Goal: Task Accomplishment & Management: Use online tool/utility

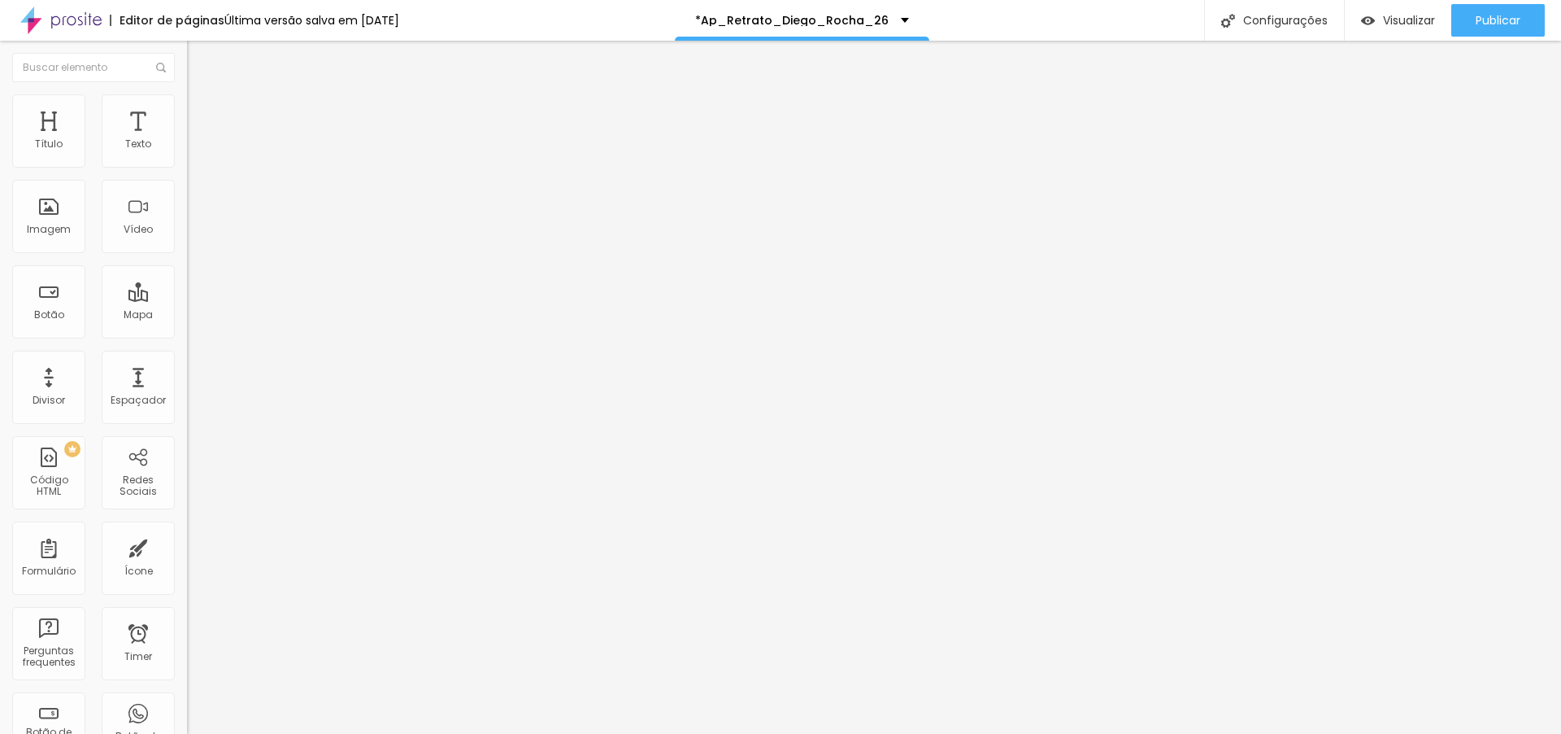
click at [187, 148] on span "Encaixotado" at bounding box center [218, 141] width 63 height 14
click at [187, 173] on span "Completo" at bounding box center [212, 166] width 50 height 14
click at [202, 112] on span "Estilo" at bounding box center [214, 105] width 25 height 14
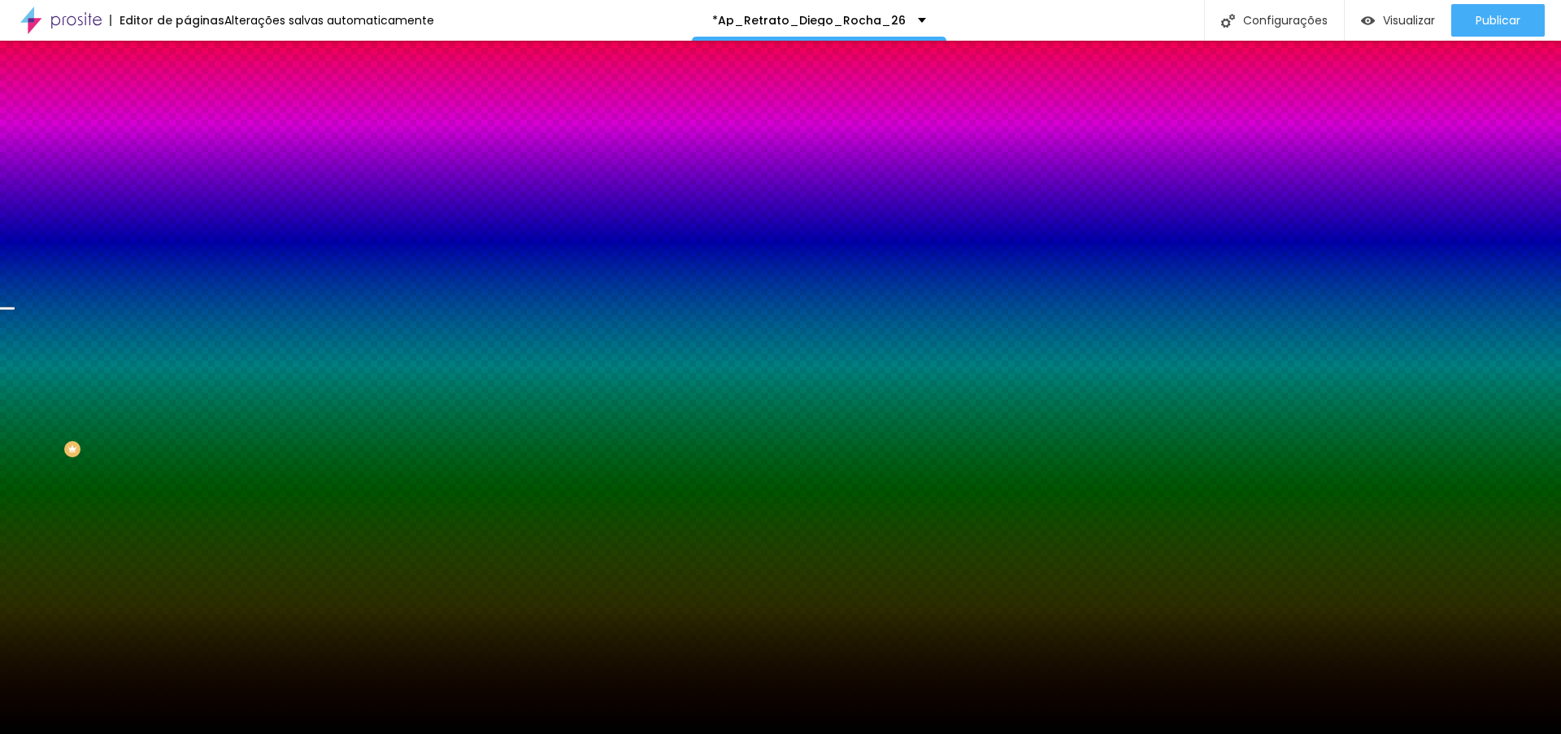
click at [187, 169] on span "Parallax" at bounding box center [207, 162] width 40 height 14
click at [187, 179] on span "Nenhum" at bounding box center [208, 172] width 42 height 14
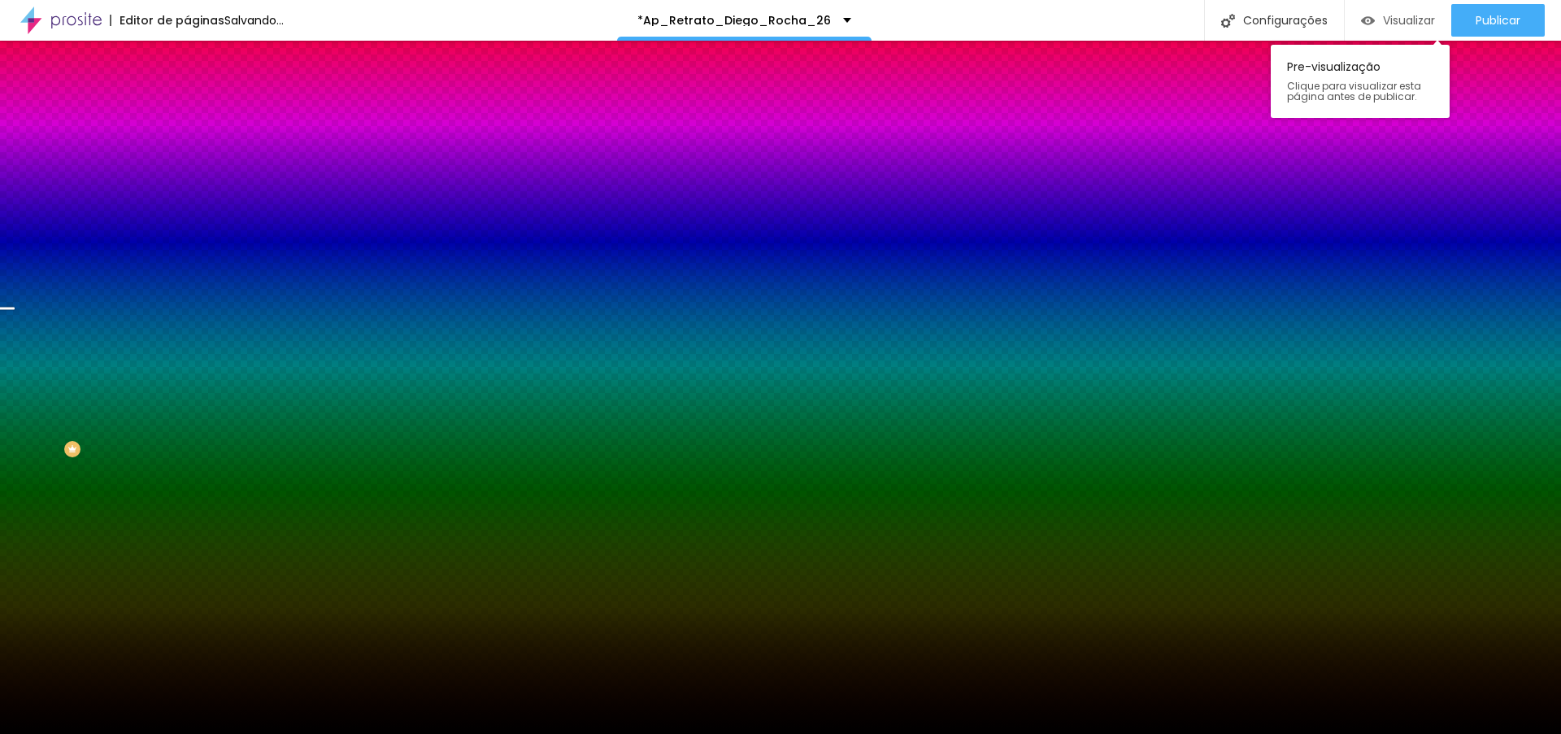
click at [1402, 18] on span "Visualizar" at bounding box center [1409, 20] width 52 height 13
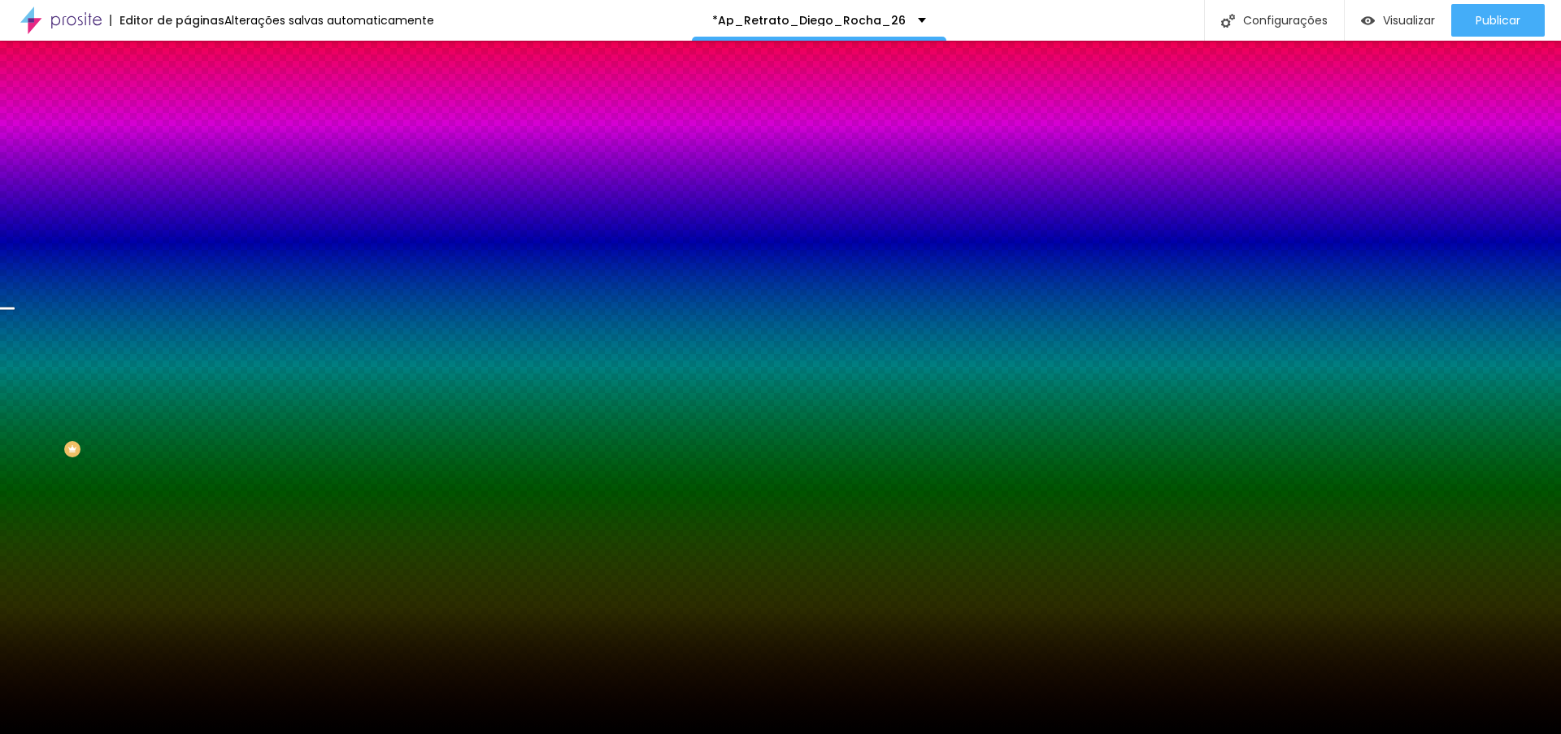
click at [187, 194] on span "Parallax" at bounding box center [207, 188] width 40 height 14
click at [187, 179] on span "Nenhum" at bounding box center [208, 172] width 42 height 14
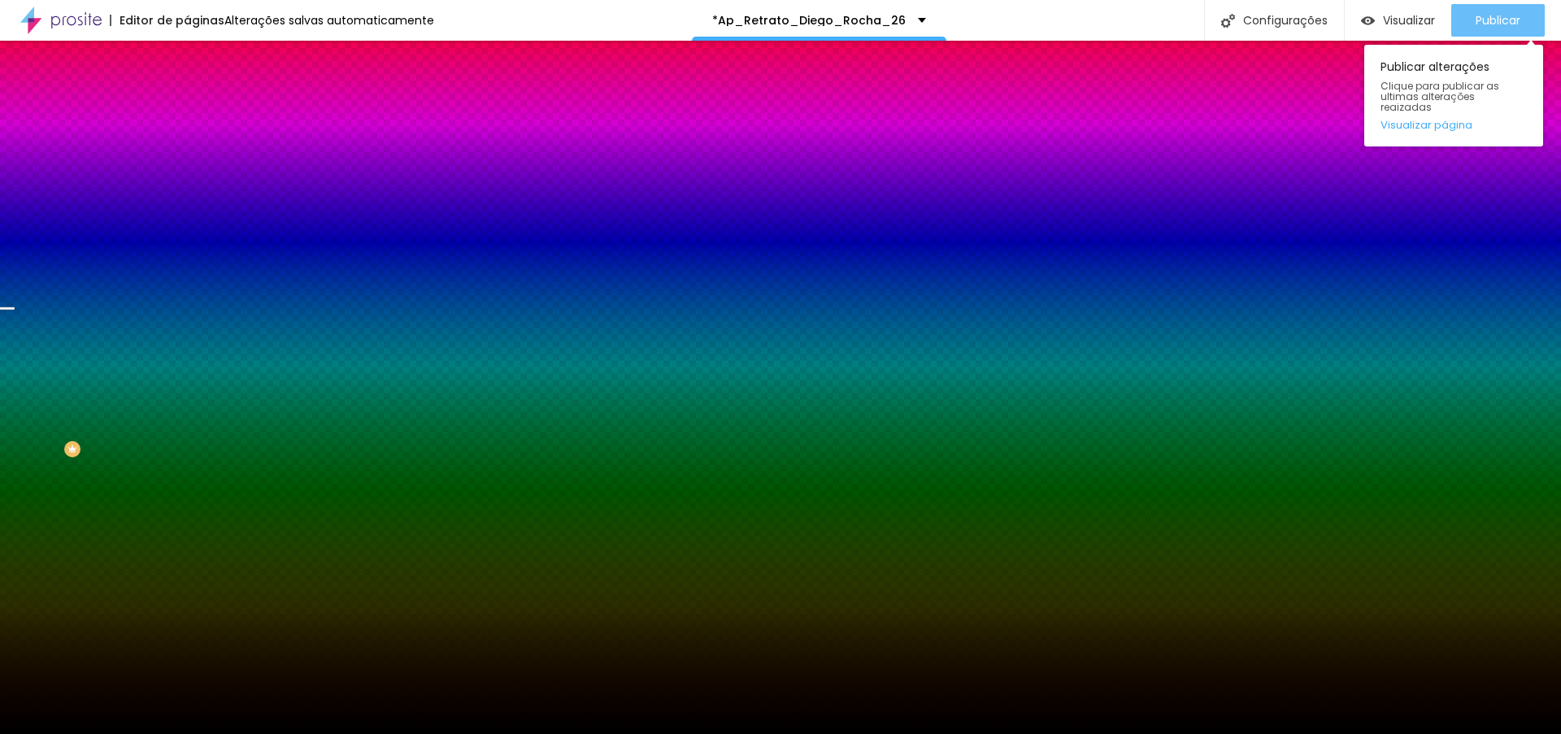
click at [1500, 24] on span "Publicar" at bounding box center [1498, 20] width 45 height 13
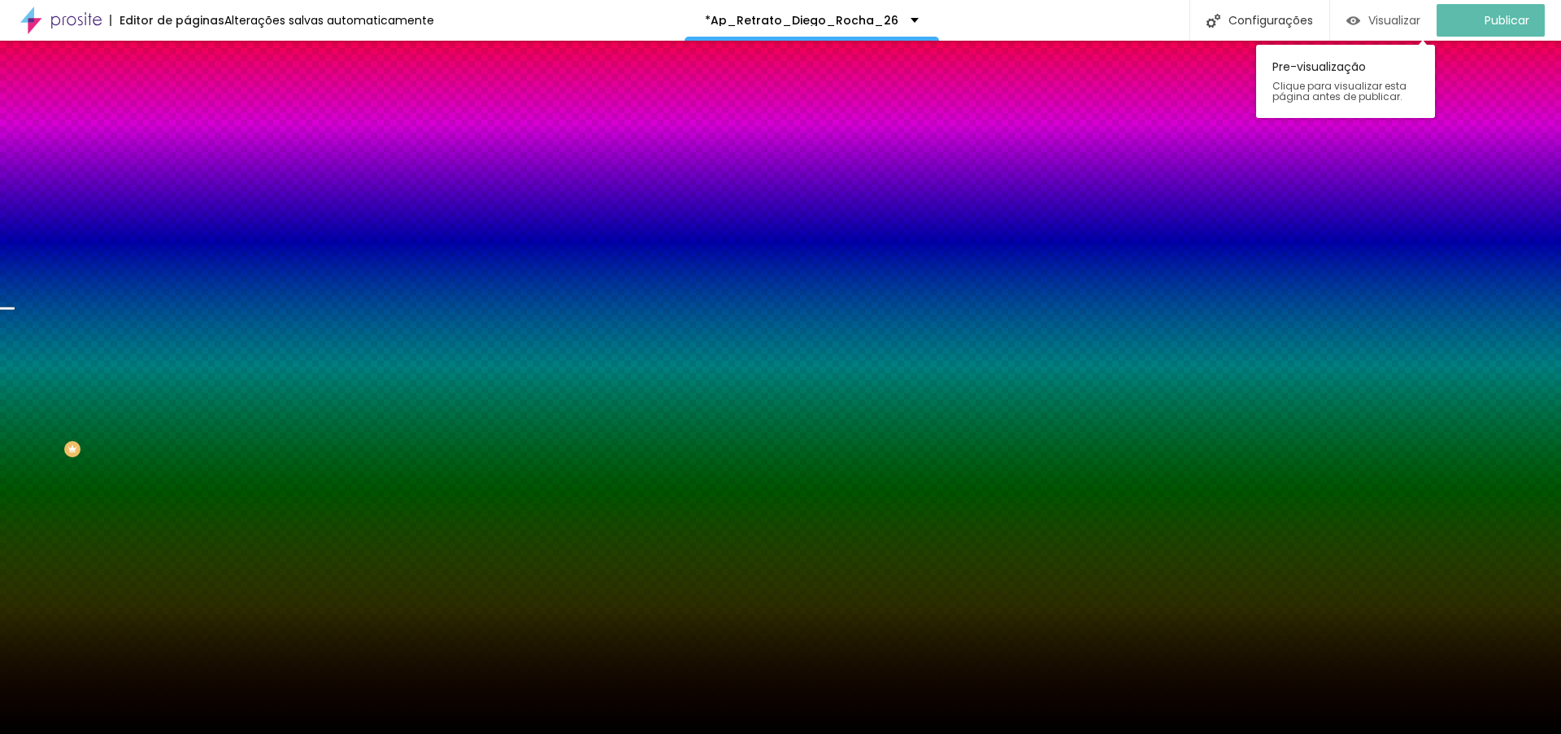
click at [1392, 18] on span "Visualizar" at bounding box center [1395, 20] width 52 height 13
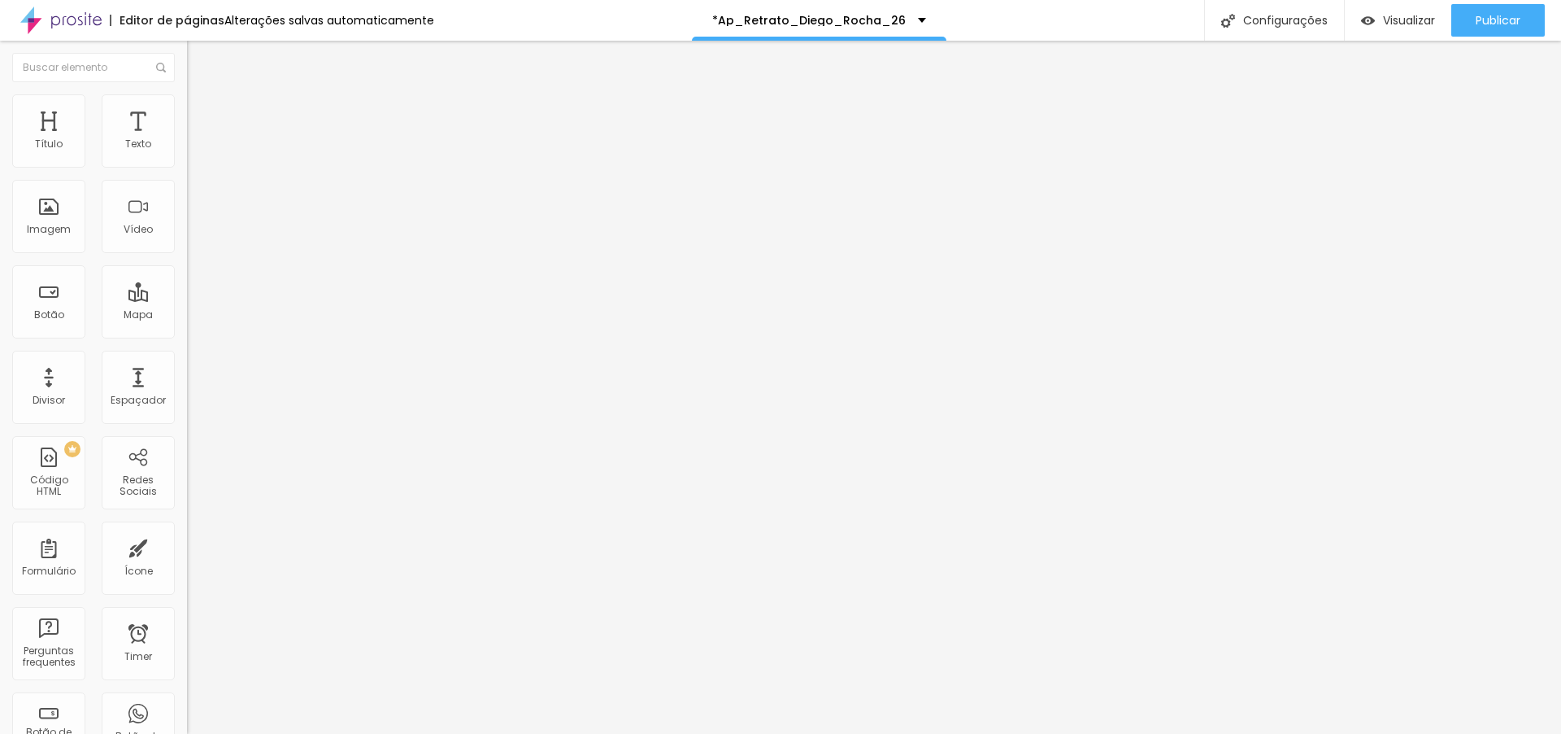
click at [187, 94] on li "Estilo" at bounding box center [280, 102] width 187 height 16
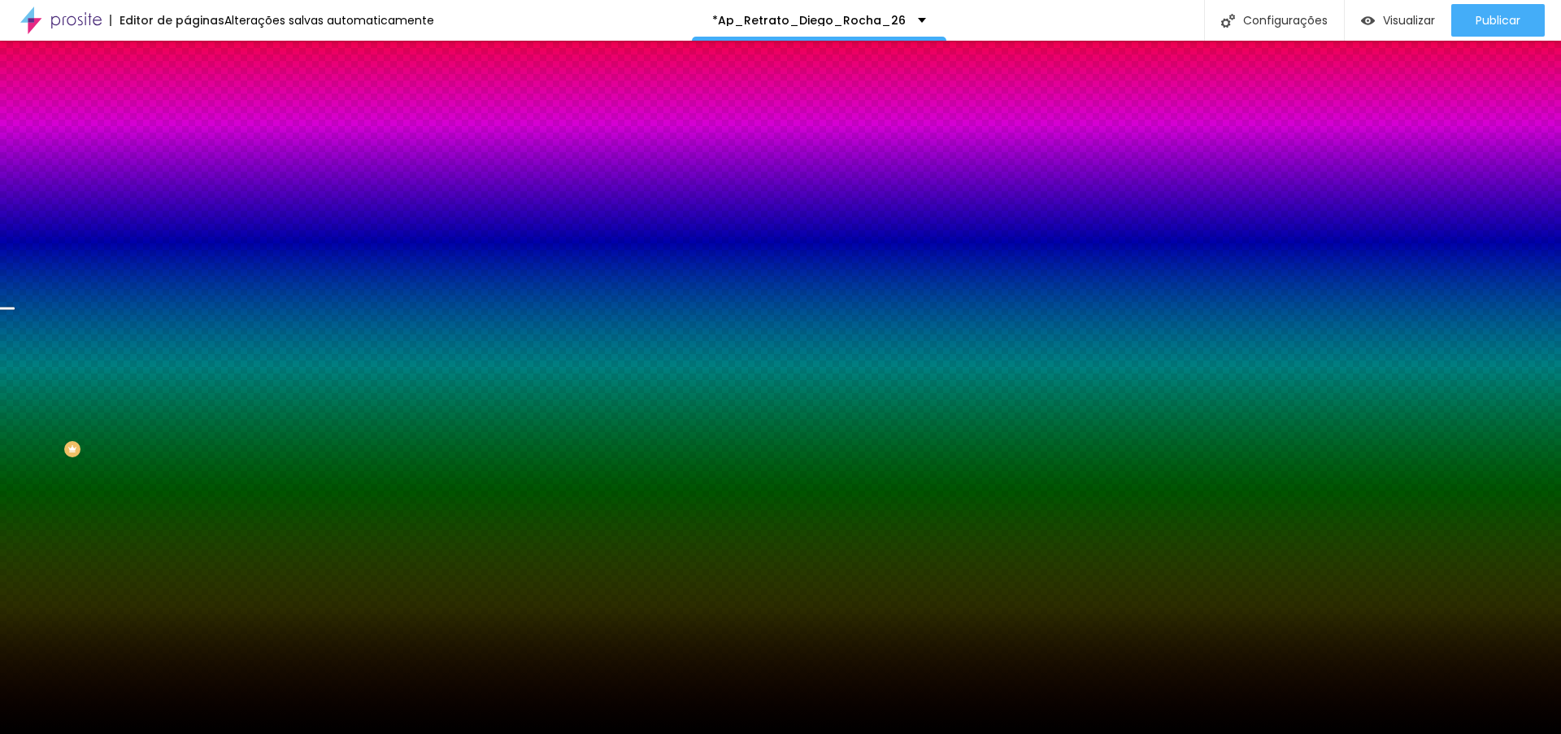
click at [187, 169] on span "Nenhum" at bounding box center [208, 162] width 42 height 14
click at [187, 194] on span "Parallax" at bounding box center [207, 188] width 40 height 14
click at [187, 111] on img at bounding box center [194, 118] width 15 height 15
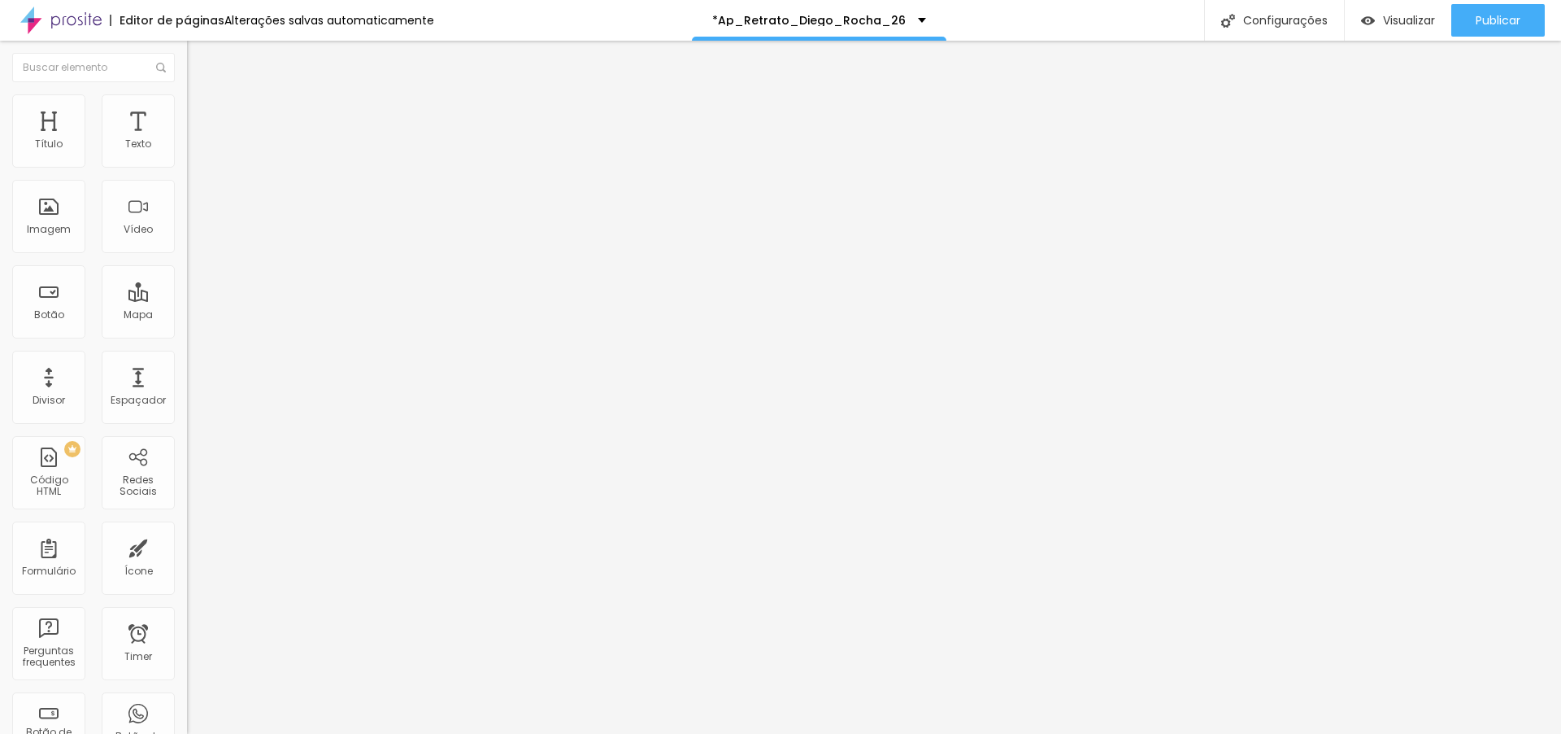
type input "28"
type input "35"
type input "69"
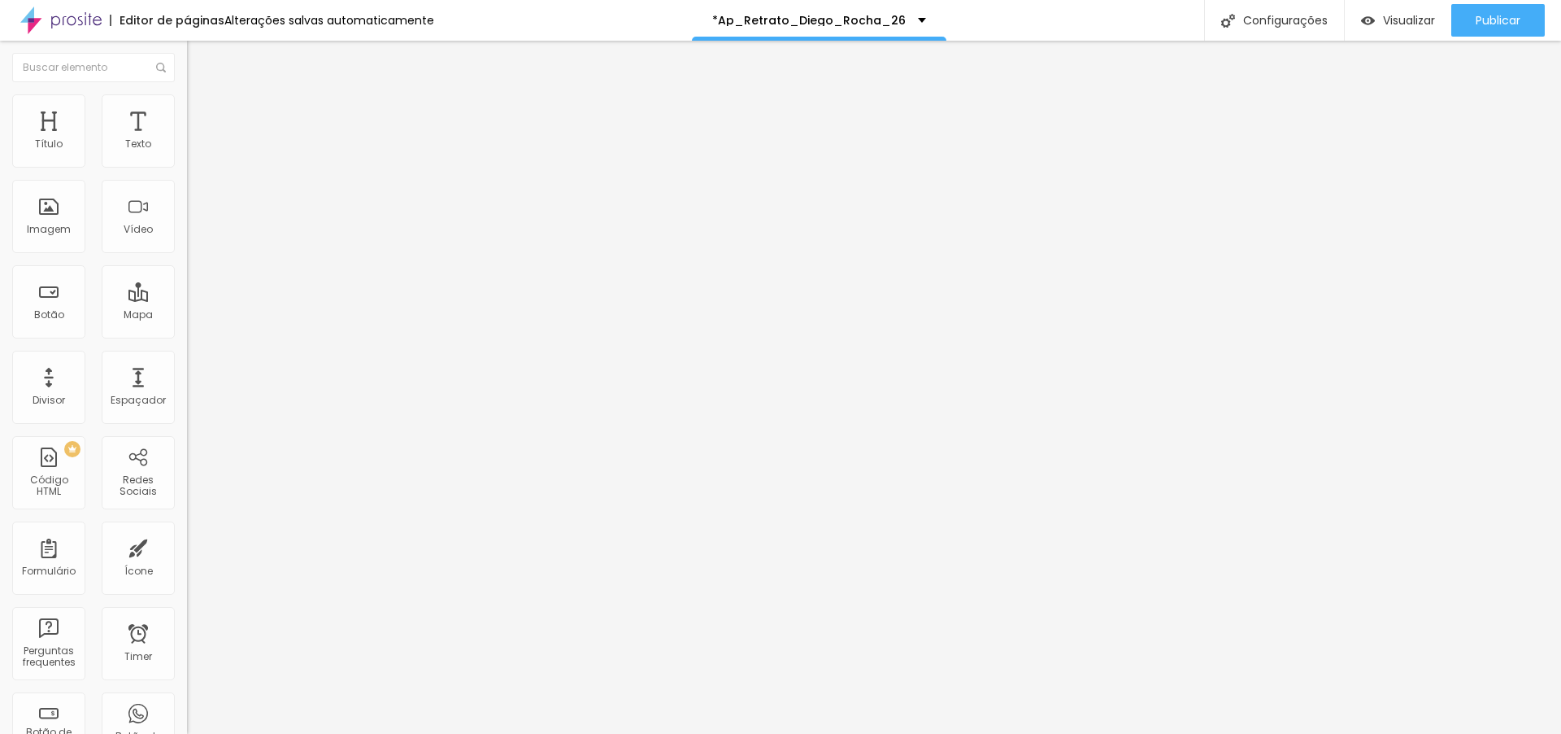
type input "69"
type input "72"
type input "74"
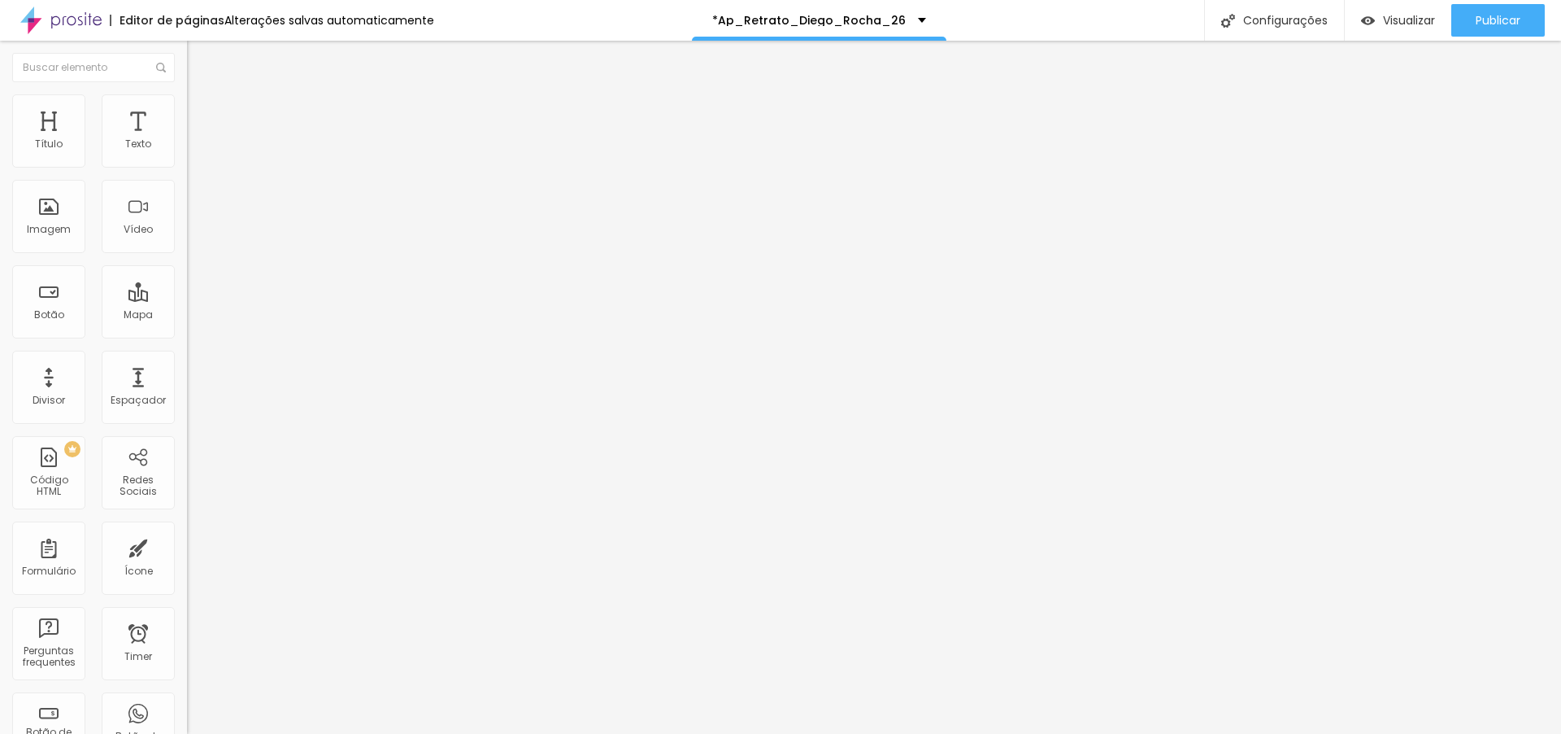
type input "76"
type input "77"
type input "80"
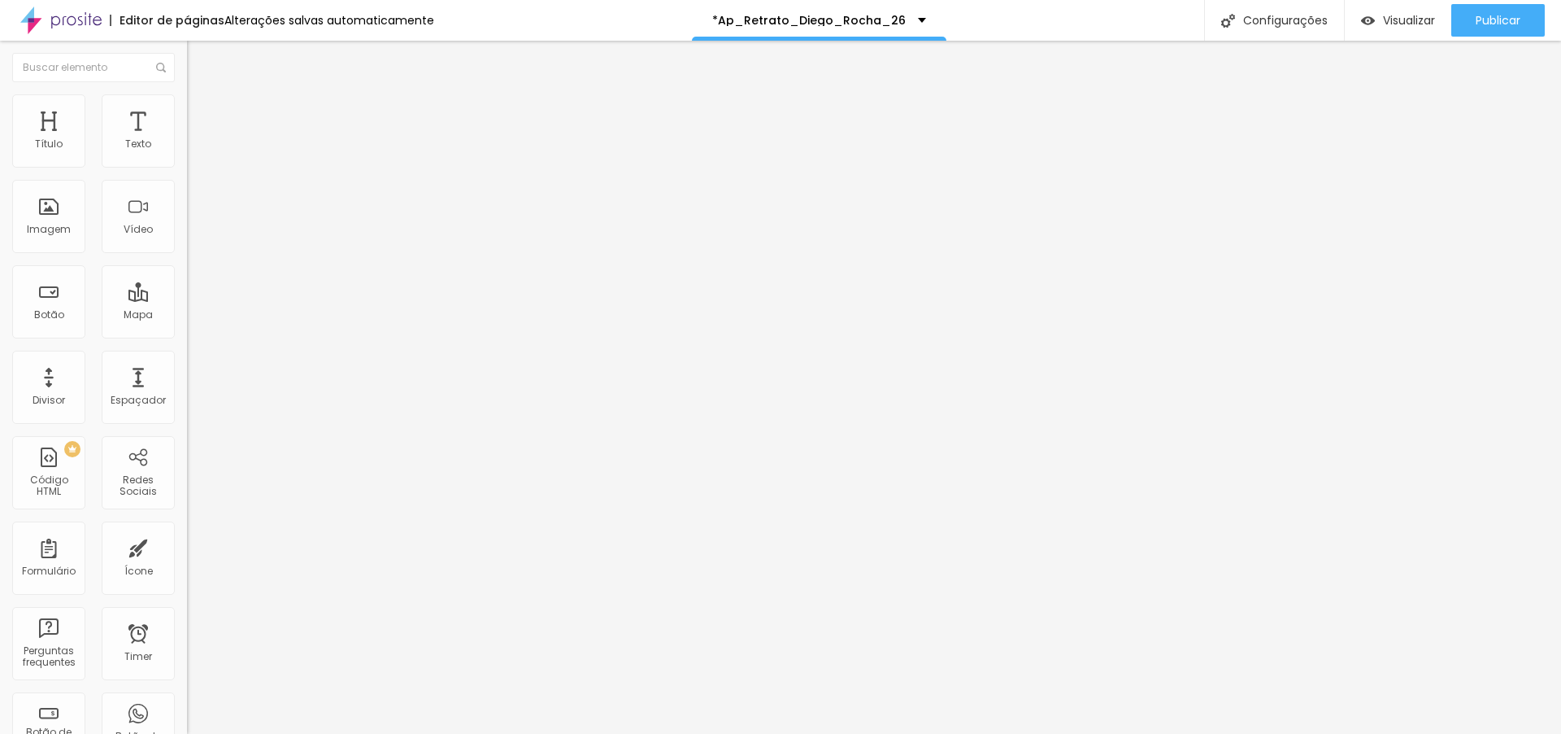
type input "80"
type input "81"
type input "83"
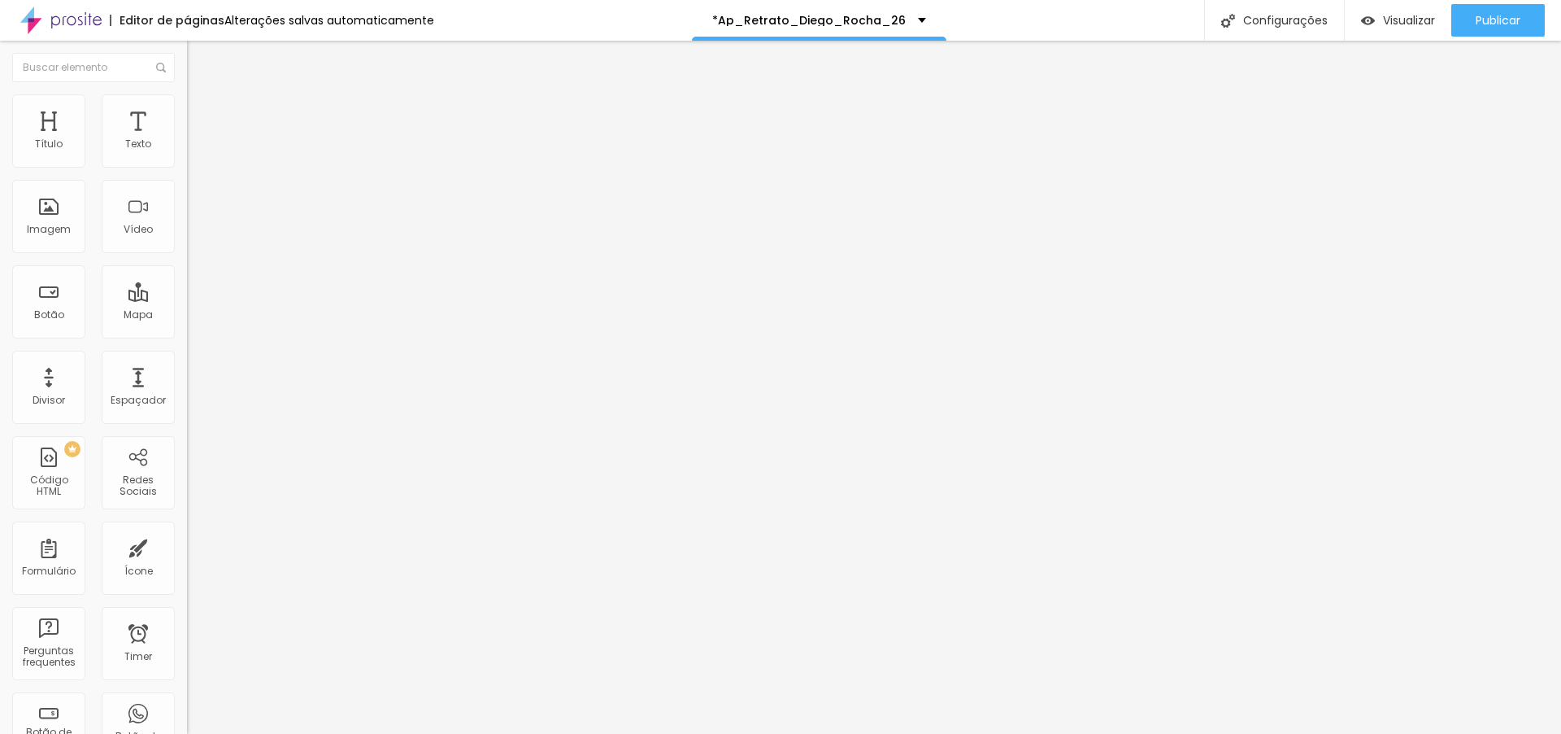
type input "74"
type input "73"
type input "72"
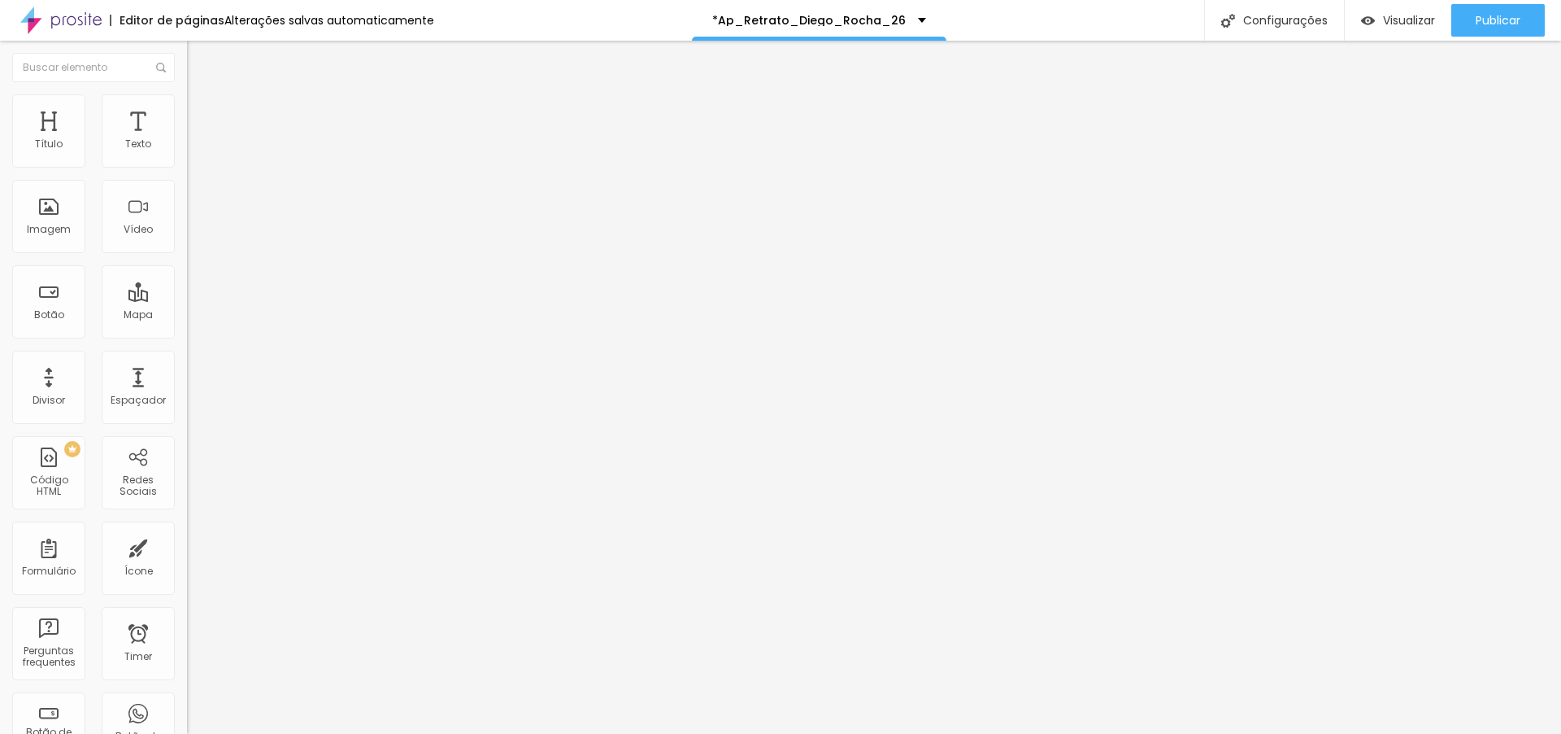
type input "72"
type input "62"
type input "60"
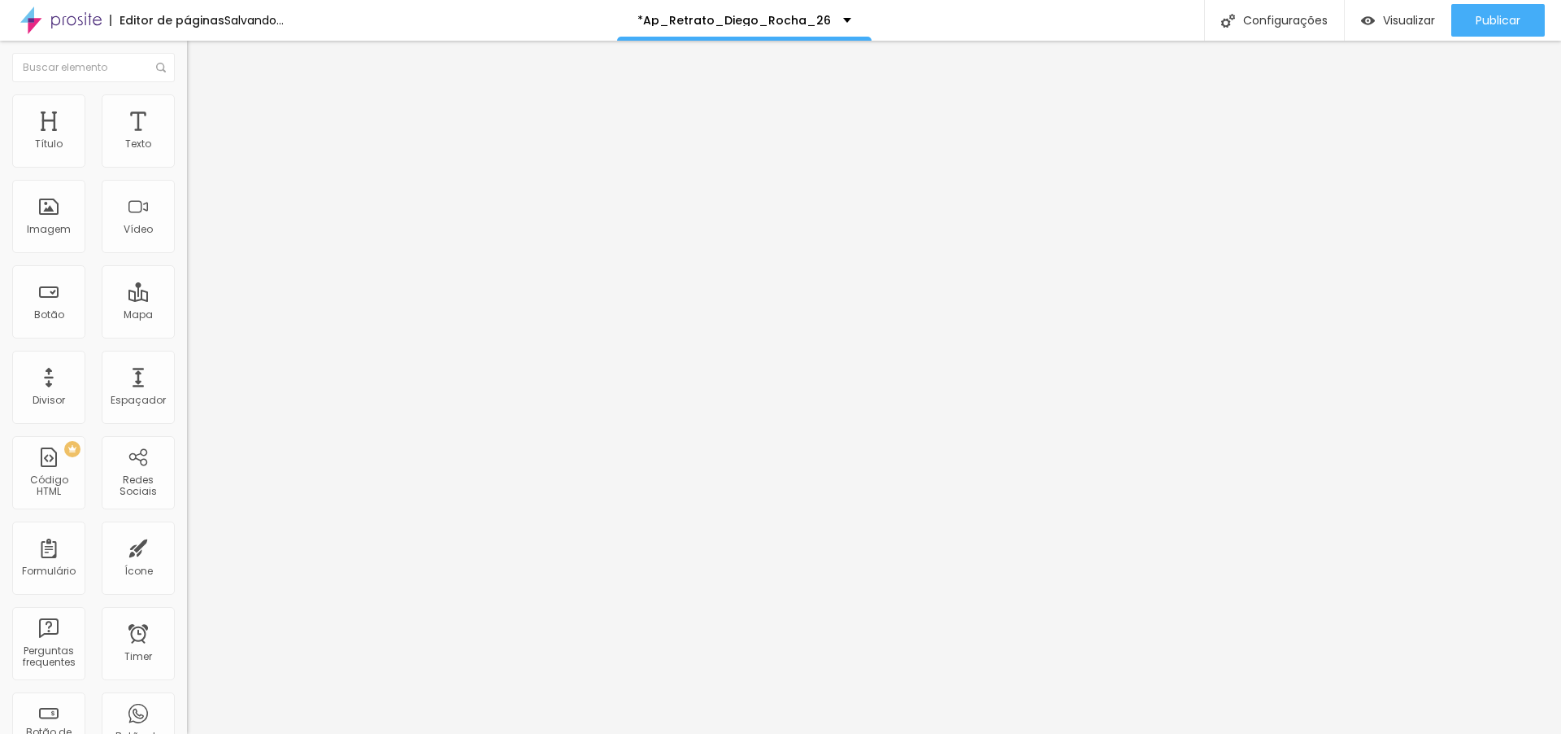
type input "52"
type input "53"
type input "58"
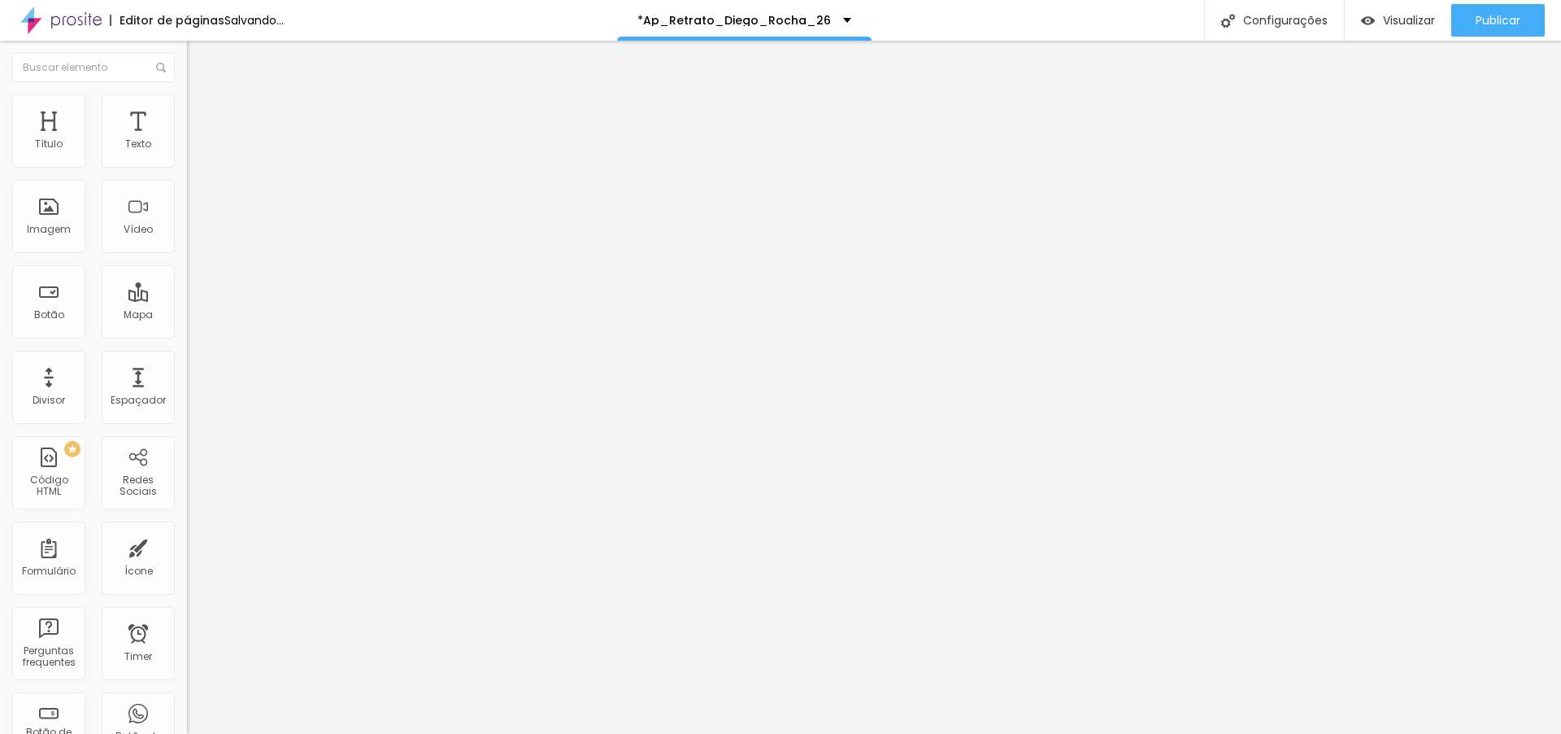
type input "58"
type input "60"
click at [187, 546] on input "range" at bounding box center [239, 552] width 105 height 13
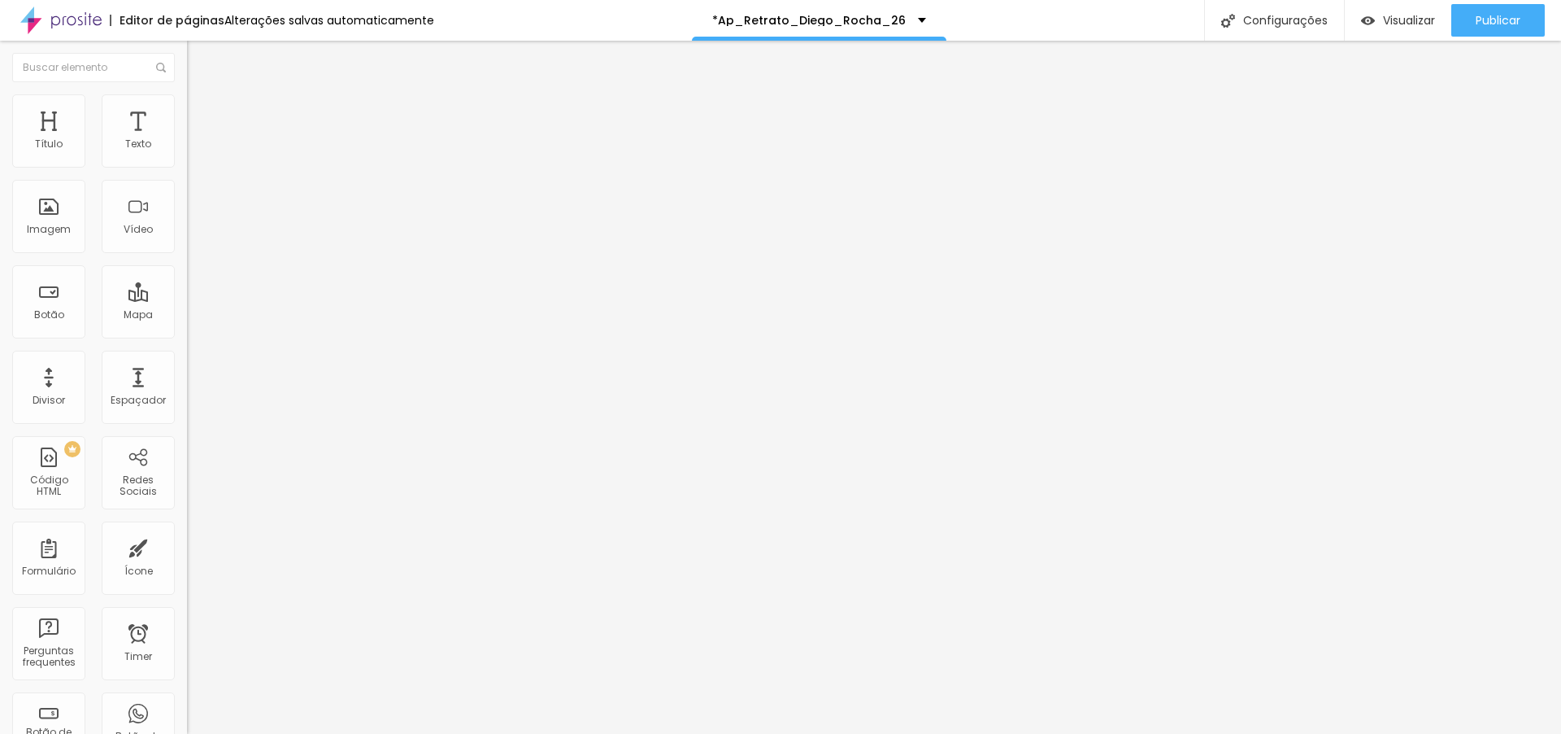
click at [187, 96] on img at bounding box center [194, 101] width 15 height 15
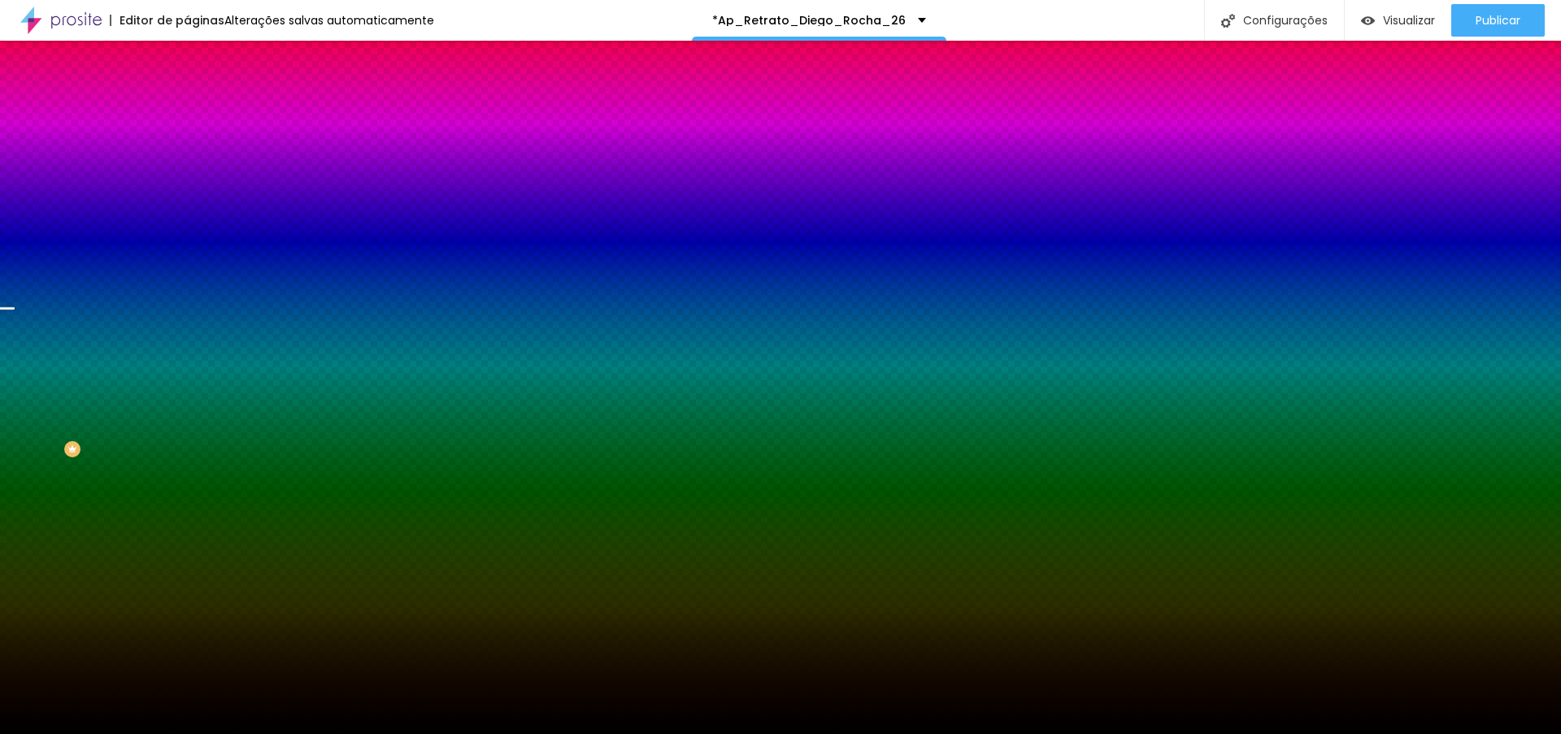
click at [187, 111] on li "Avançado" at bounding box center [280, 119] width 187 height 16
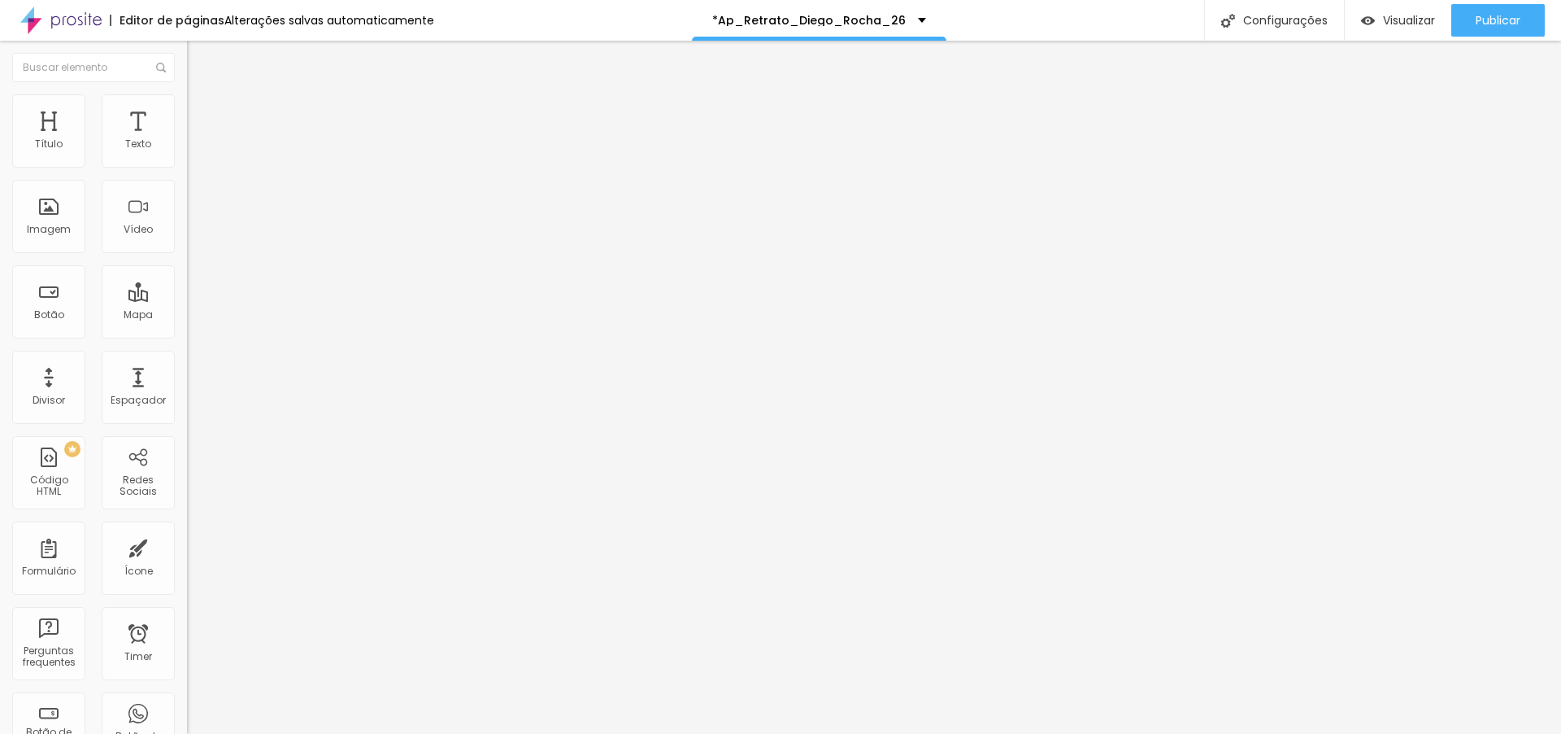
type input "46"
type input "47"
type input "58"
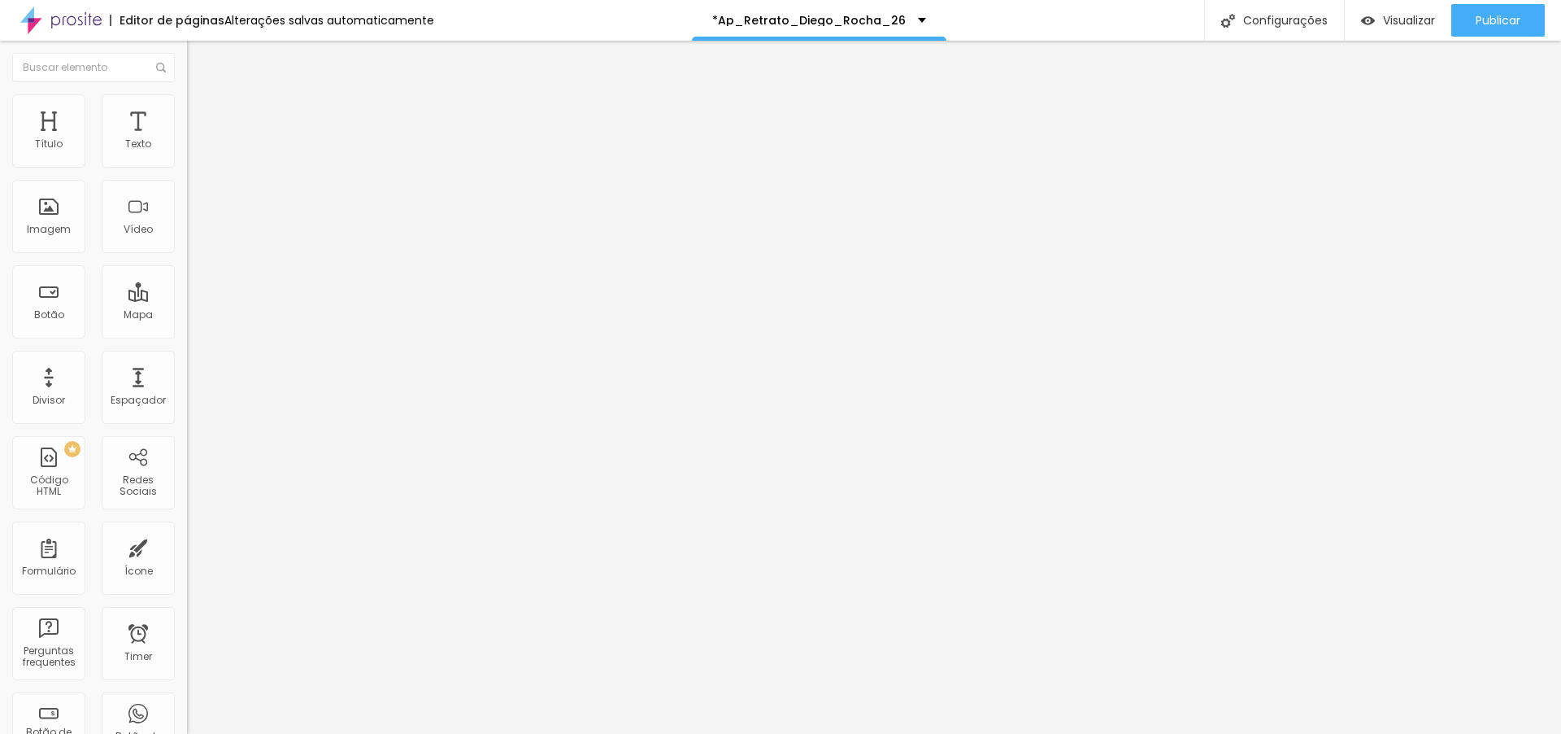
type input "58"
type input "63"
type input "67"
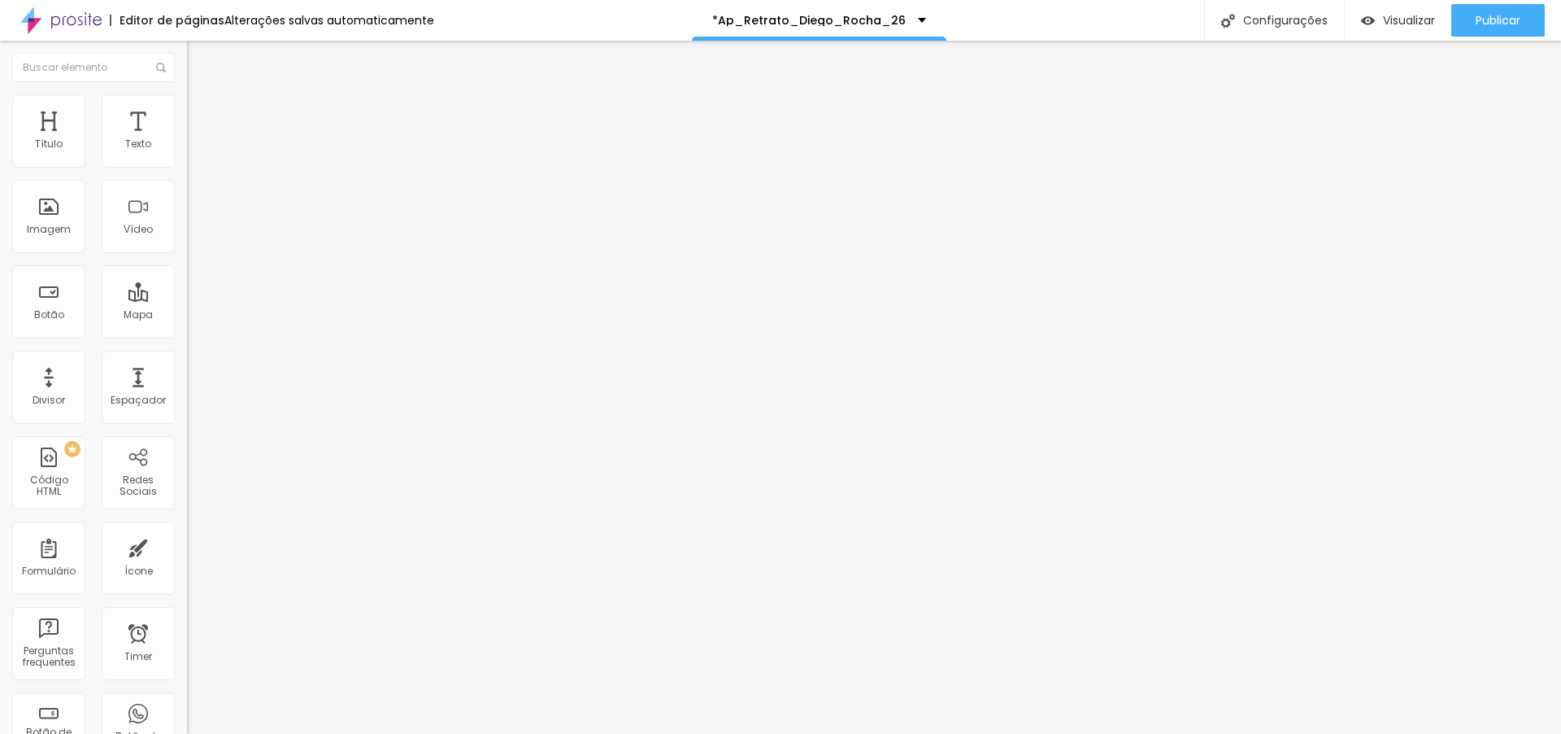
type input "68"
type input "70"
type input "71"
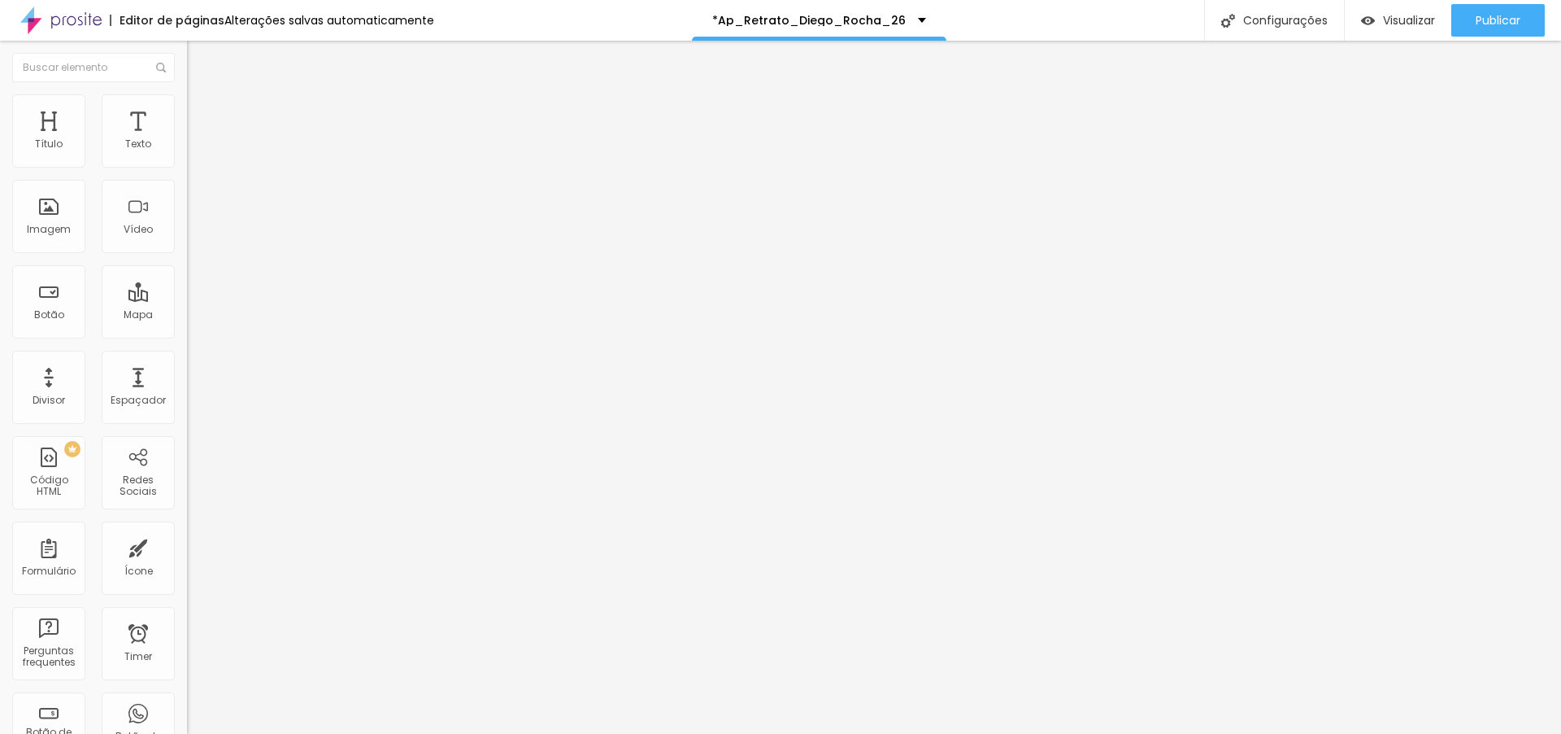
type input "71"
type input "72"
type input "74"
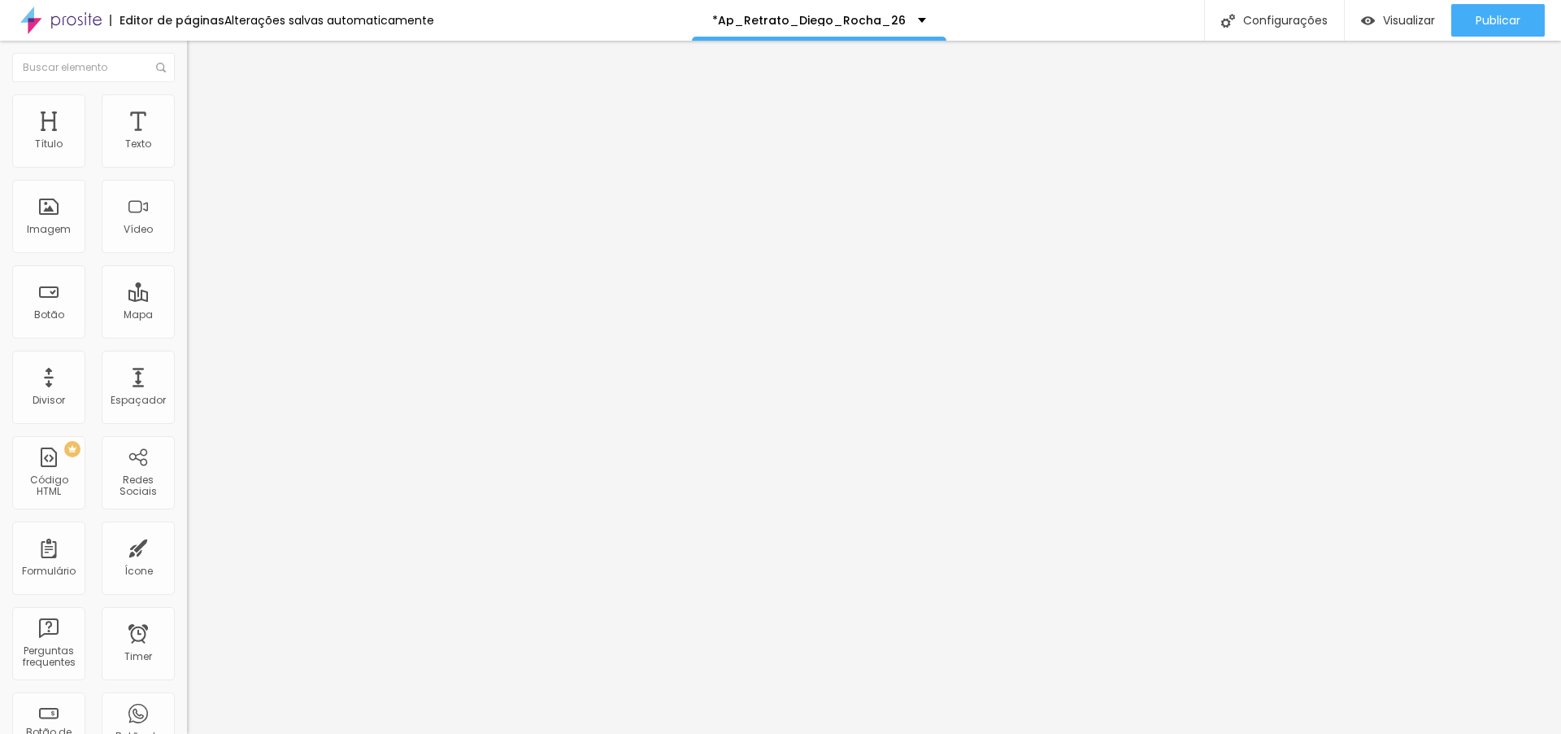
type input "75"
type input "76"
type input "78"
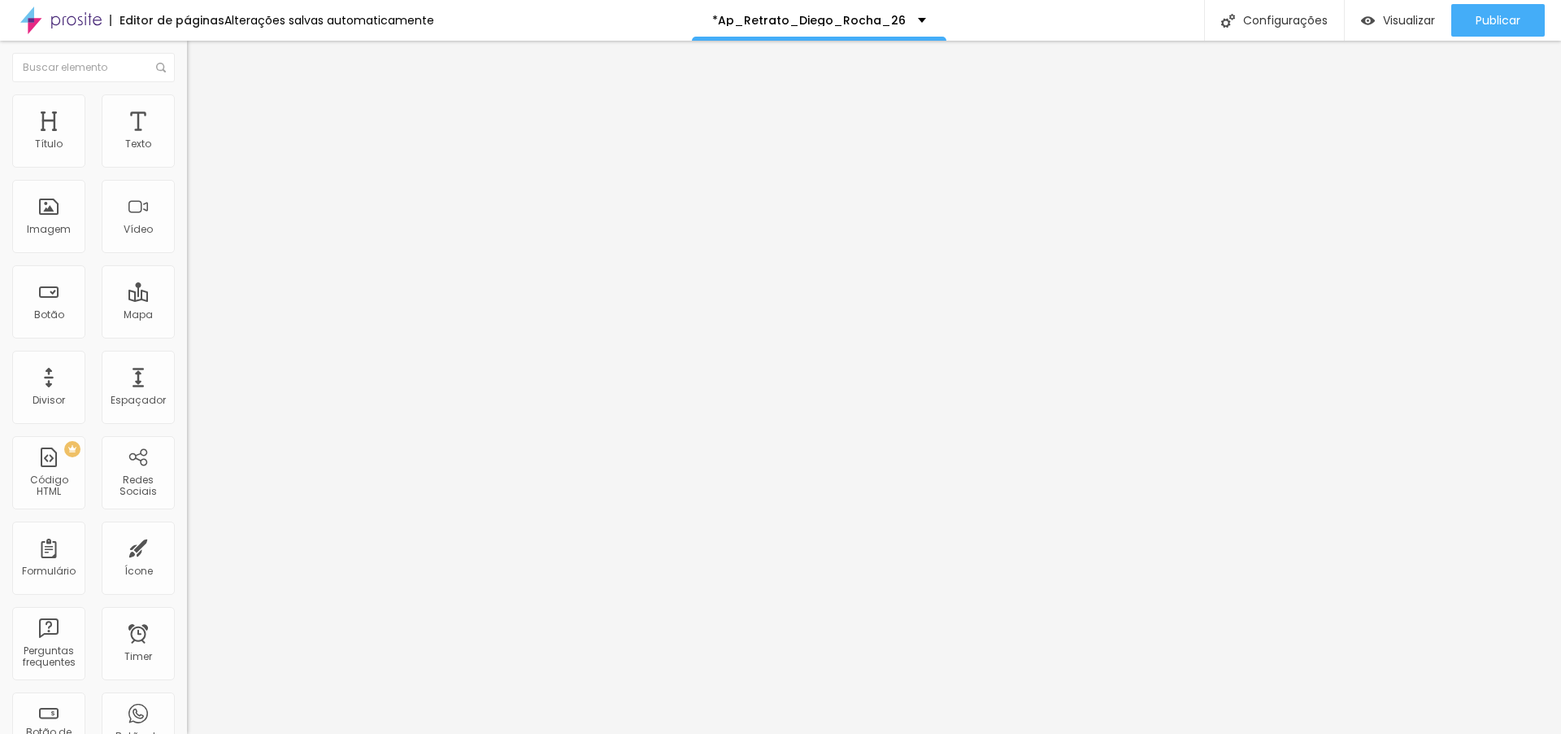
type input "78"
type input "79"
type input "80"
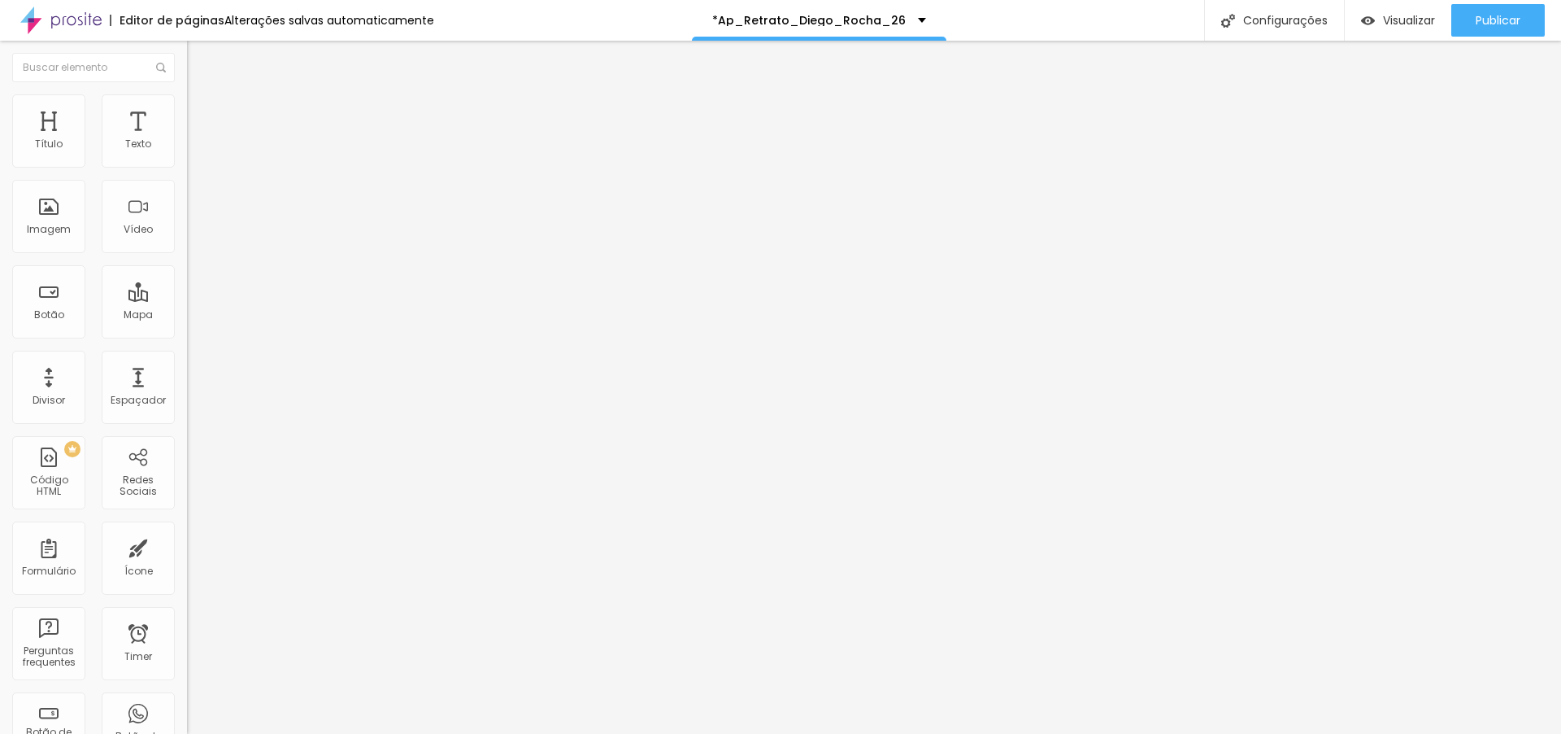
type input "79"
type input "76"
type input "75"
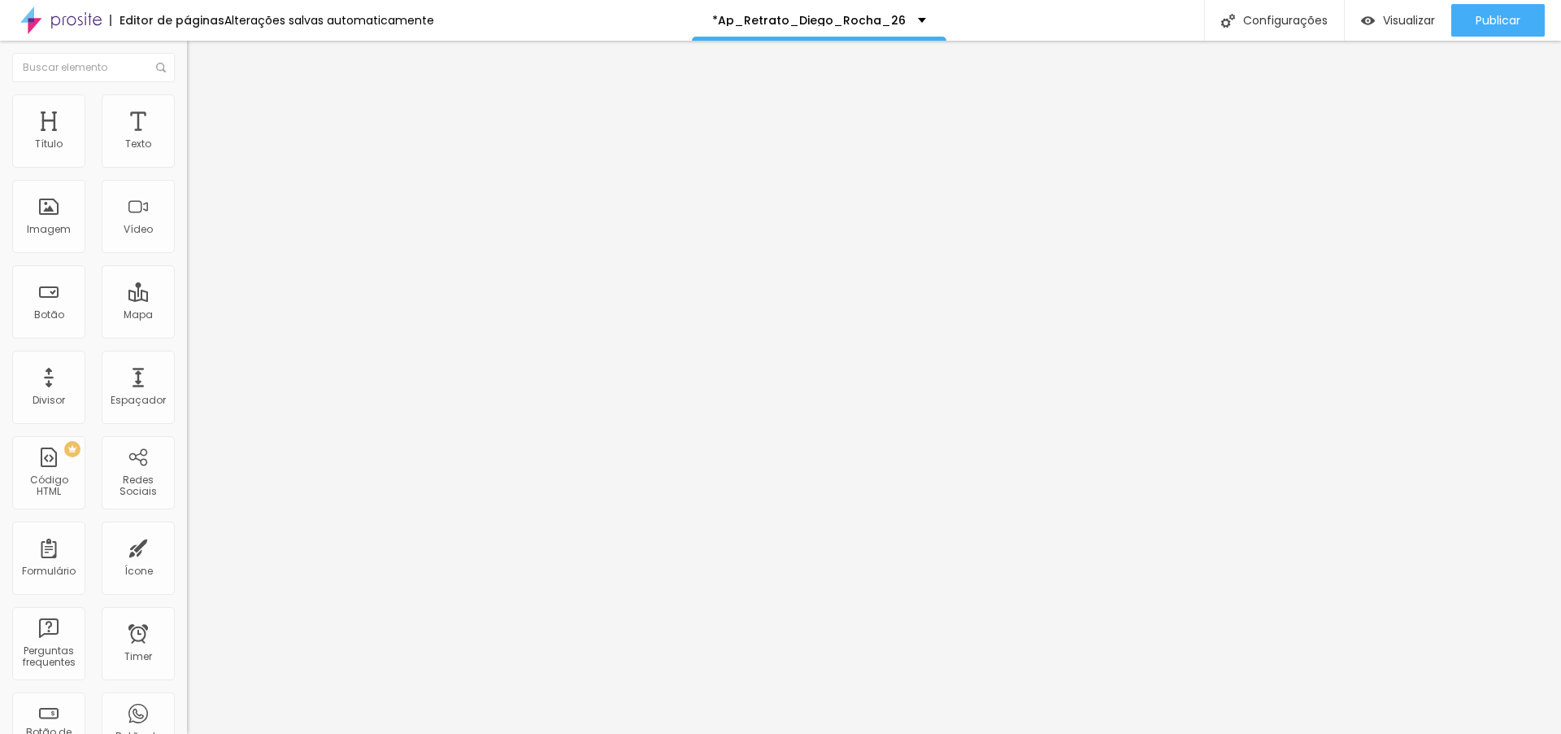
type input "75"
type input "74"
type input "72"
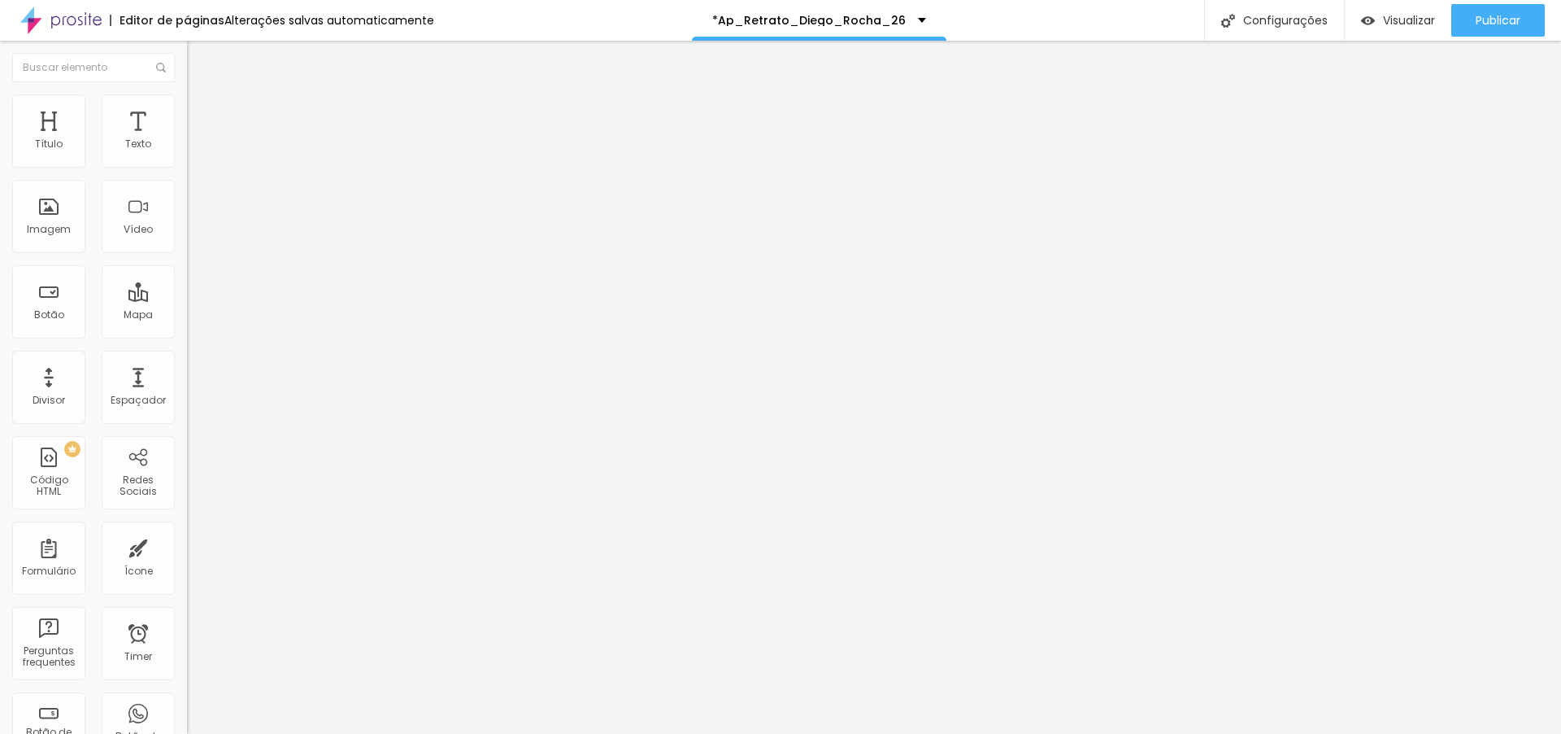
type input "69"
type input "68"
type input "67"
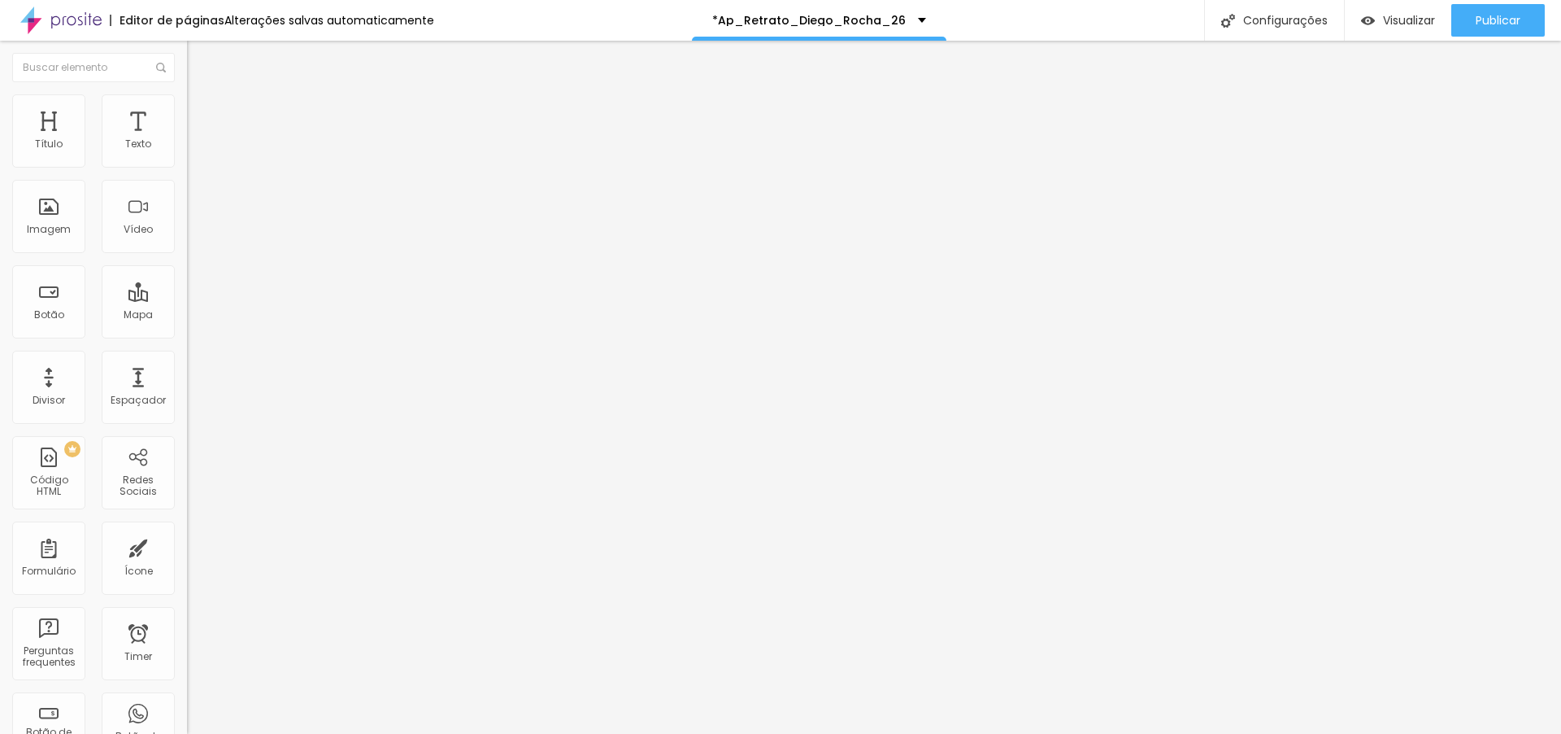
type input "67"
type input "65"
type input "60"
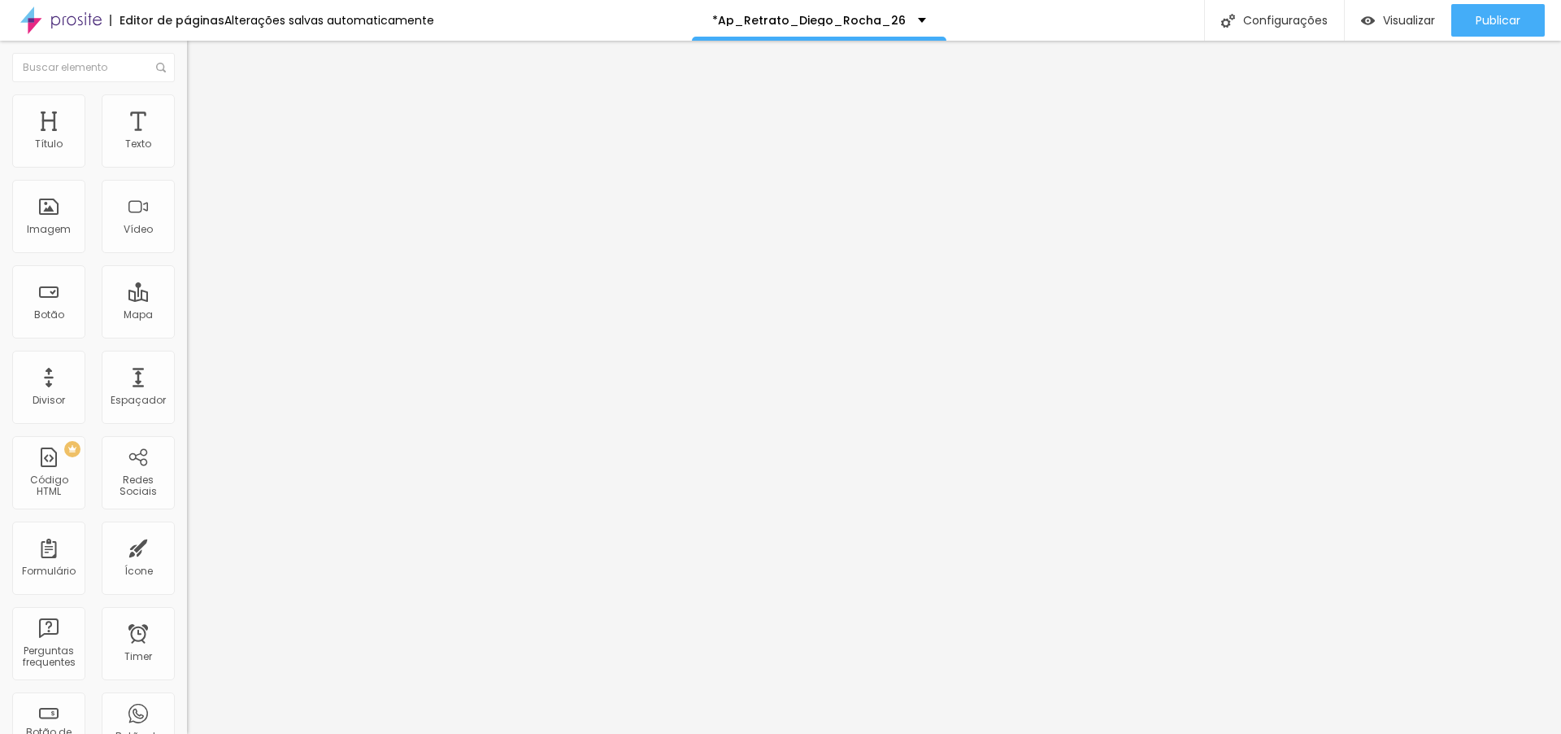
type input "57"
type input "56"
type input "57"
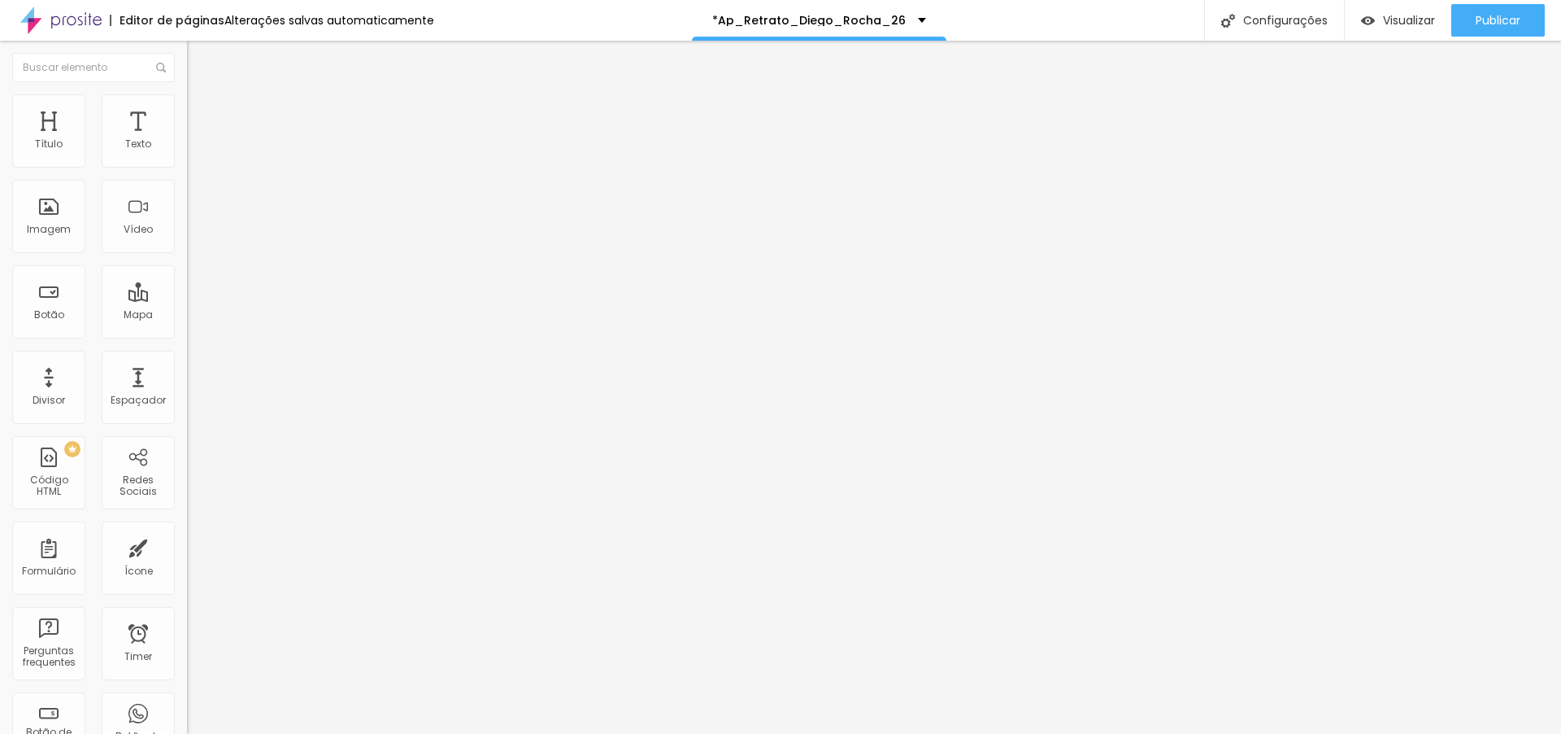
type input "57"
type input "58"
type input "60"
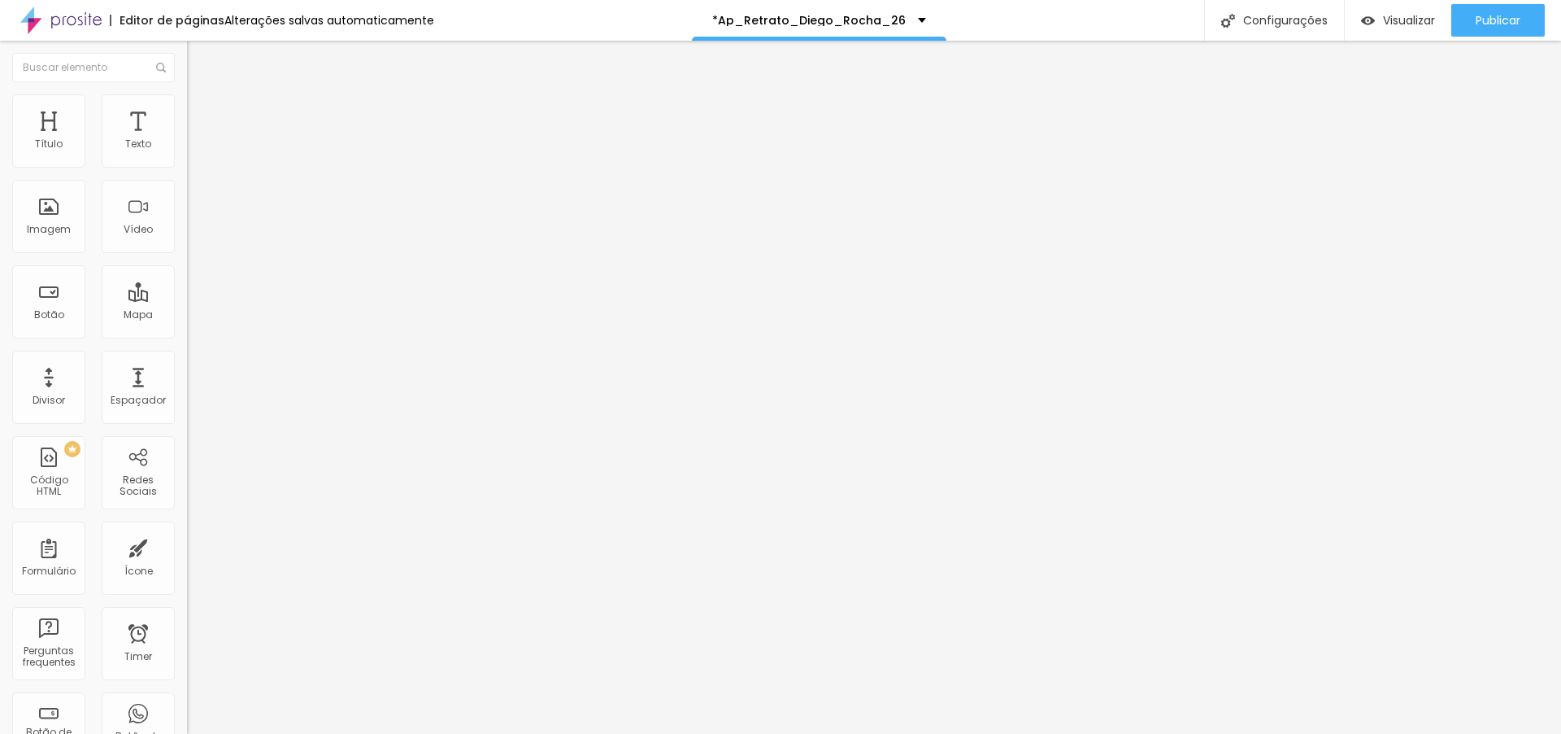
type input "60"
click at [187, 546] on input "range" at bounding box center [239, 552] width 105 height 13
click at [1490, 27] on span "Publicar" at bounding box center [1498, 20] width 45 height 13
click at [1398, 24] on span "Visualizar" at bounding box center [1395, 20] width 52 height 13
click at [202, 108] on span "Estilo" at bounding box center [214, 105] width 25 height 14
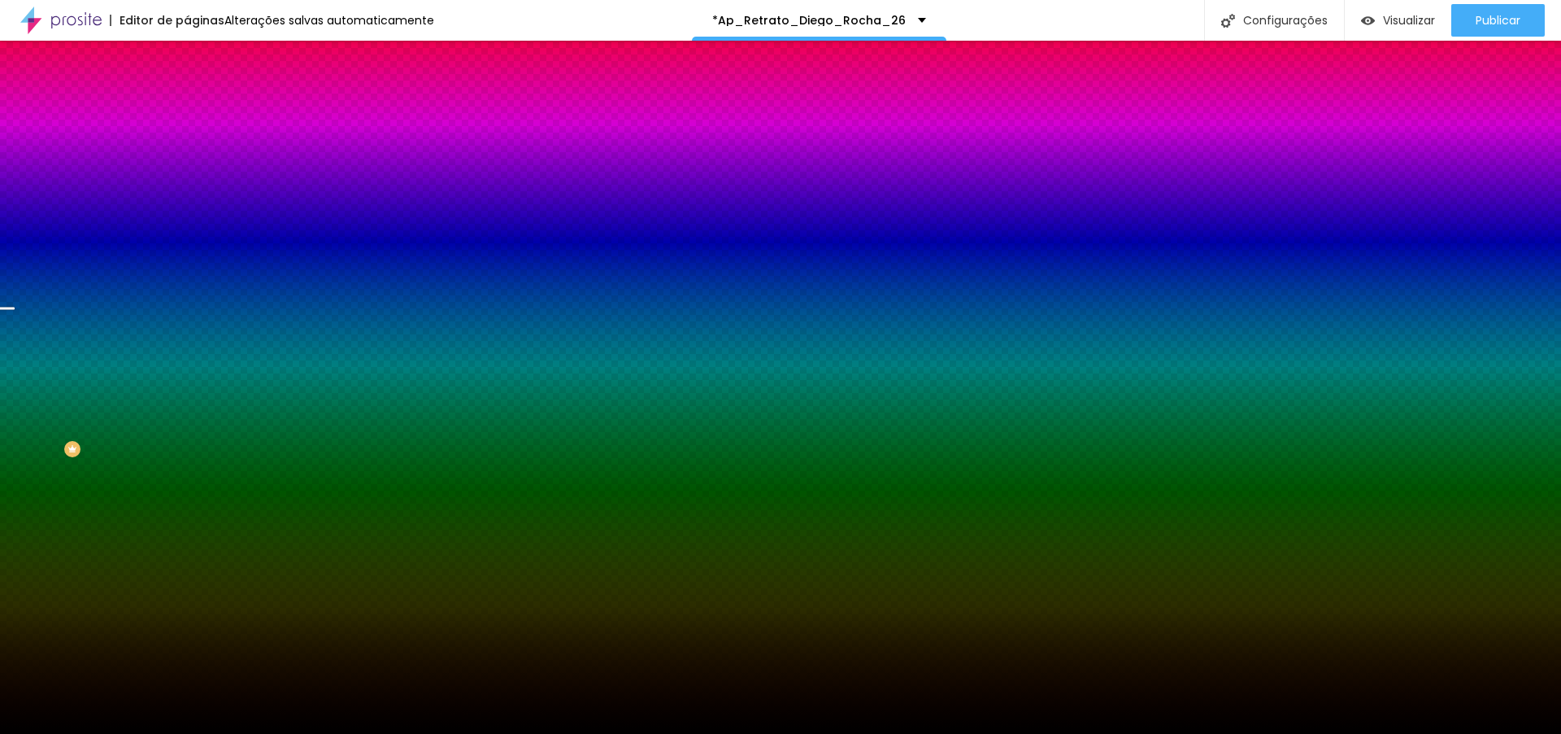
click at [202, 115] on span "Avançado" at bounding box center [229, 122] width 54 height 14
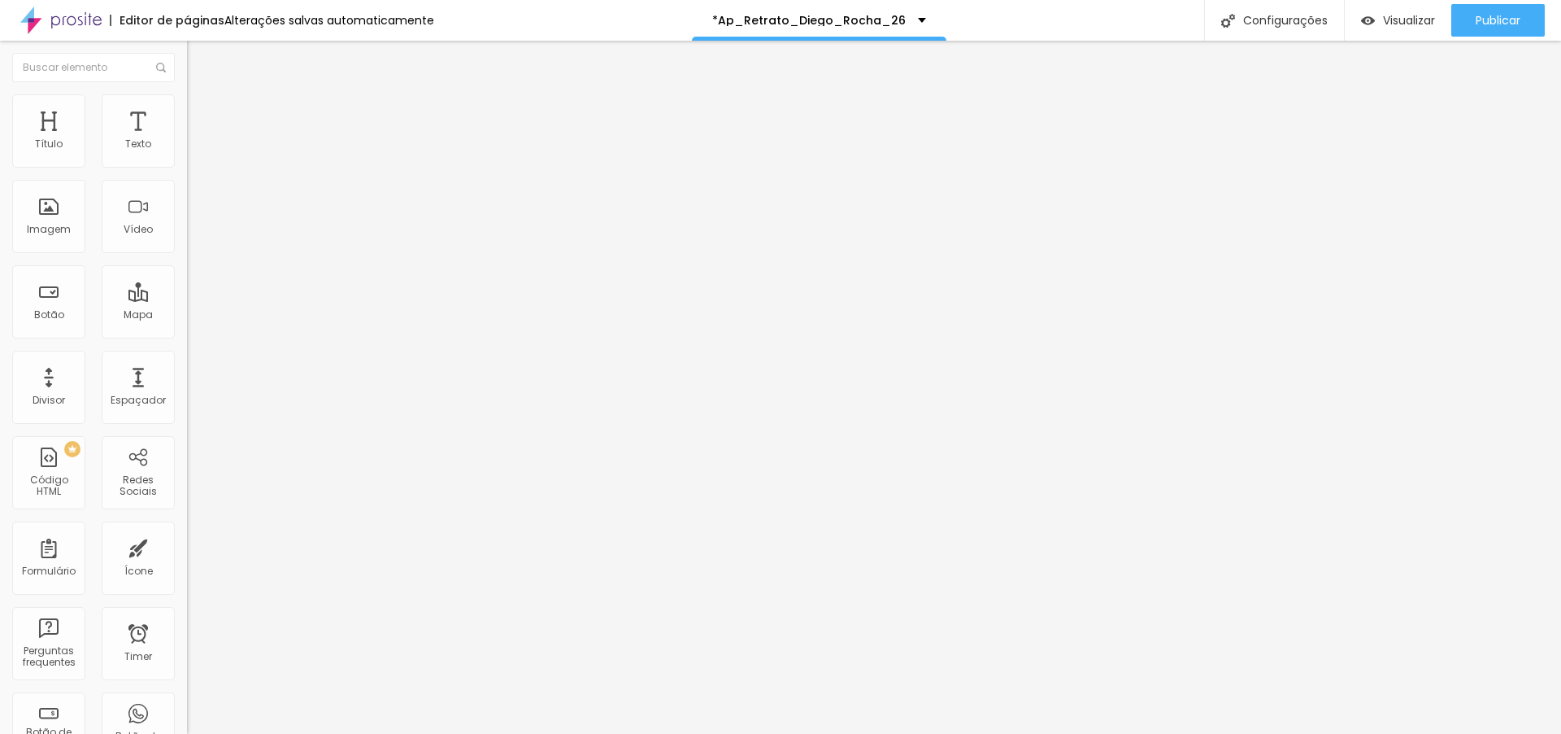
click at [187, 699] on div at bounding box center [280, 699] width 187 height 0
click at [187, 709] on div at bounding box center [280, 709] width 187 height 0
click at [187, 111] on li "Avançado" at bounding box center [280, 119] width 187 height 16
click at [187, 719] on div at bounding box center [280, 719] width 187 height 0
click at [1503, 26] on span "Publicar" at bounding box center [1498, 20] width 45 height 13
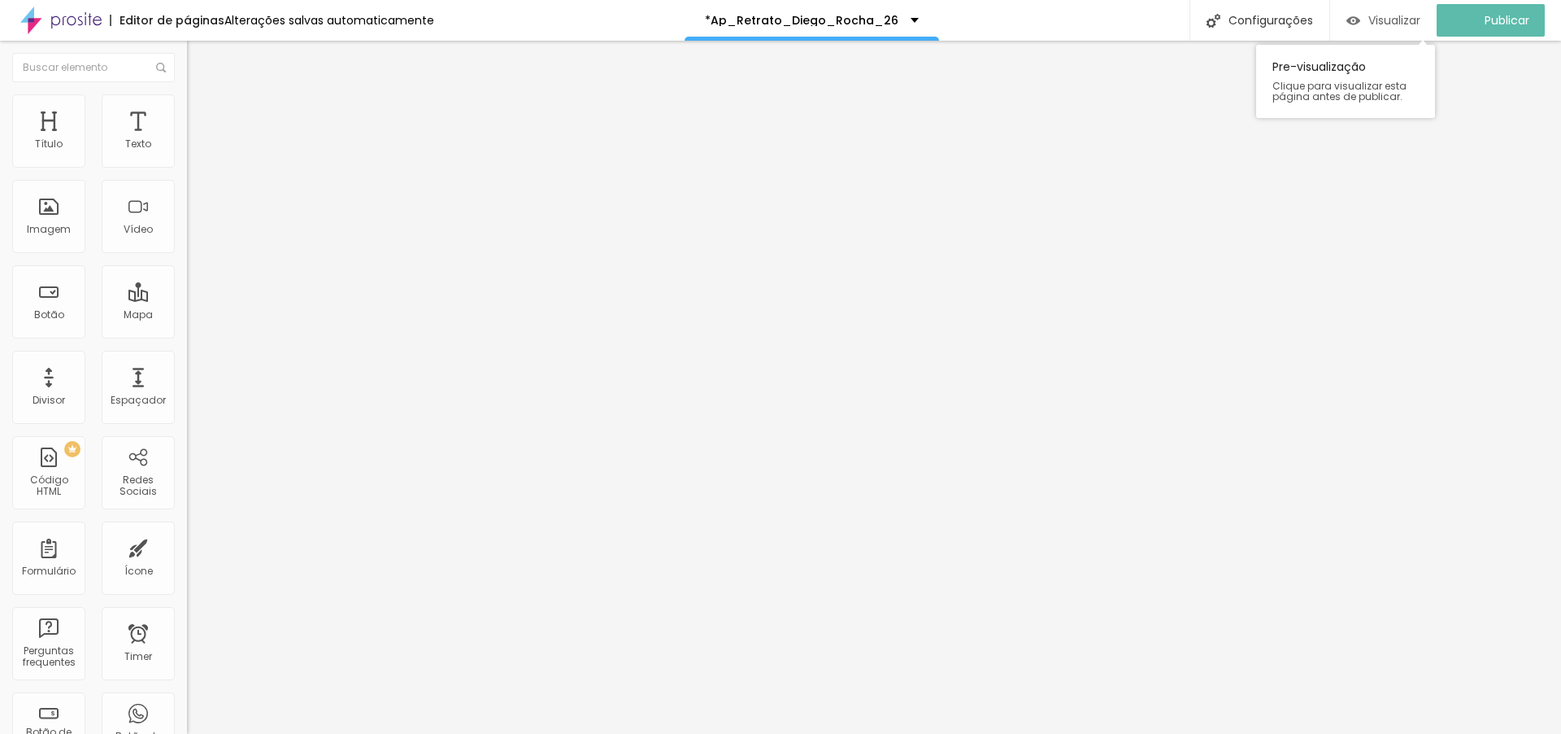
click at [1414, 25] on span "Visualizar" at bounding box center [1395, 20] width 52 height 13
click at [187, 165] on img at bounding box center [192, 168] width 11 height 11
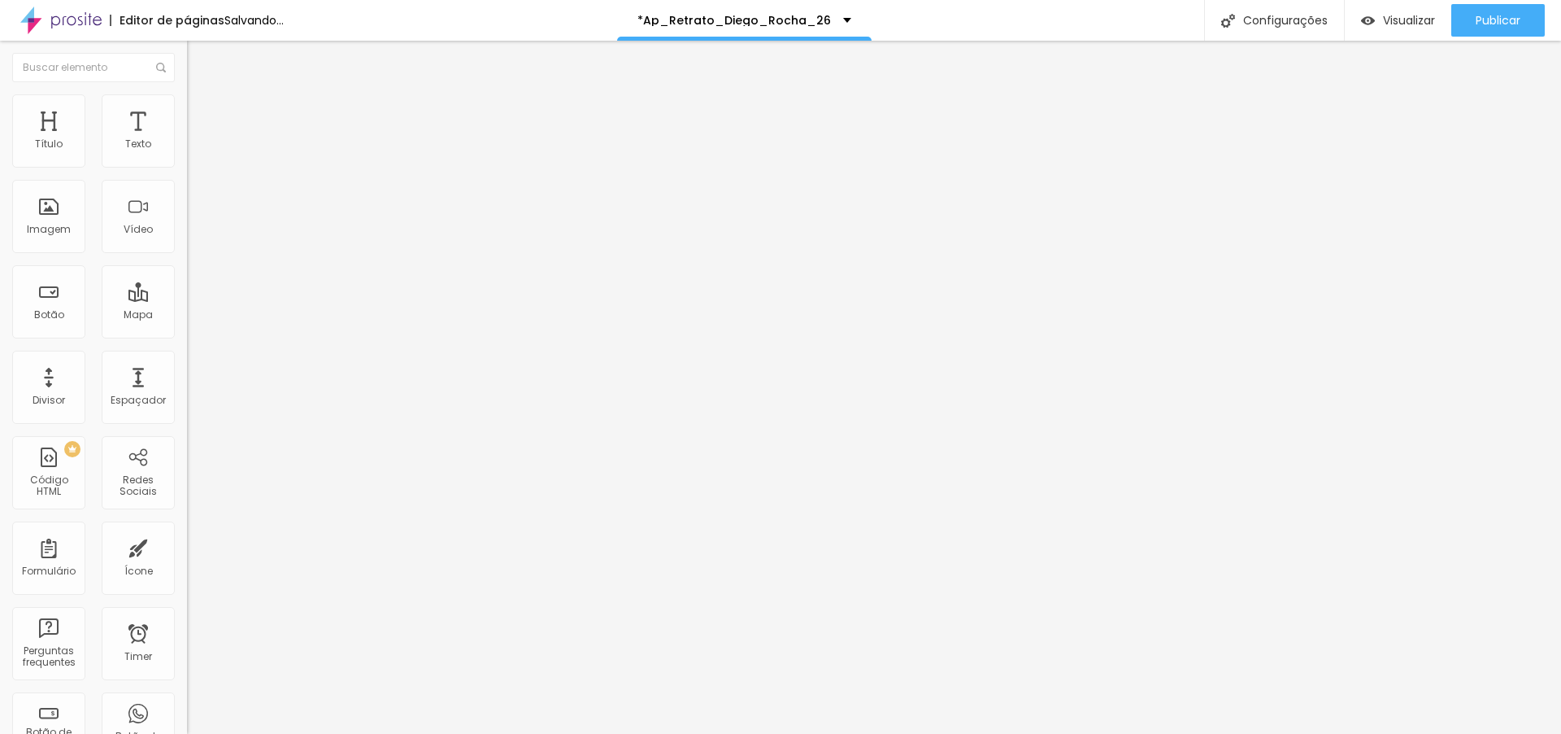
click at [202, 110] on span "Estilo" at bounding box center [214, 105] width 25 height 14
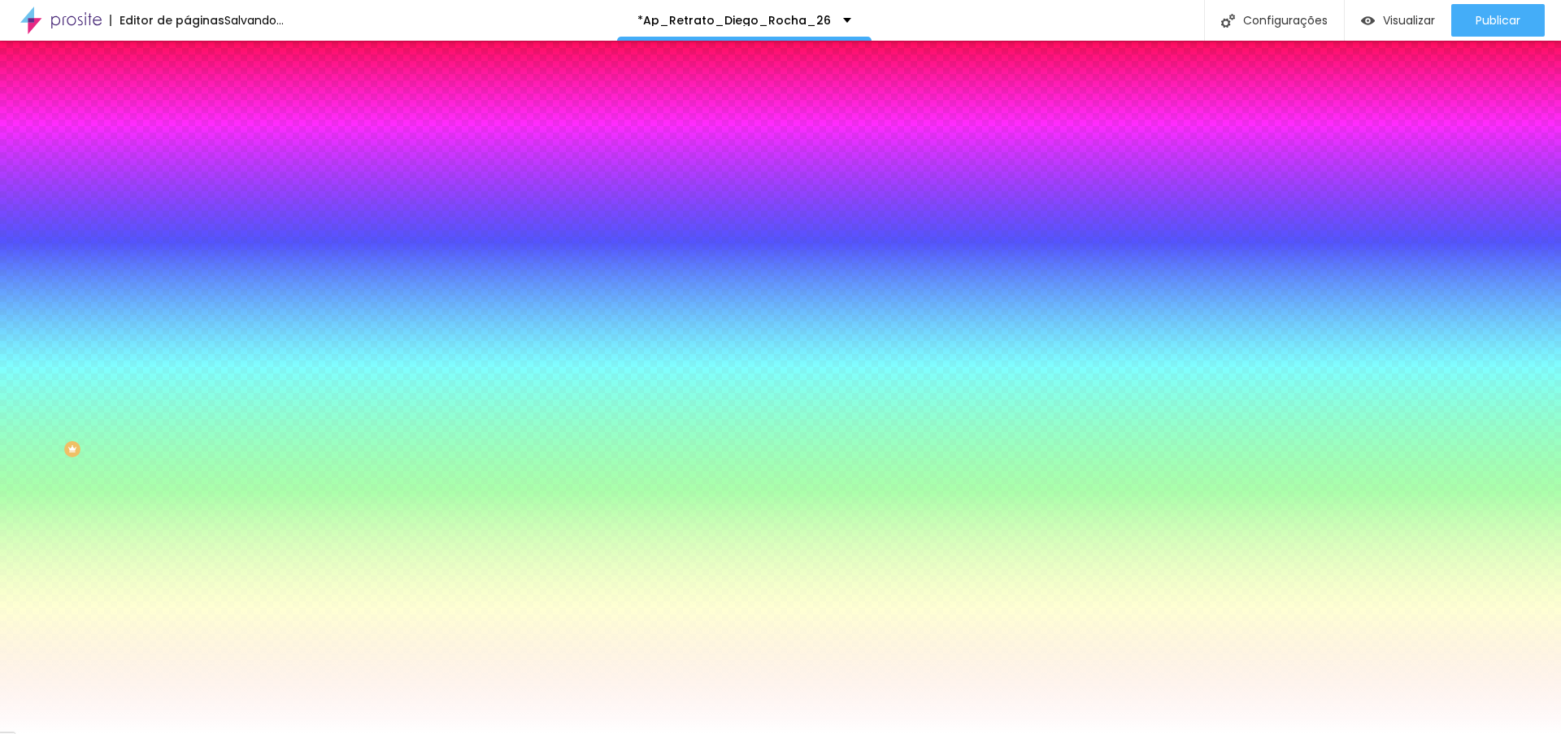
click at [187, 111] on li "Avançado" at bounding box center [280, 119] width 187 height 16
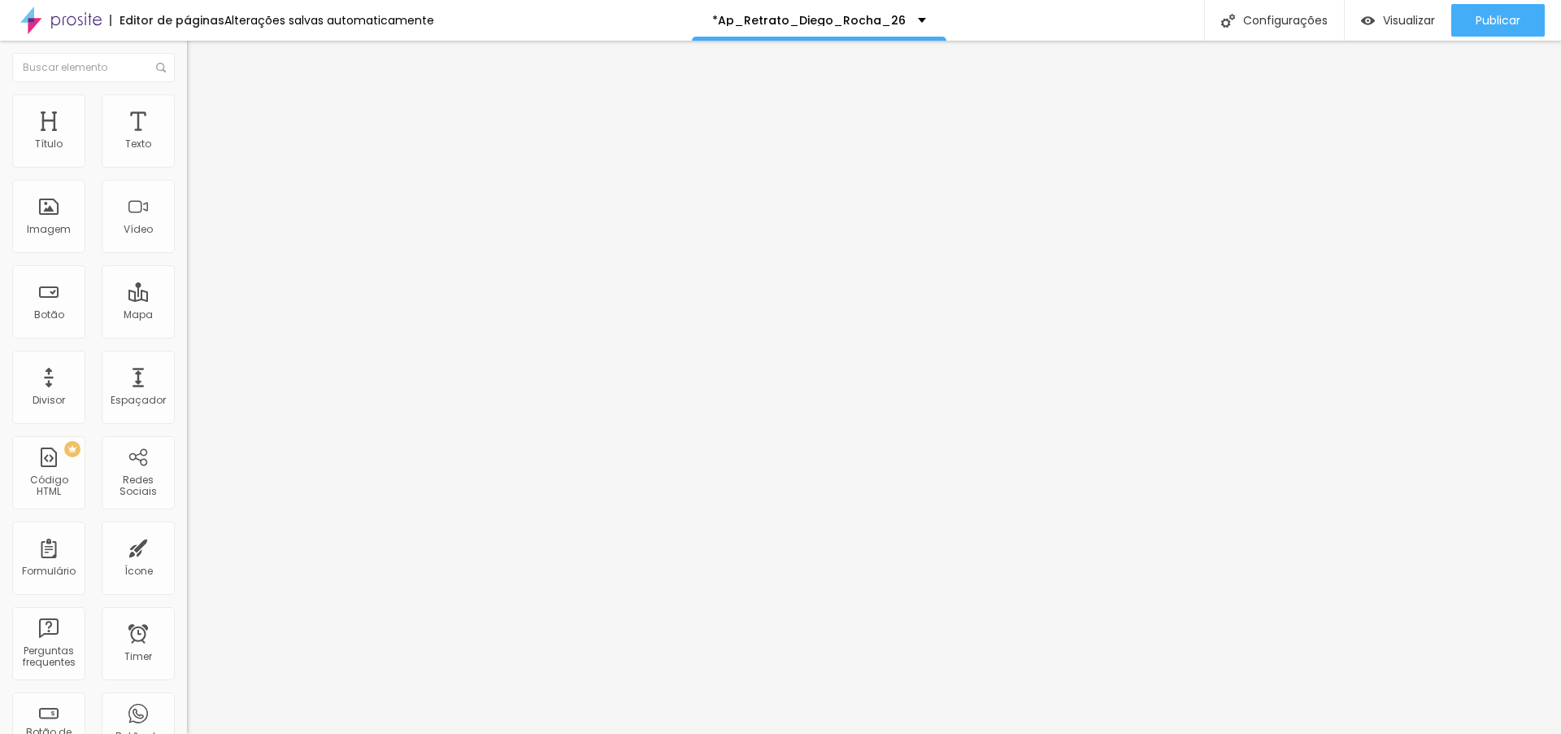
click at [199, 59] on img "button" at bounding box center [205, 59] width 13 height 13
type input "10"
type input "11"
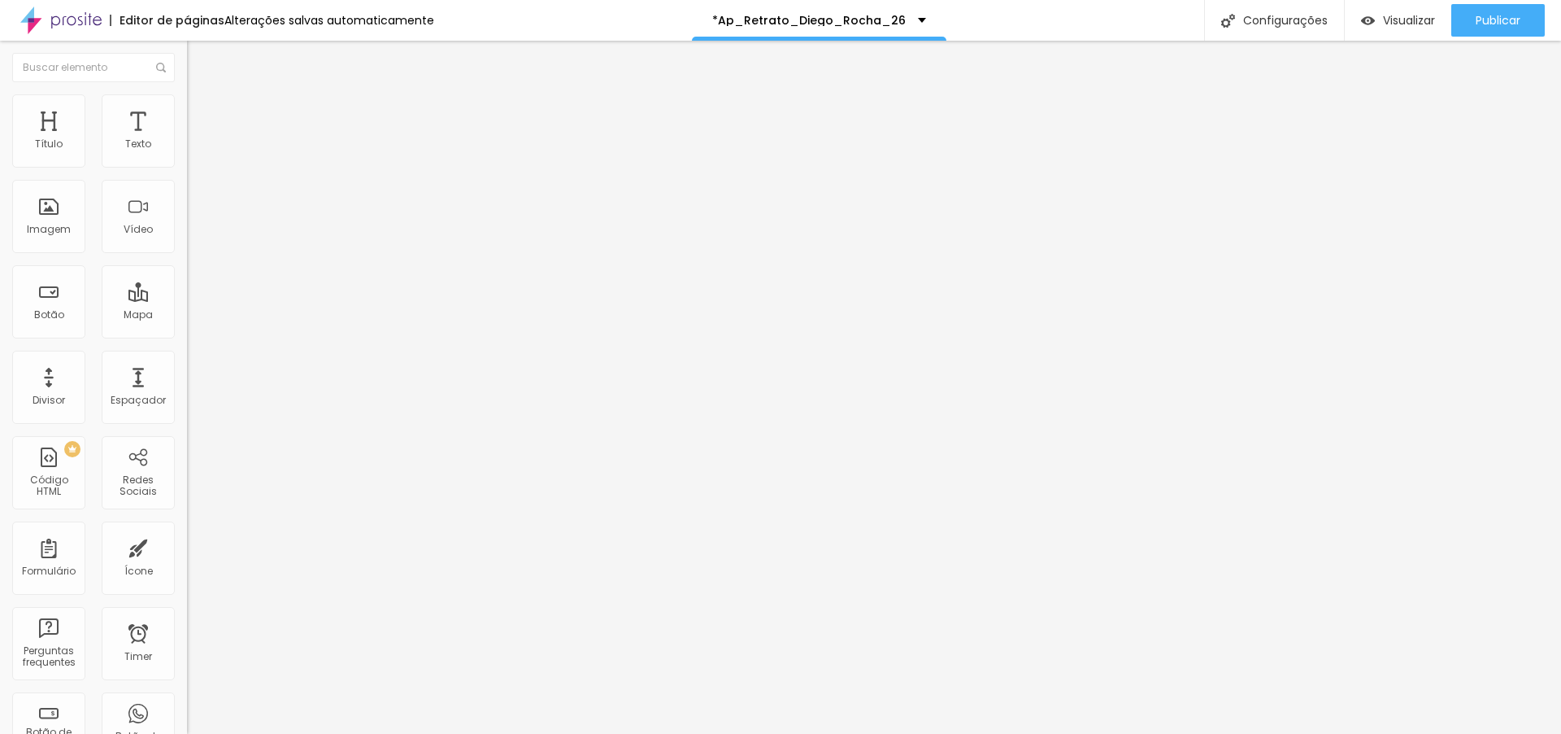
type input "13"
type input "14"
type input "17"
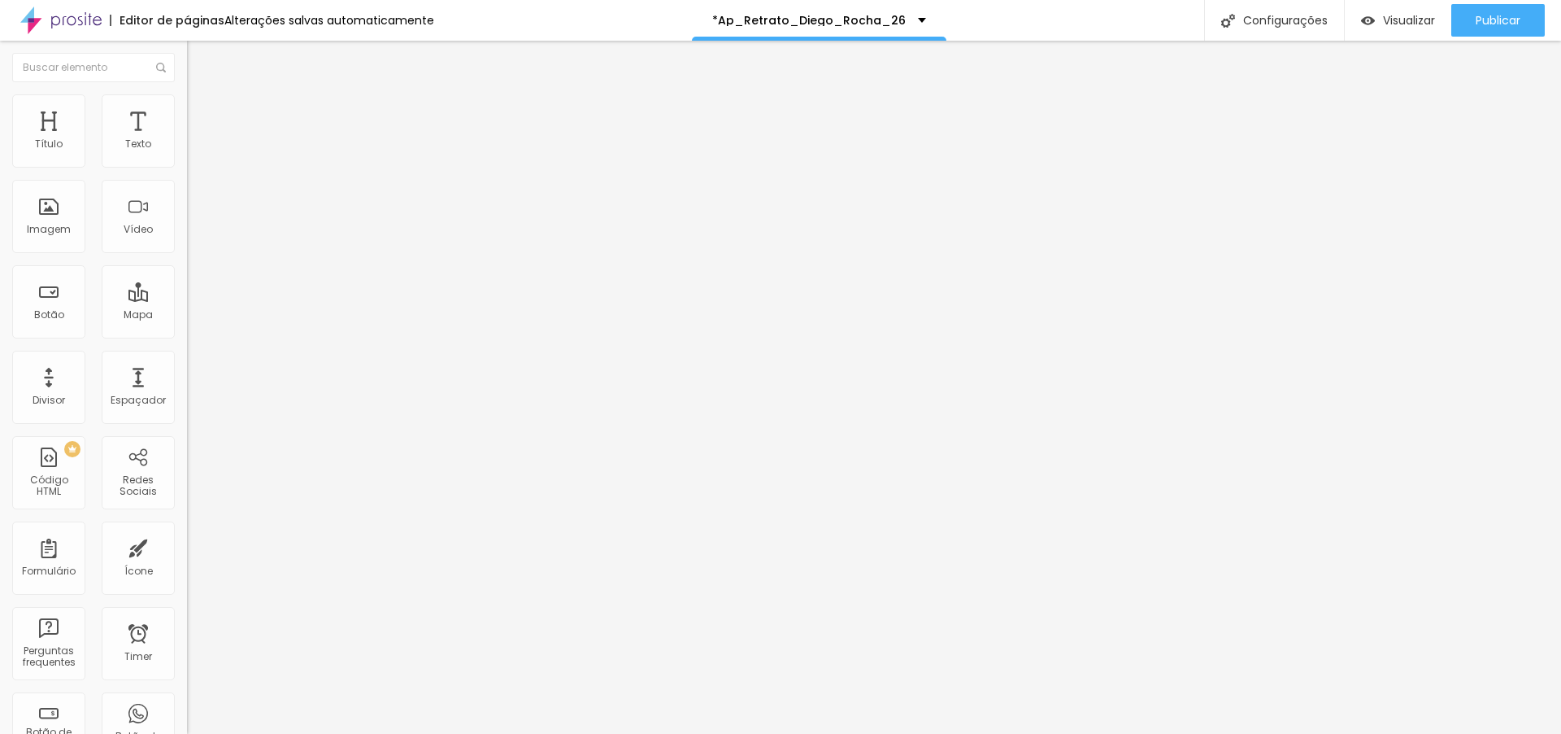
type input "17"
type input "18"
type input "19"
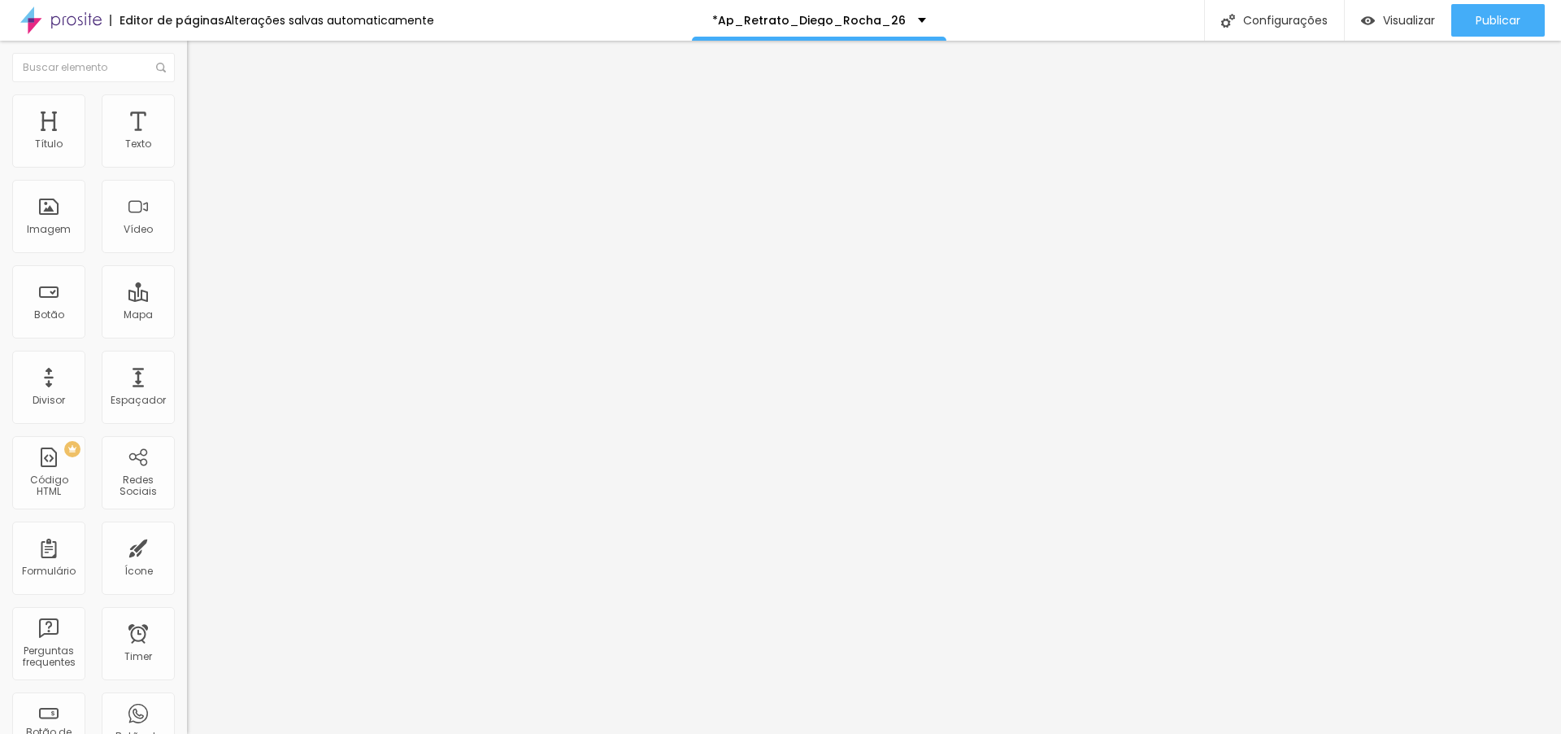
type input "21"
type input "22"
type input "25"
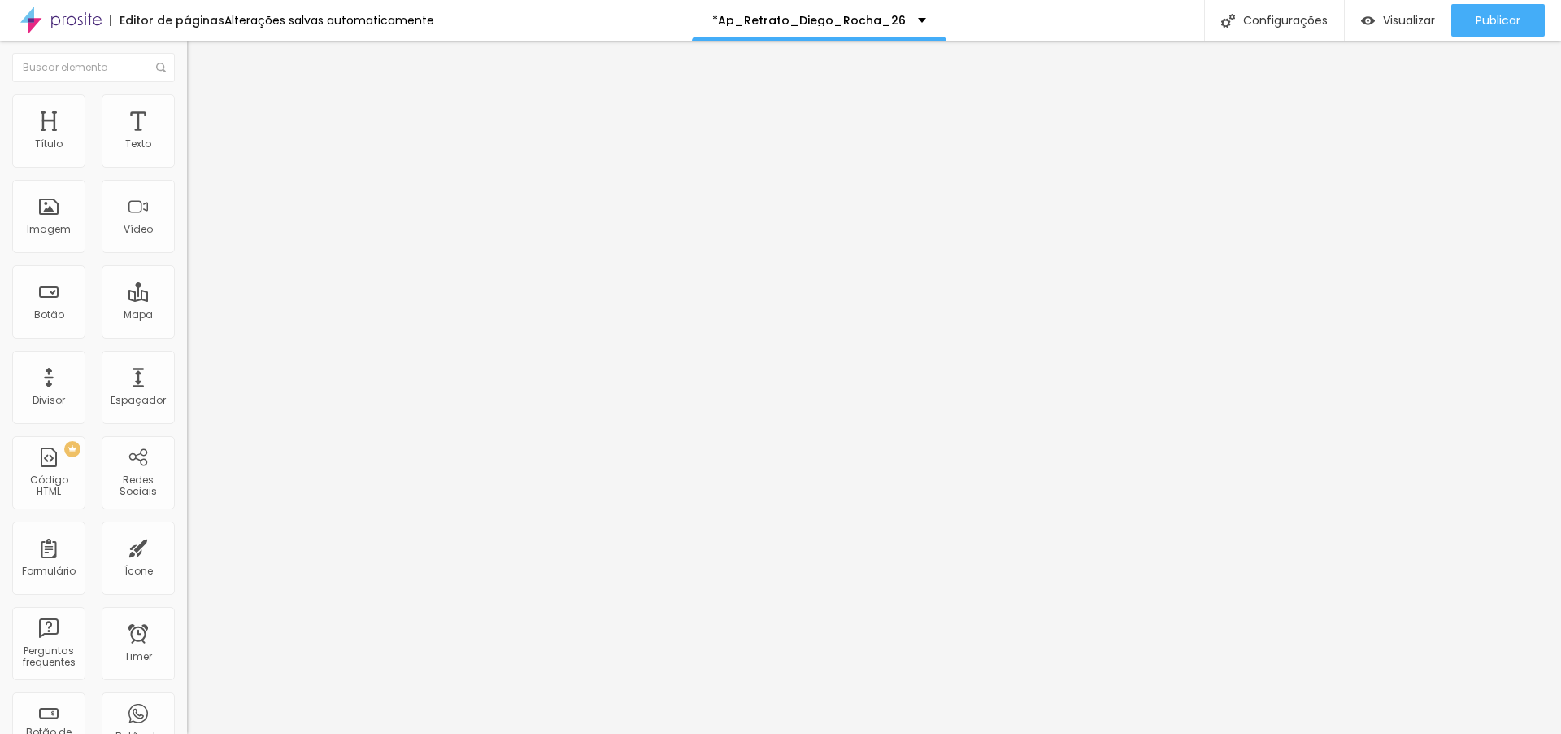
type input "25"
type input "26"
type input "27"
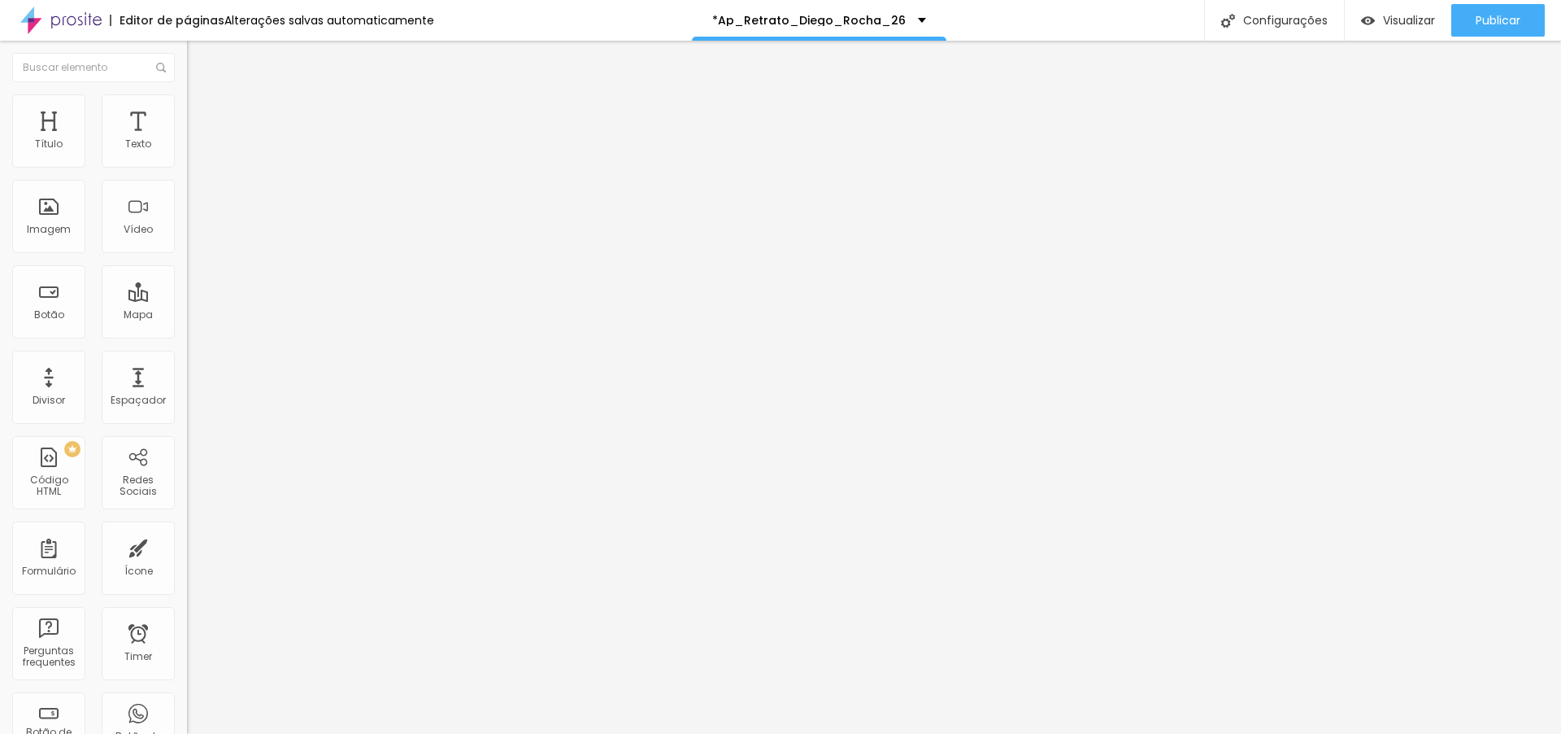
type input "29"
type input "33"
type input "34"
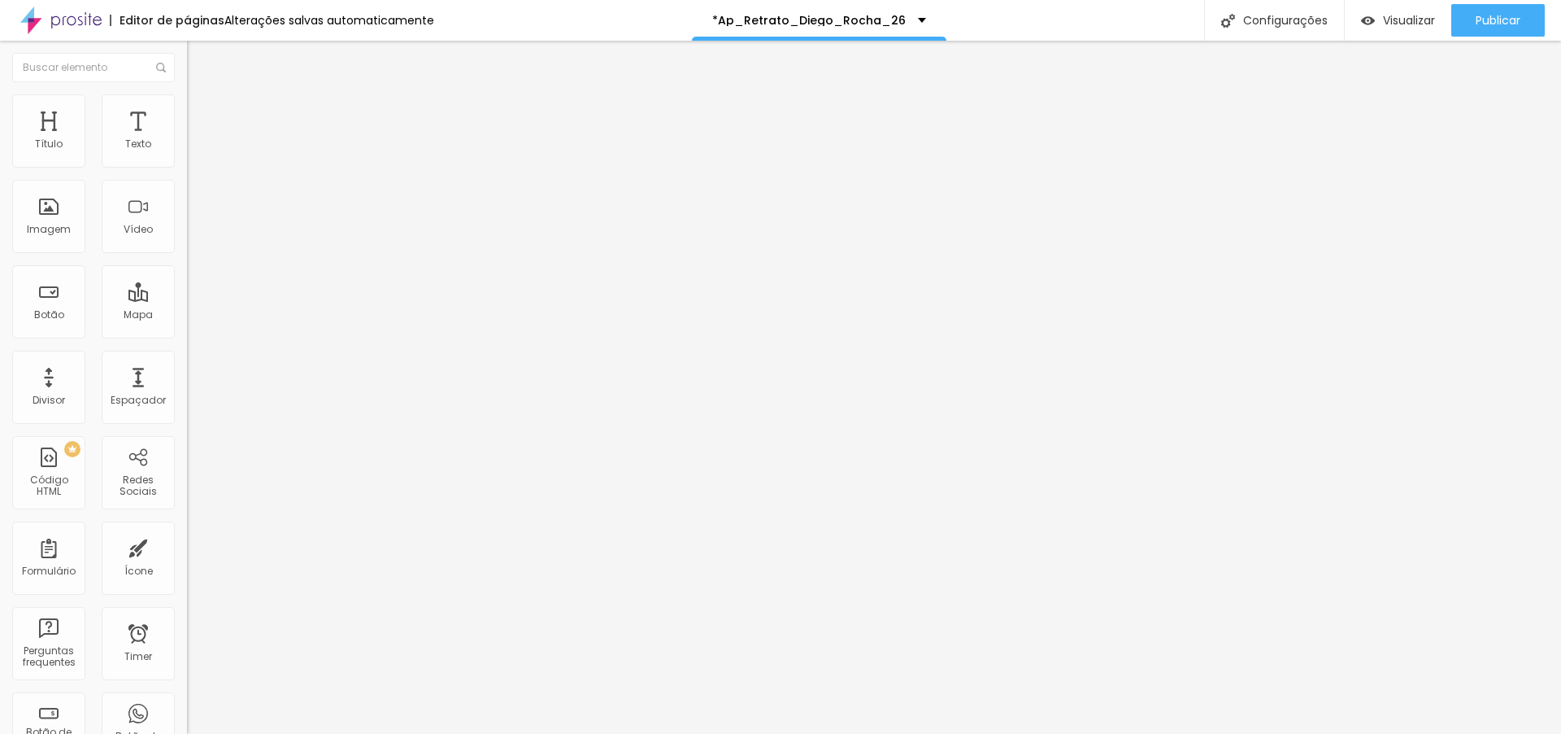
type input "34"
type input "35"
type input "37"
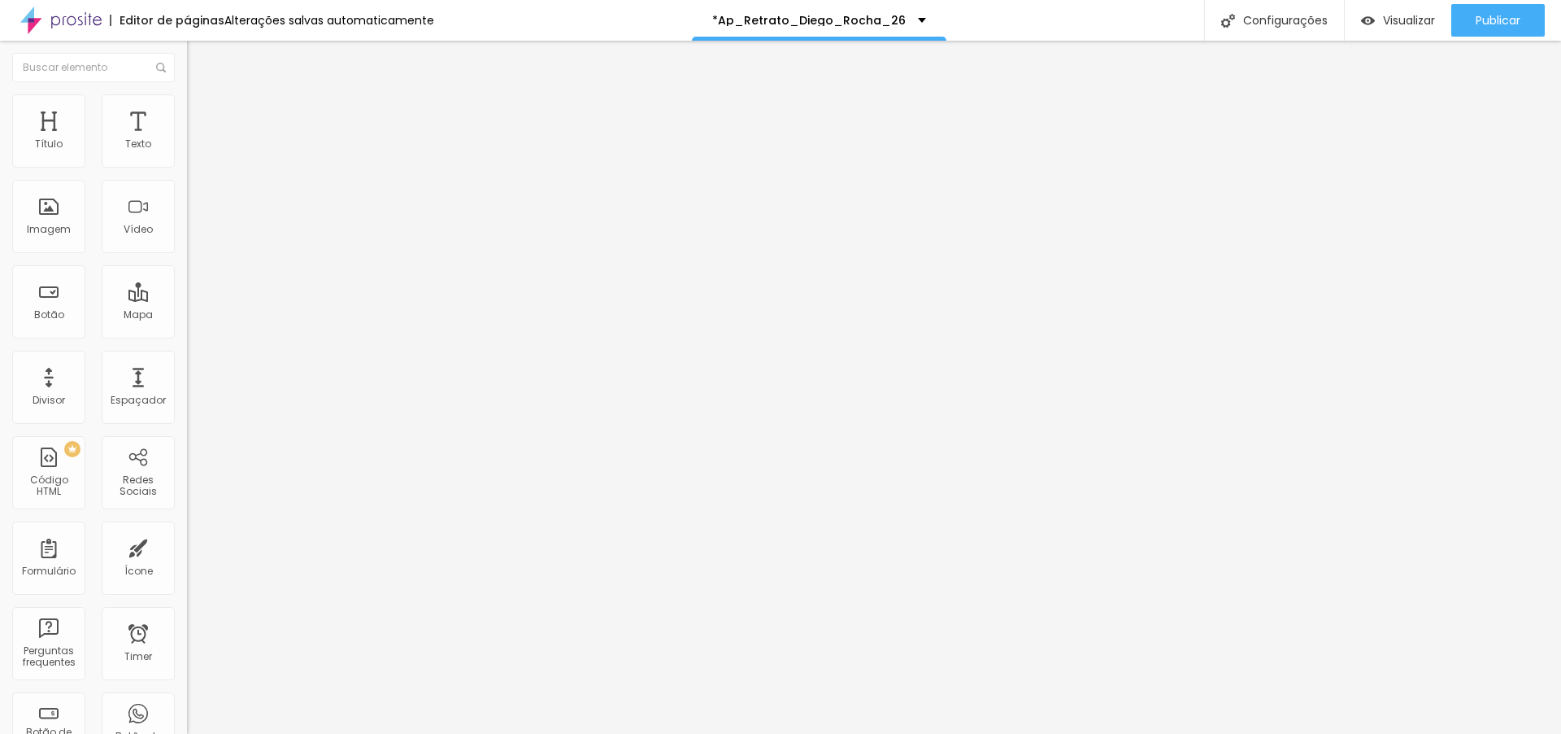
type input "38"
type input "39"
type input "41"
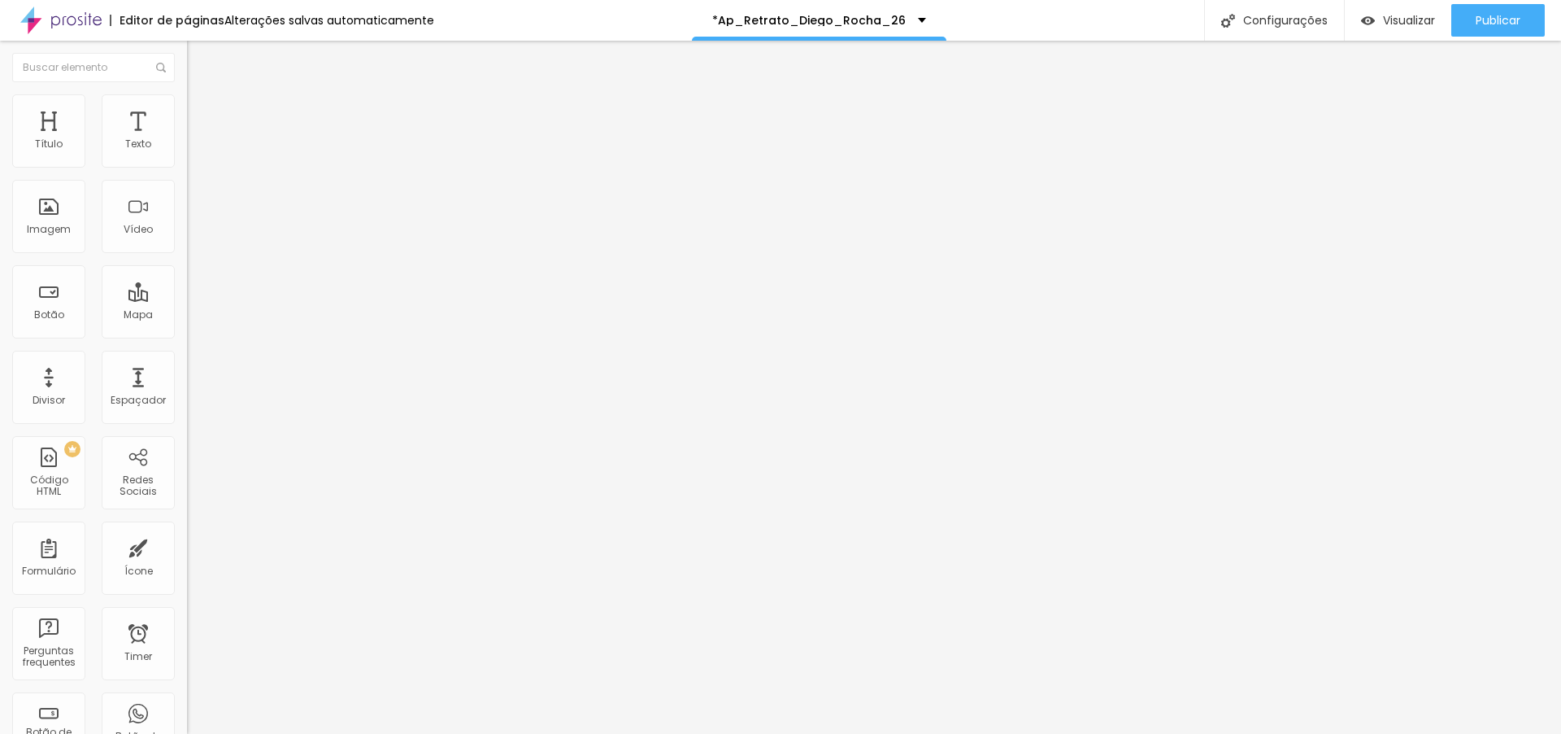
type input "41"
type input "42"
type input "45"
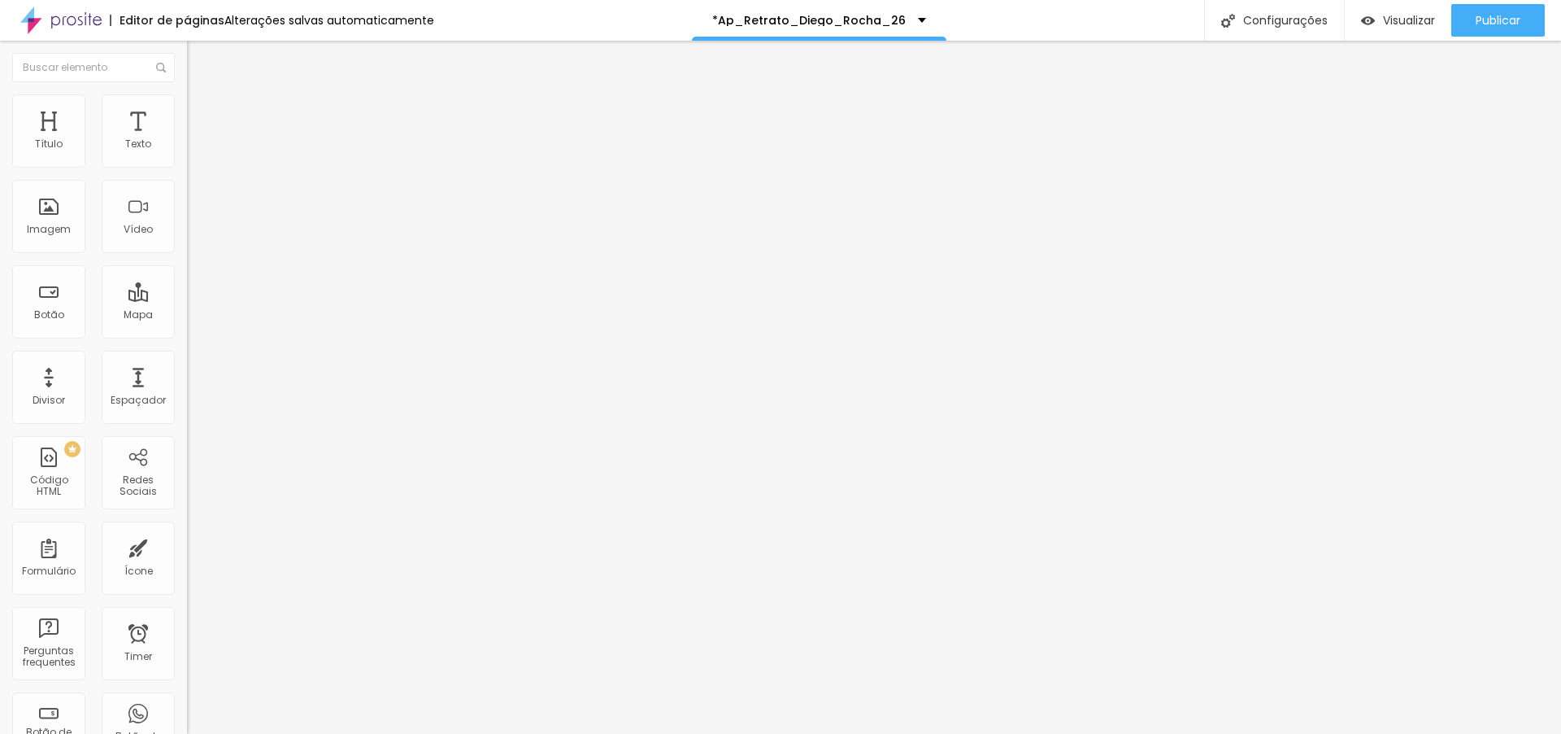
type input "46"
type input "47"
type input "56"
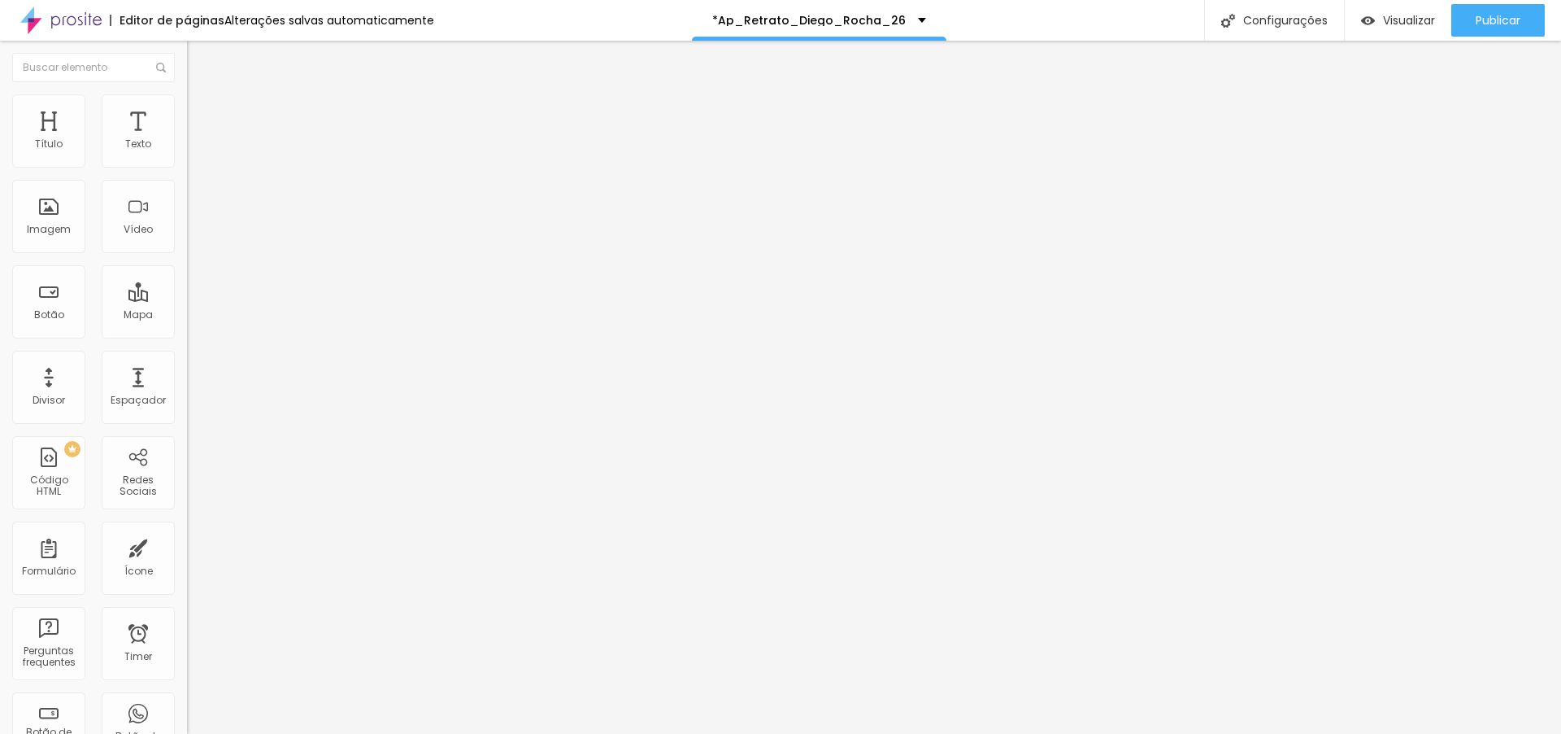
type input "56"
type input "61"
type input "59"
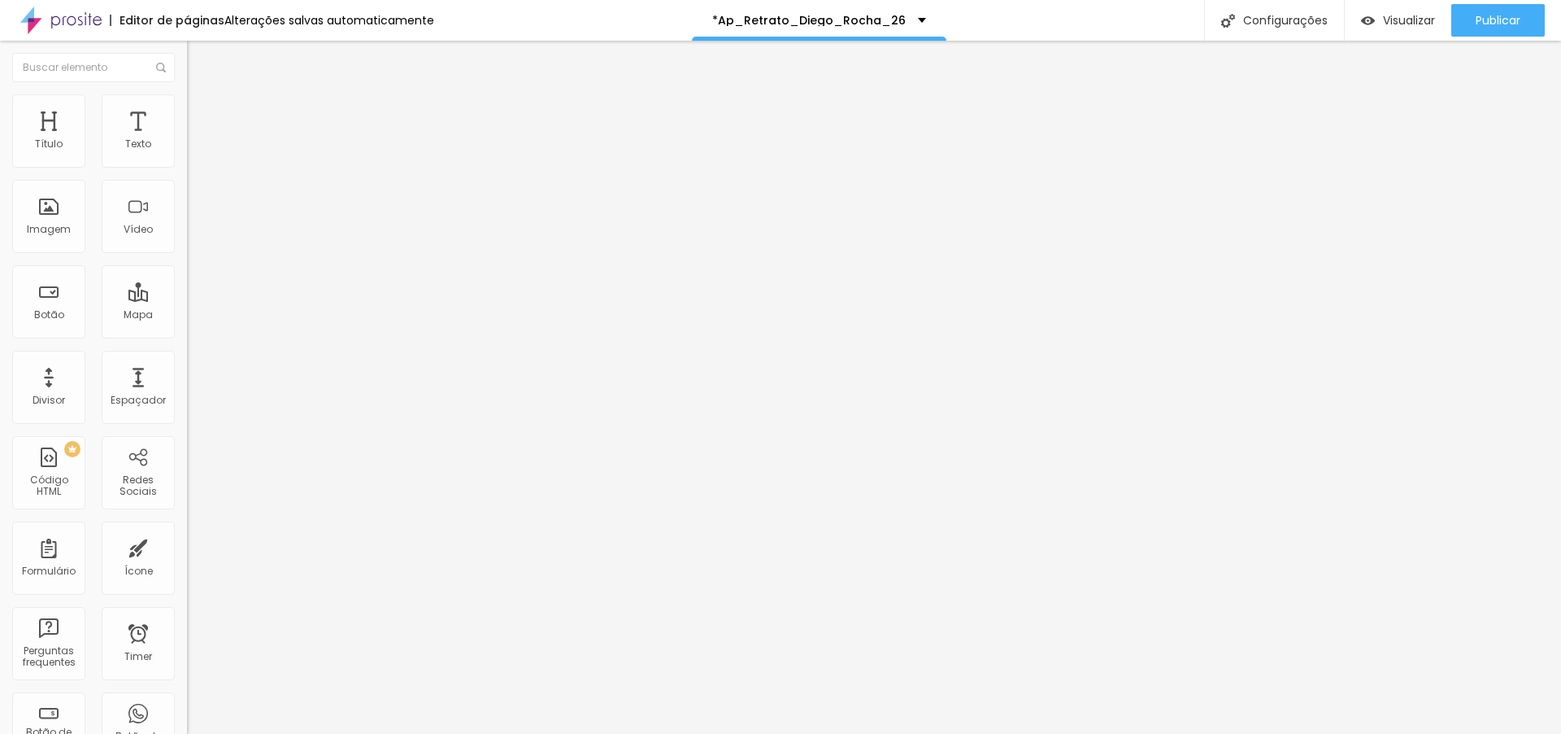
type input "60"
drag, startPoint x: 36, startPoint y: 157, endPoint x: 44, endPoint y: 155, distance: 8.5
type input "60"
click at [187, 299] on input "range" at bounding box center [239, 305] width 105 height 13
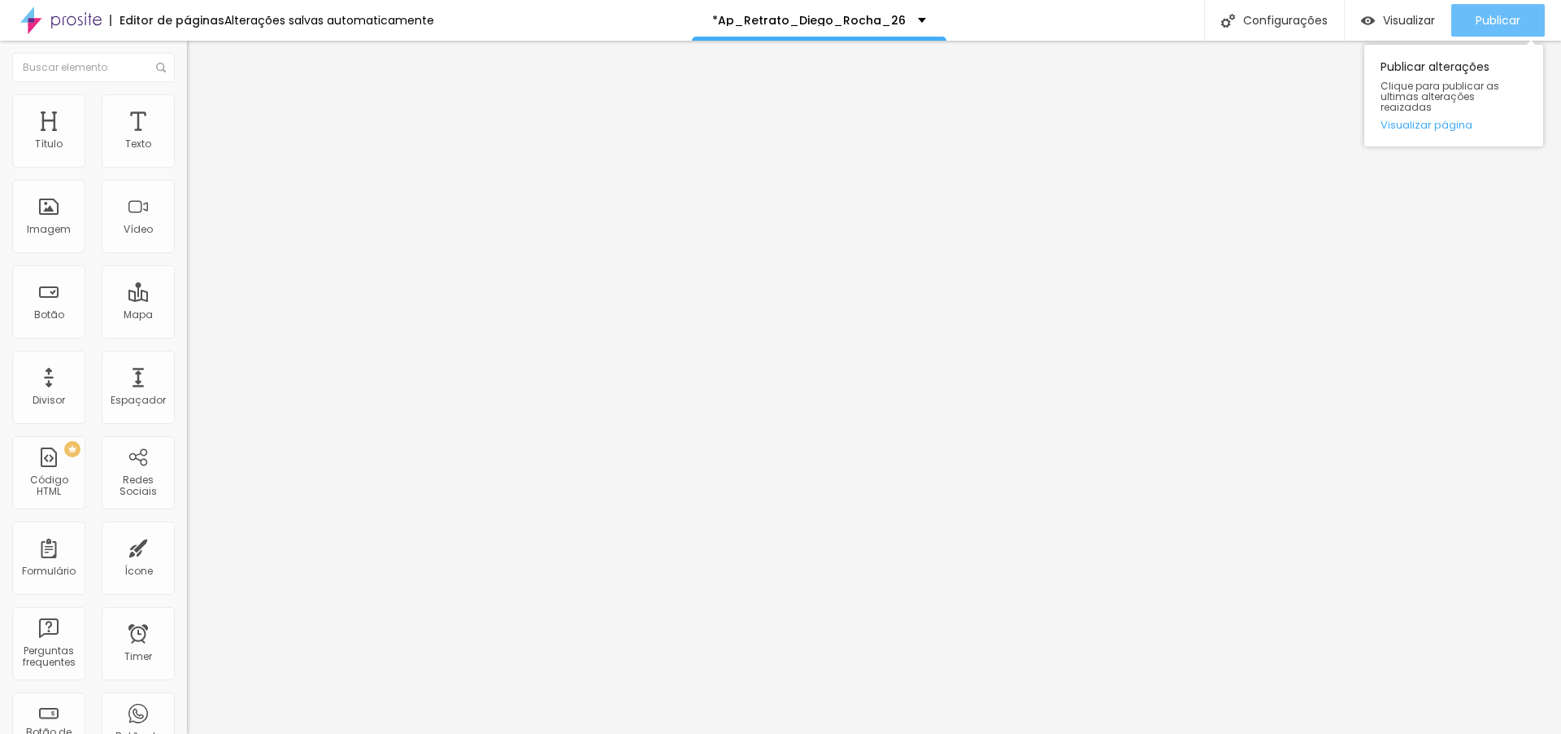
click at [1501, 23] on span "Publicar" at bounding box center [1498, 20] width 45 height 13
click at [187, 111] on img at bounding box center [194, 118] width 15 height 15
click at [199, 54] on img "button" at bounding box center [205, 59] width 13 height 13
type input "10"
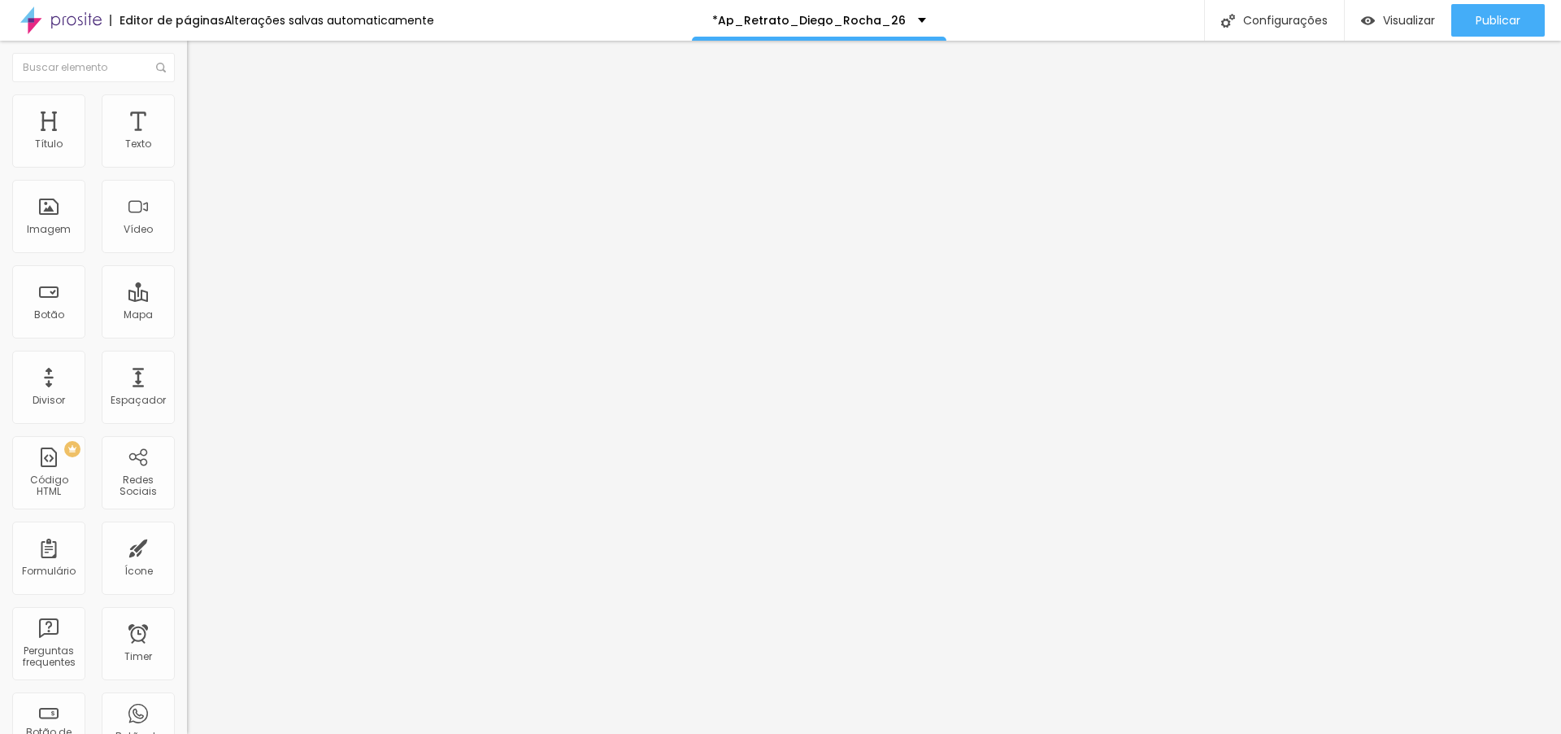
type input "15"
type input "28"
type input "29"
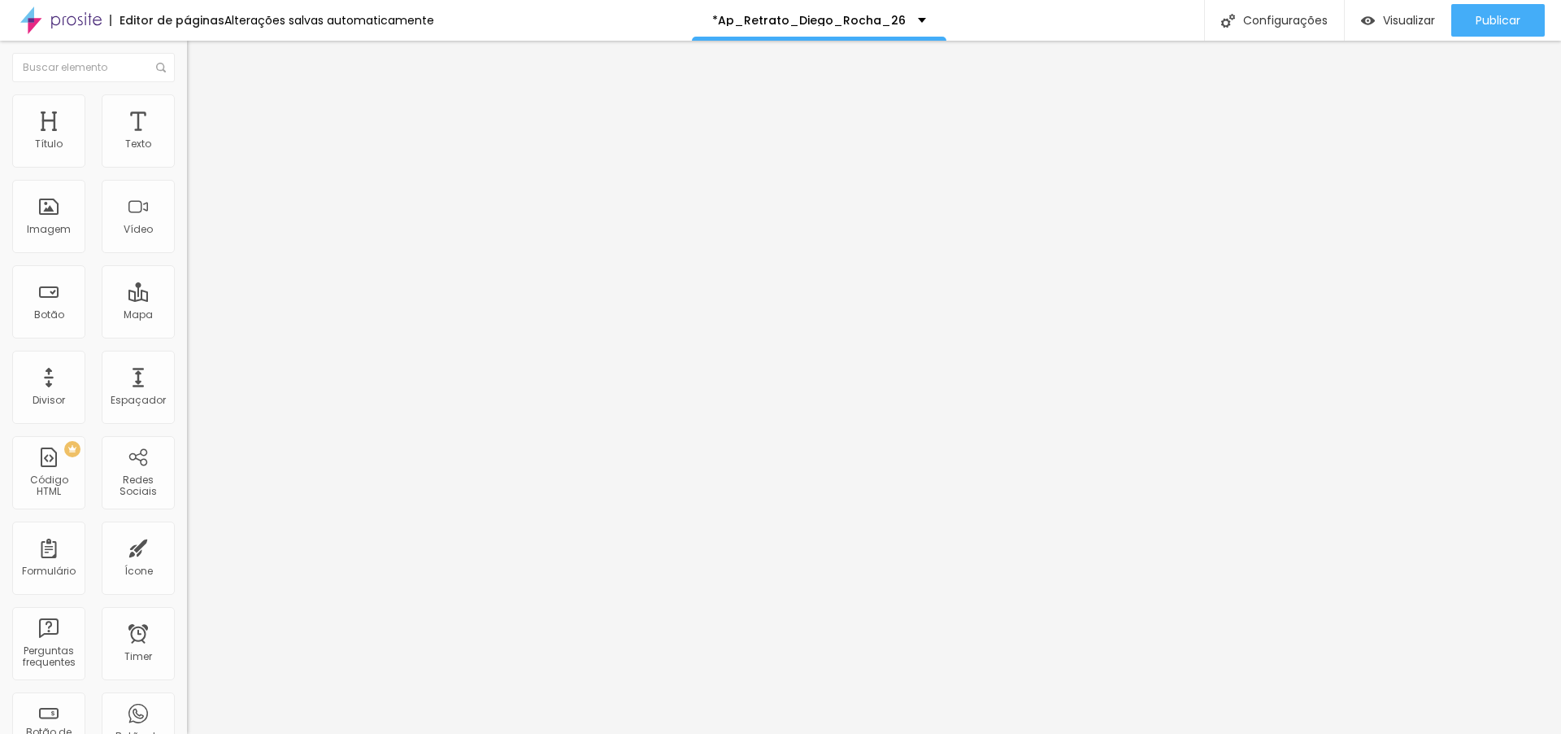
type input "29"
type input "31"
type input "32"
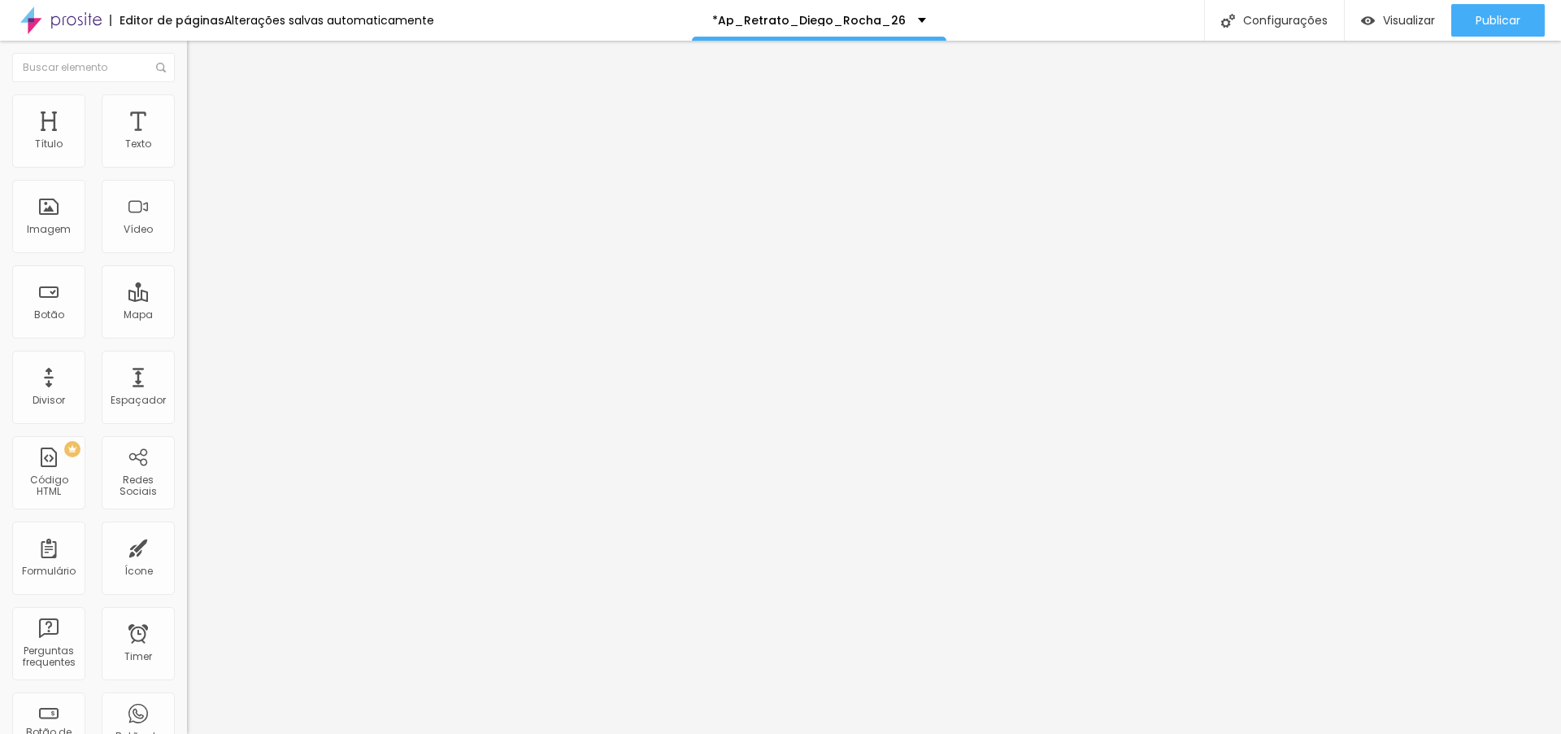
type input "33"
type input "35"
type input "37"
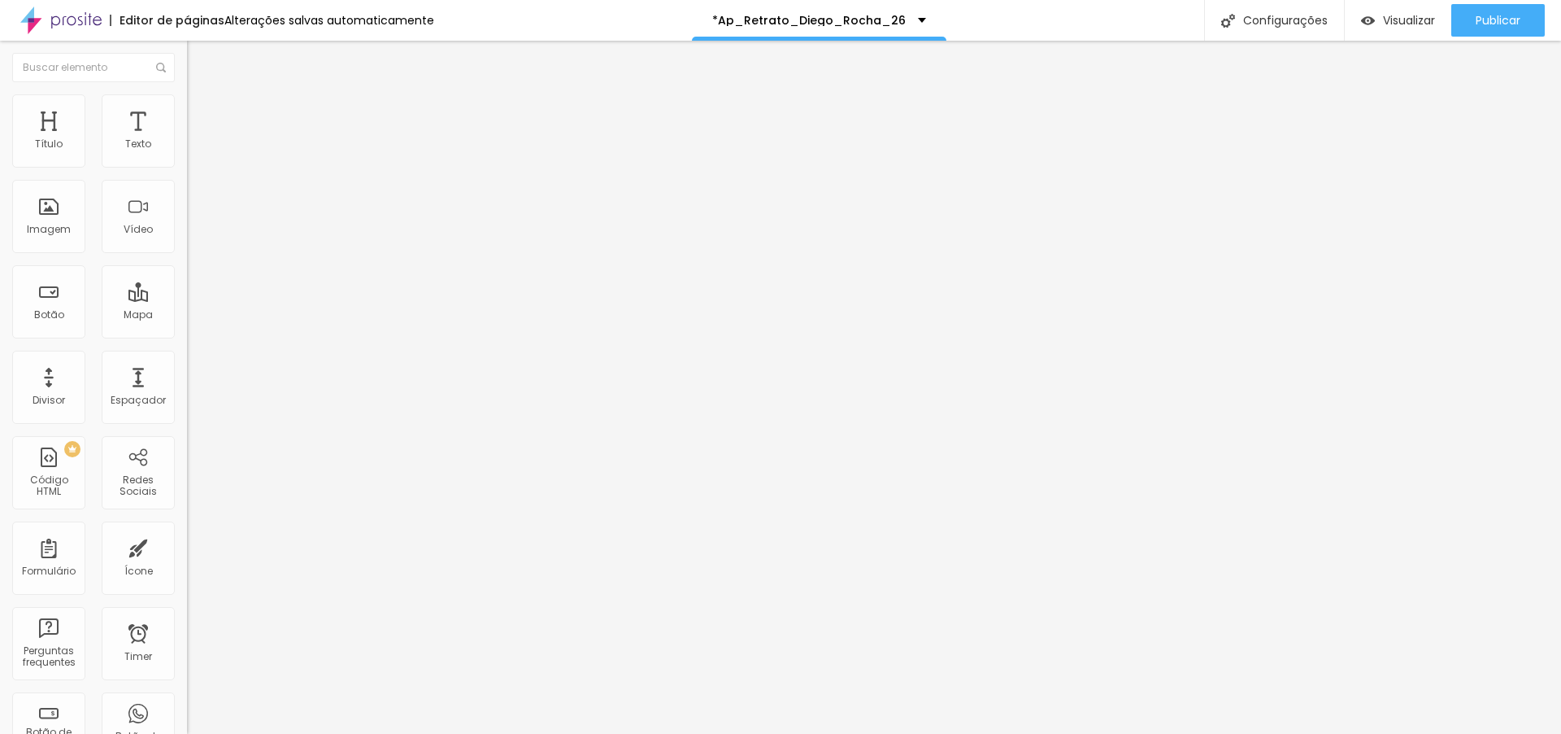
type input "37"
type input "39"
type input "40"
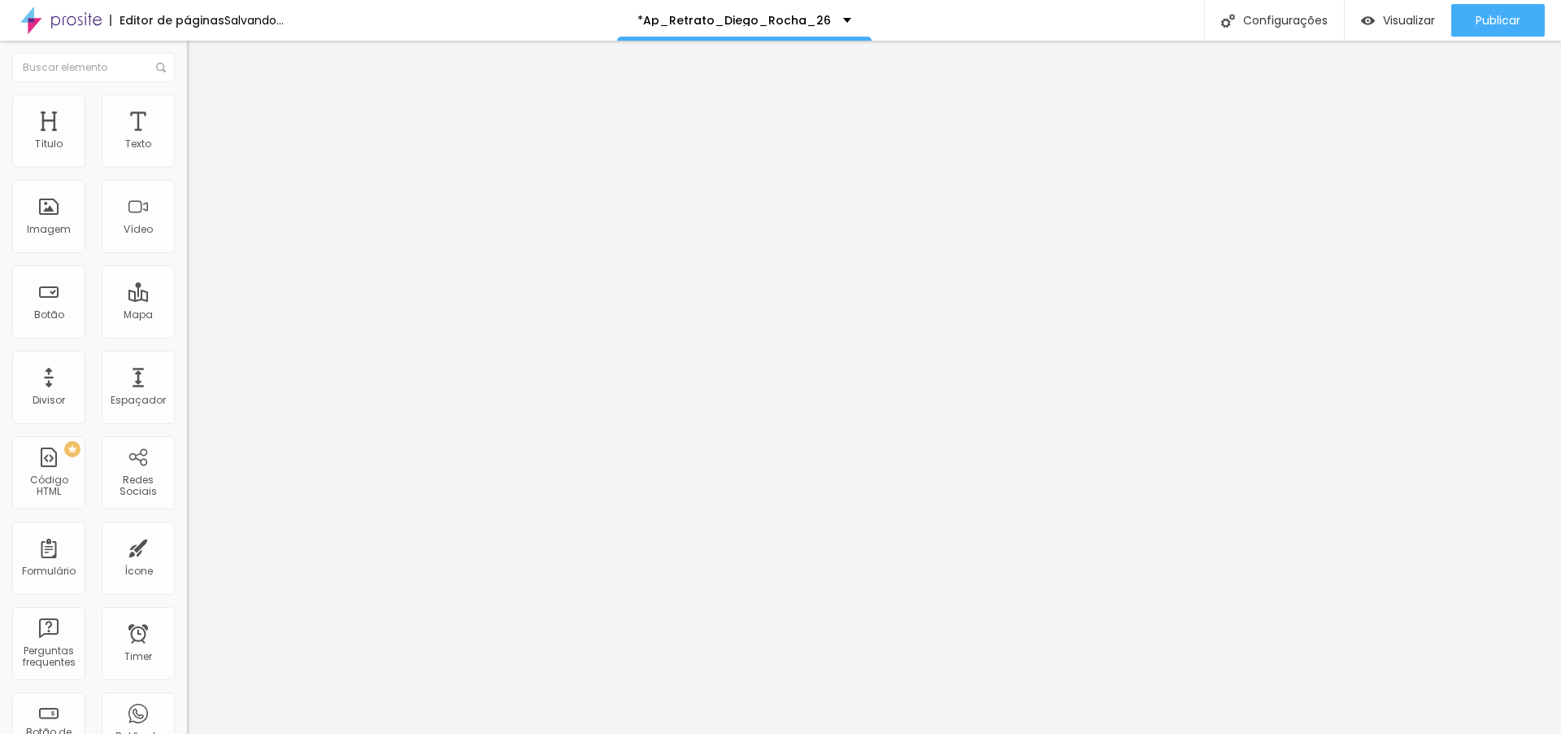
type input "41"
type input "43"
type input "44"
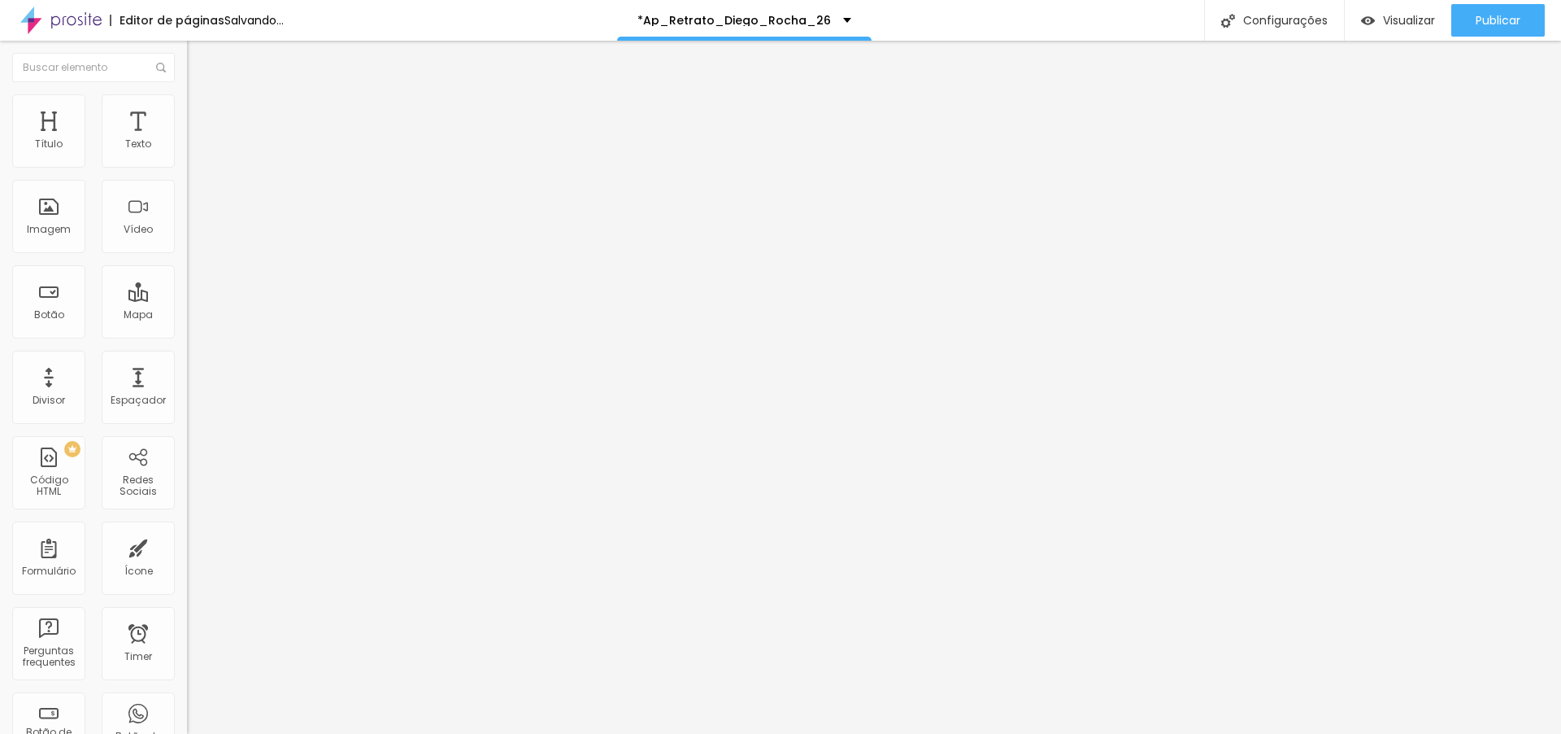
type input "44"
type input "45"
type input "47"
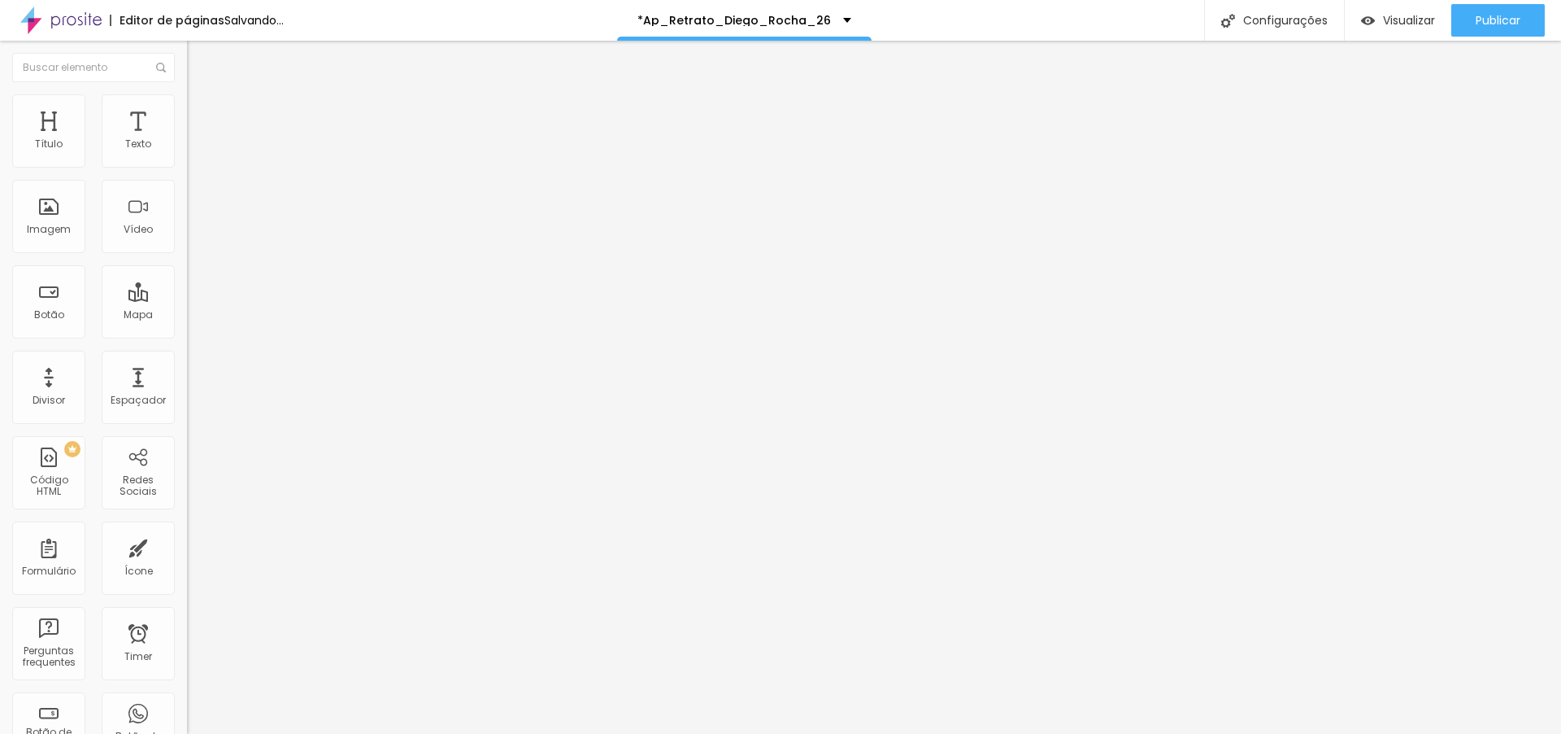
type input "48"
type input "49"
type input "51"
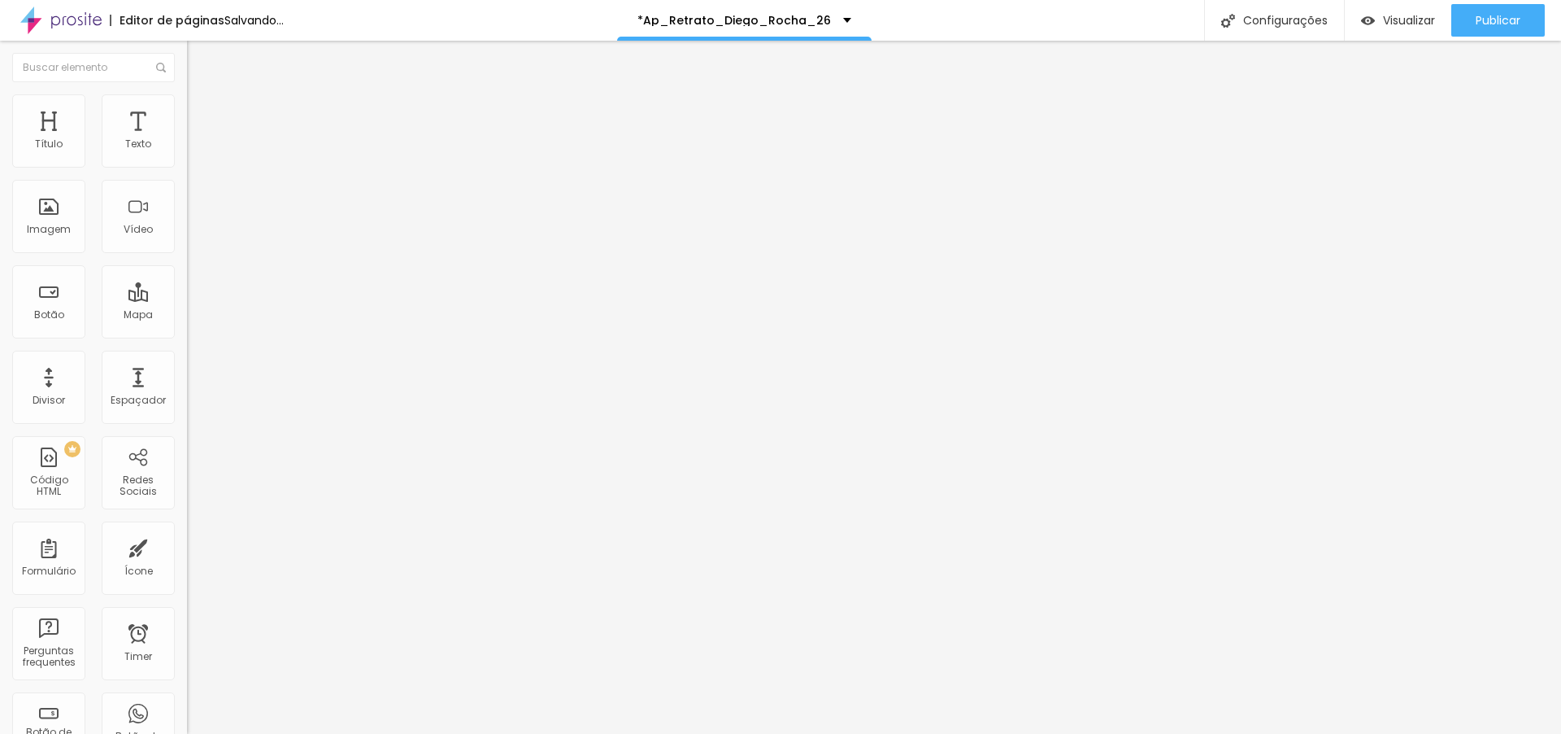
type input "51"
type input "52"
type input "53"
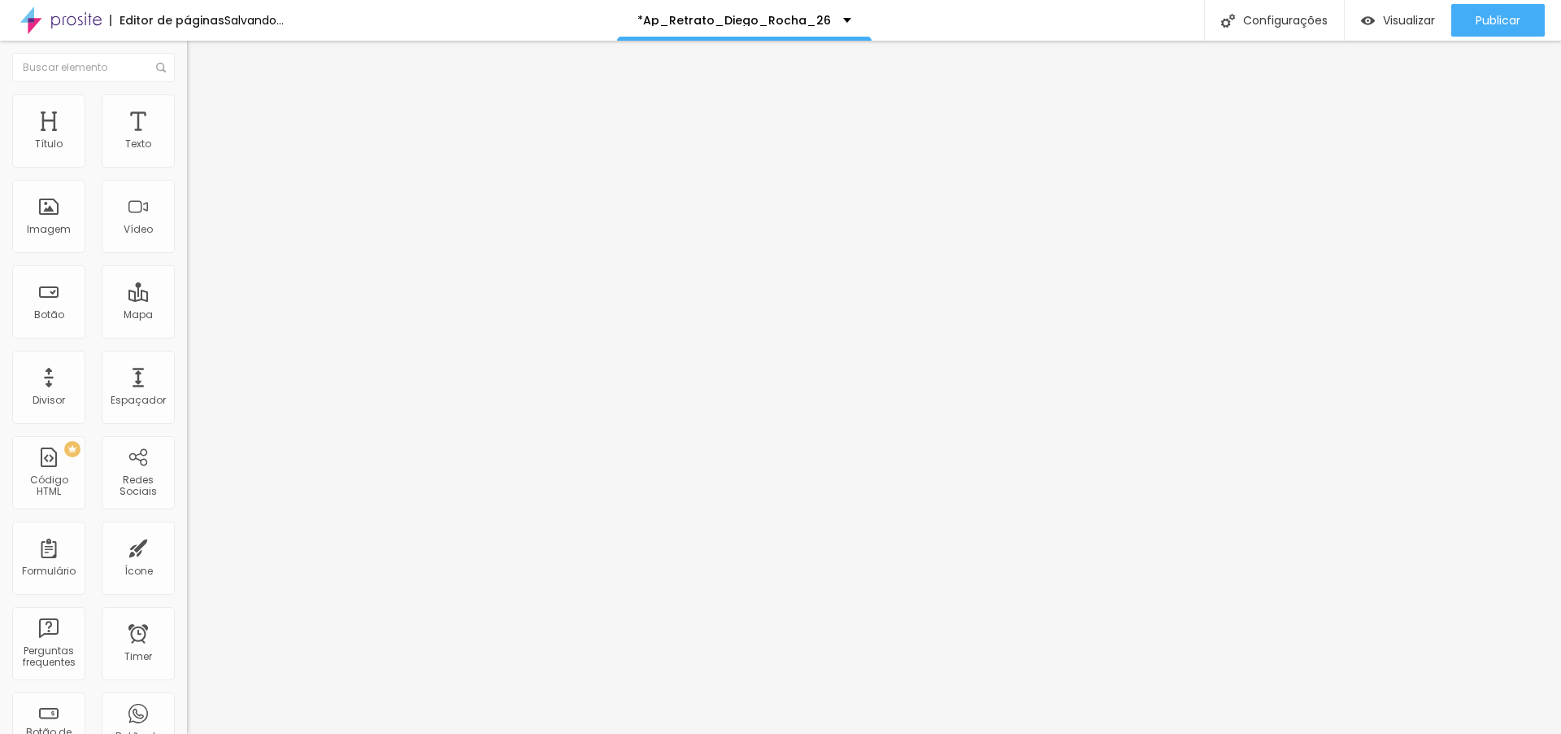
type input "55"
drag, startPoint x: 35, startPoint y: 159, endPoint x: 44, endPoint y: 155, distance: 9.5
click at [187, 299] on input "range" at bounding box center [239, 305] width 105 height 13
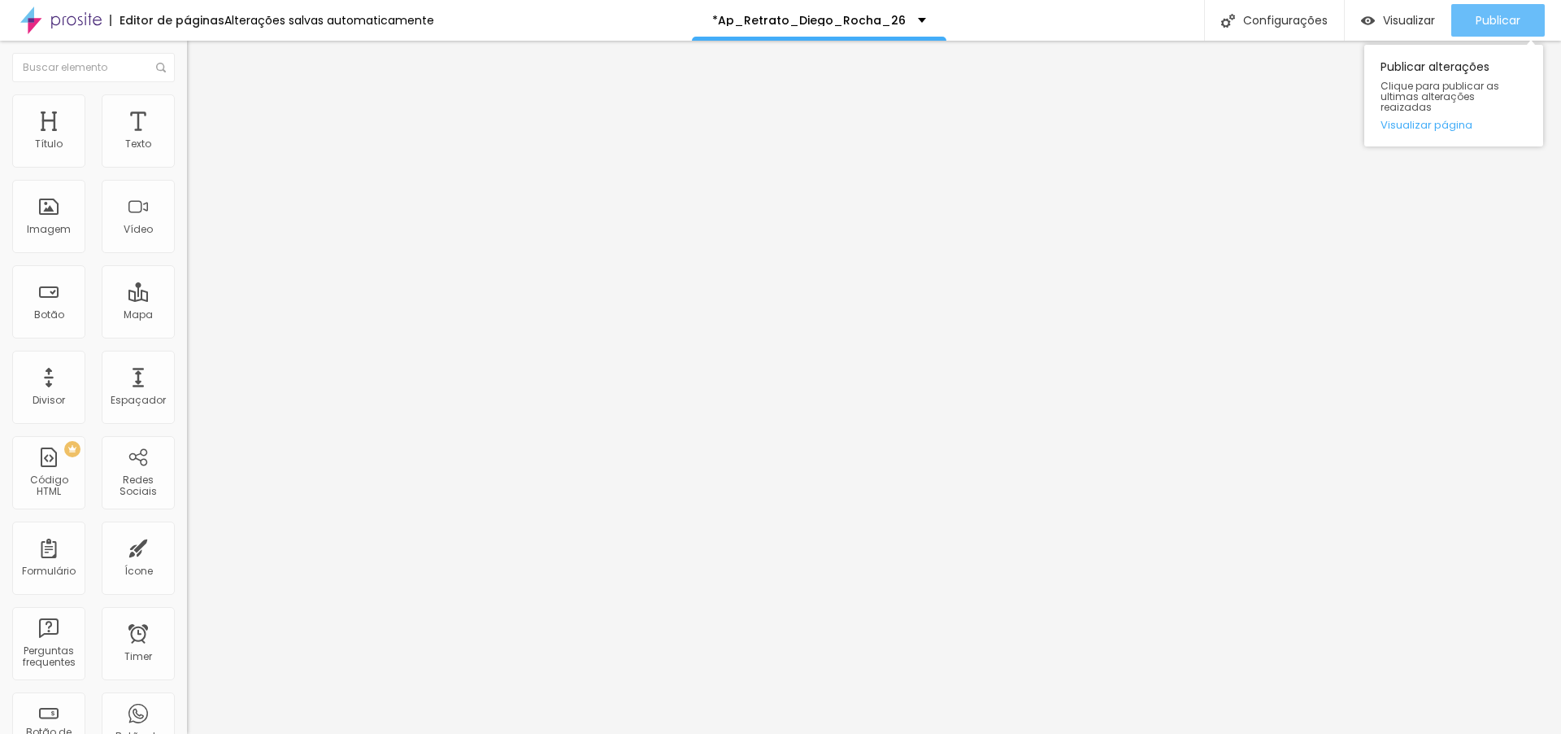
click at [1463, 6] on button "Publicar" at bounding box center [1499, 20] width 94 height 33
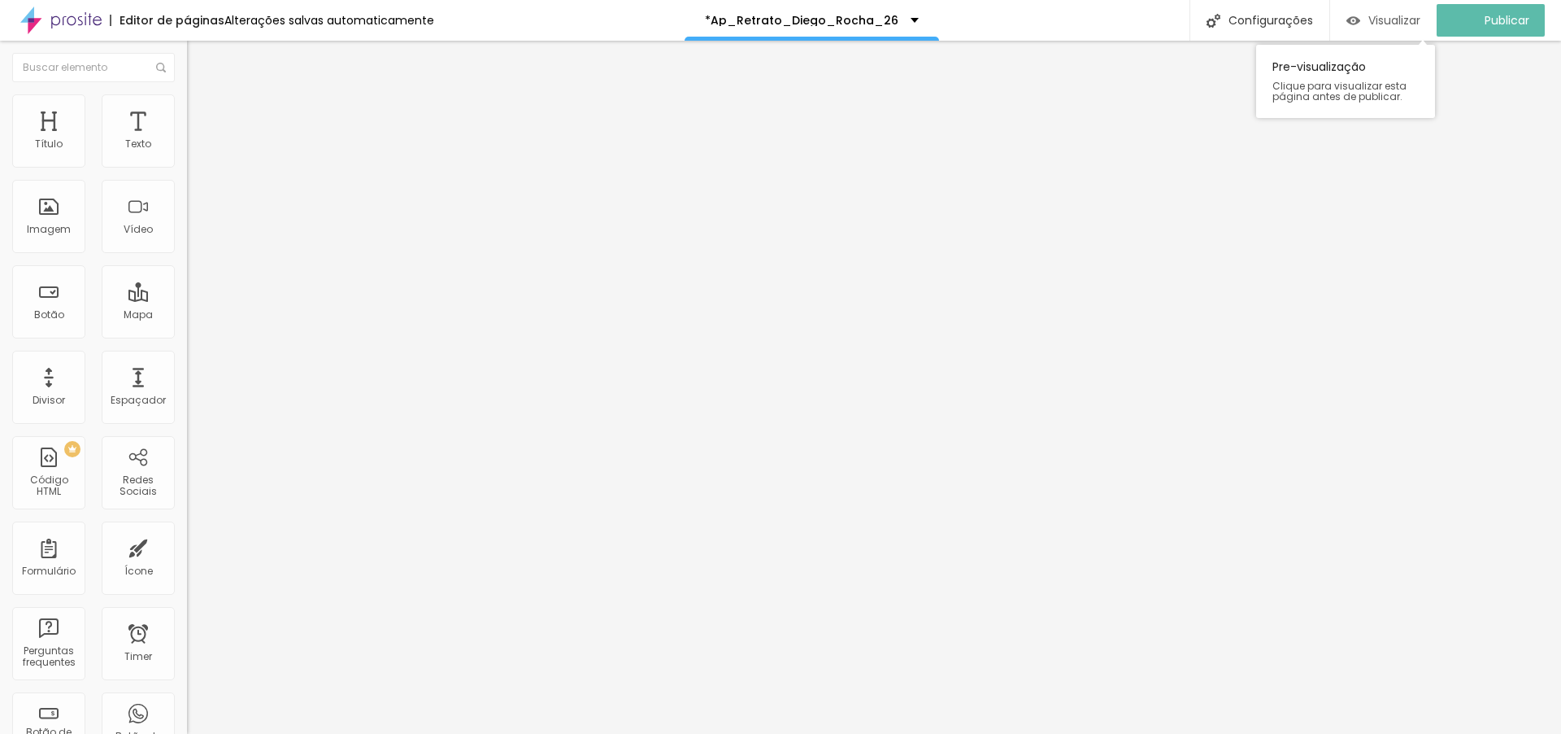
click at [1403, 27] on span "Visualizar" at bounding box center [1395, 20] width 52 height 13
click at [202, 115] on span "Avançado" at bounding box center [229, 122] width 54 height 14
click at [187, 111] on img at bounding box center [194, 118] width 15 height 15
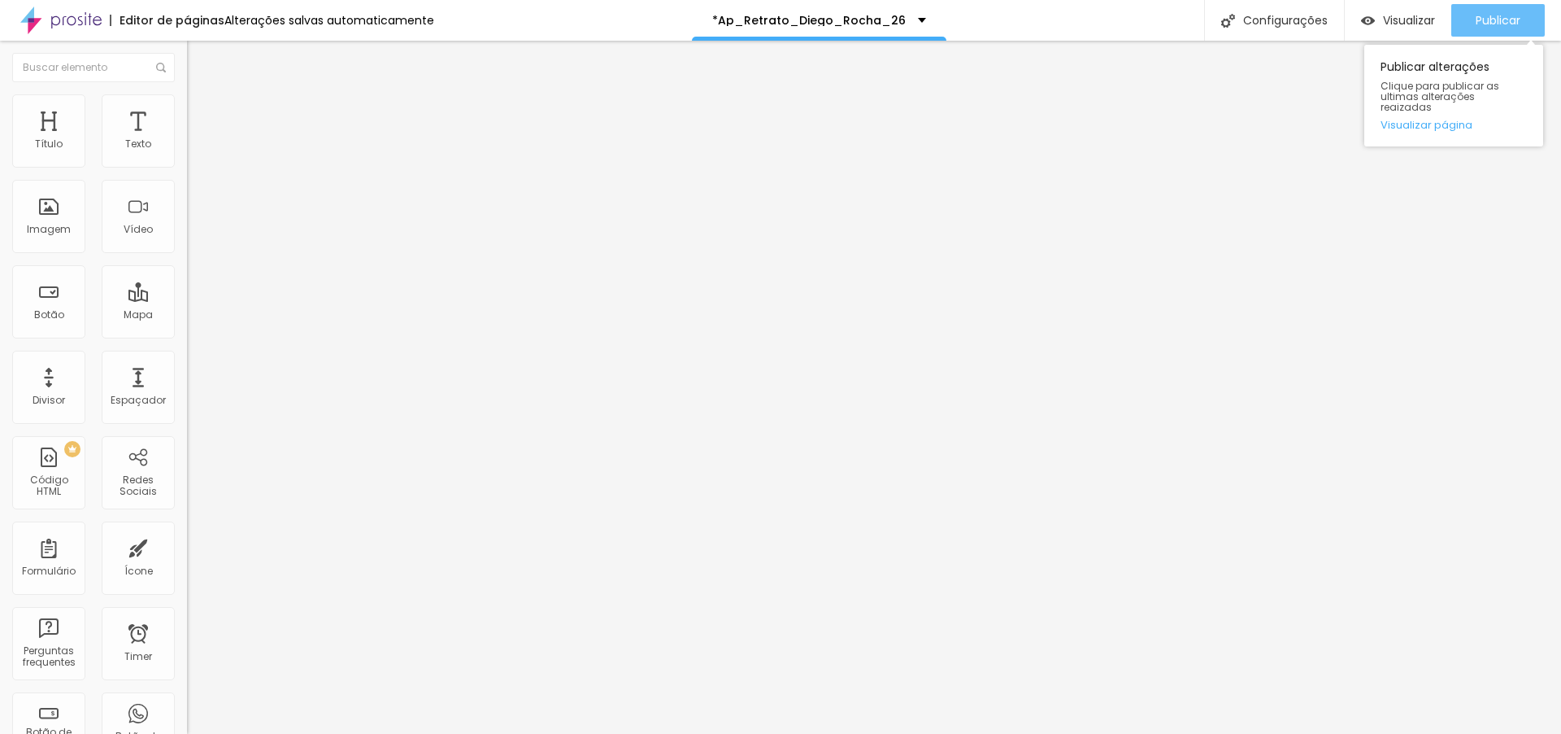
click at [1483, 21] on span "Publicar" at bounding box center [1498, 20] width 45 height 13
click at [1478, 8] on div "Publicar" at bounding box center [1498, 20] width 45 height 33
